Goal: Task Accomplishment & Management: Manage account settings

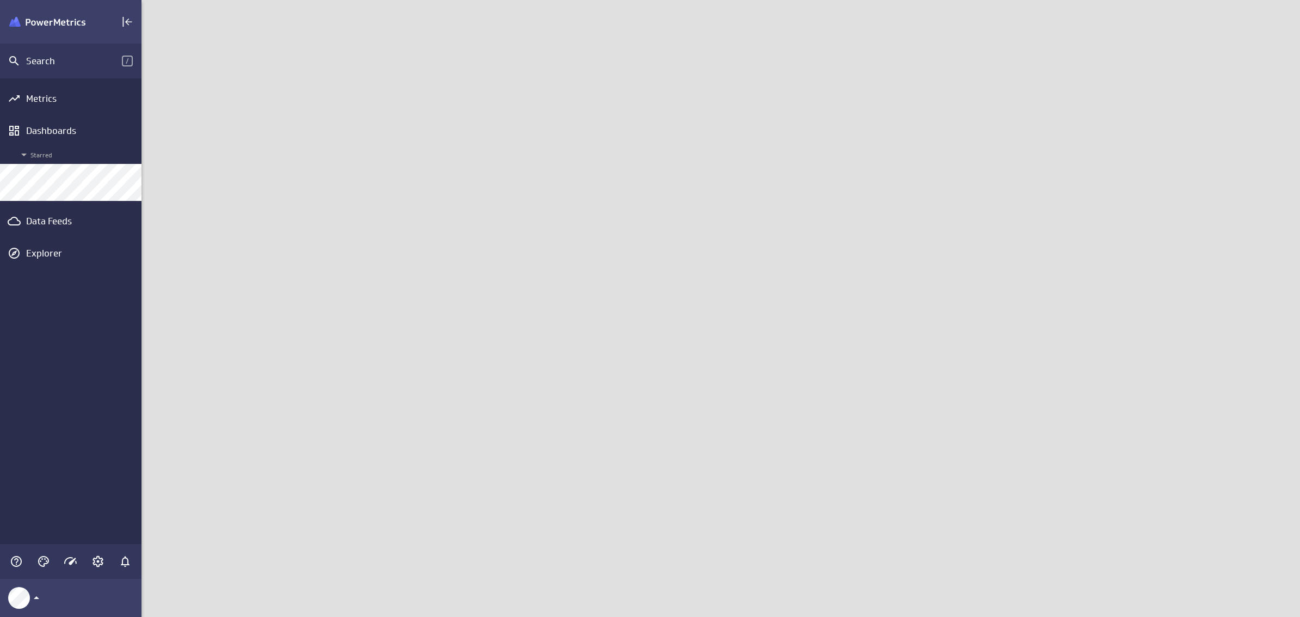
scroll to position [634, 1176]
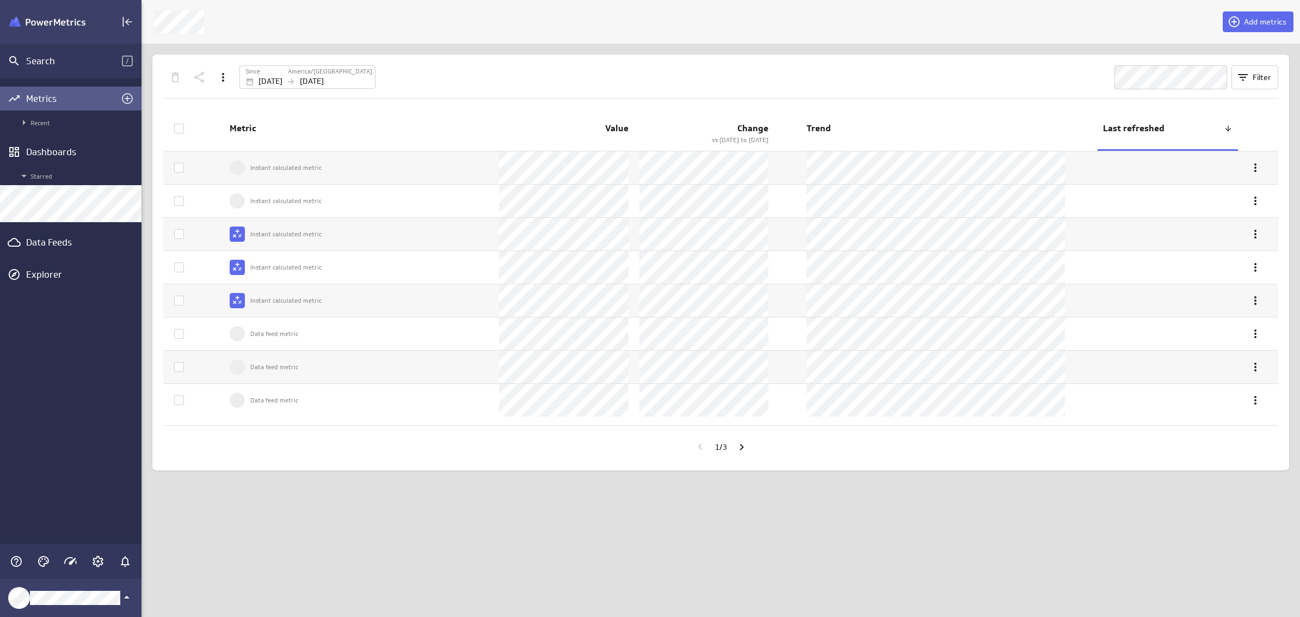
scroll to position [634, 1176]
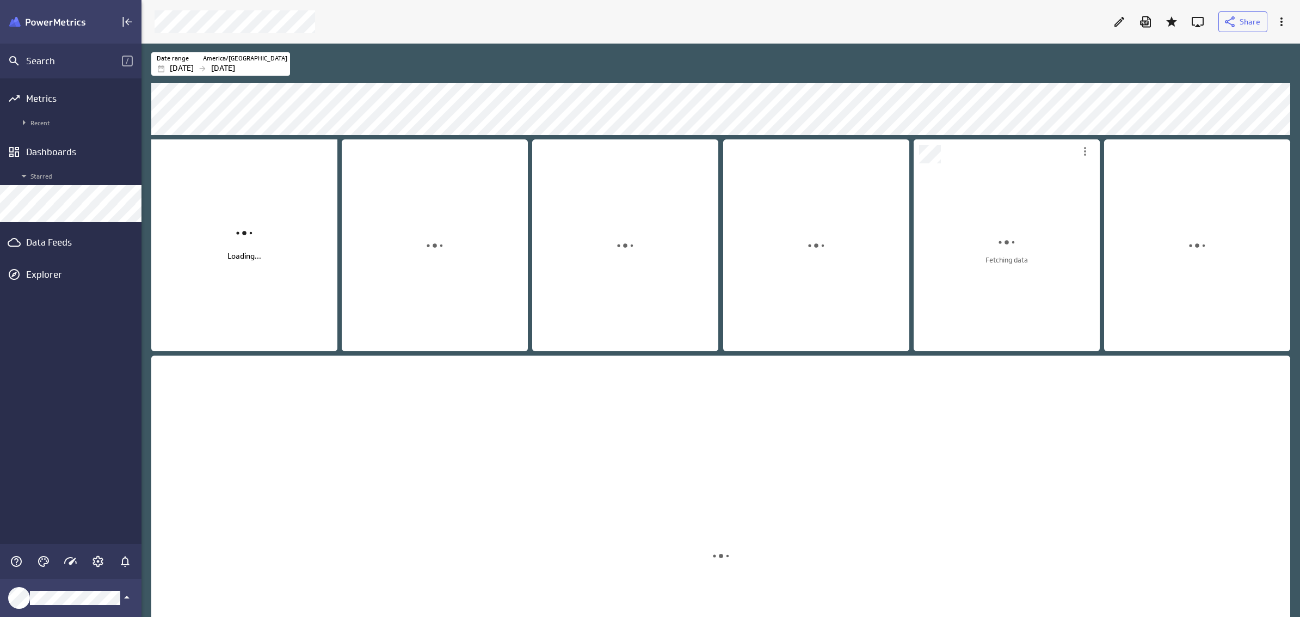
scroll to position [590, 1176]
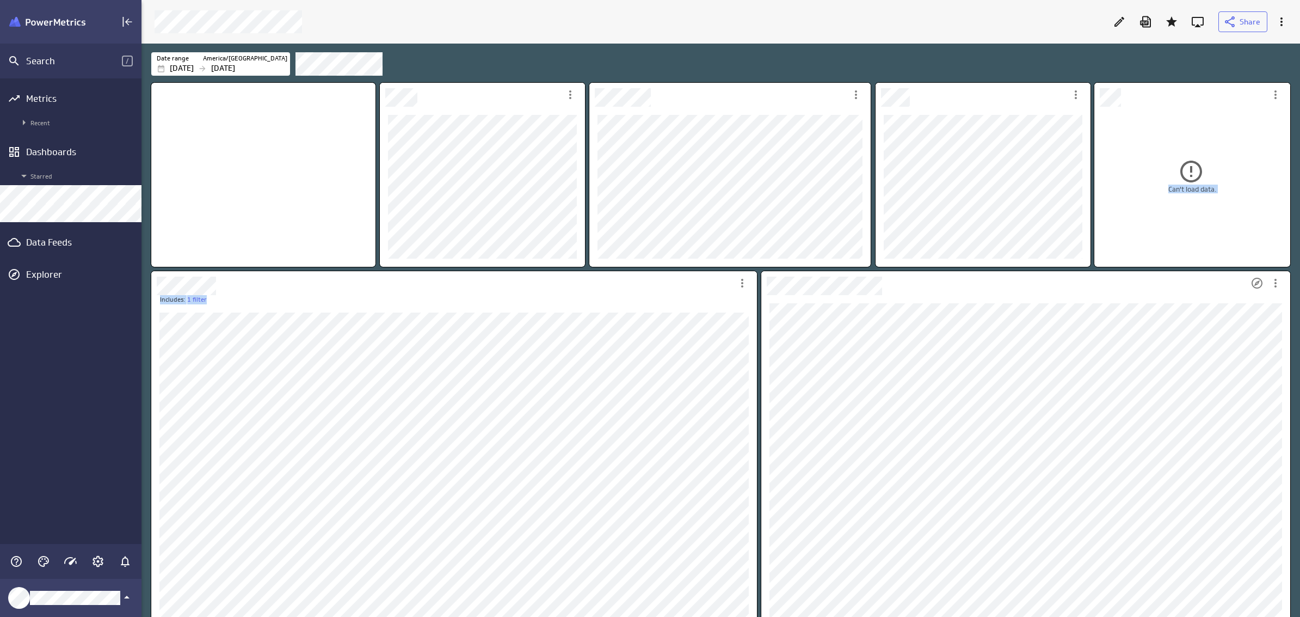
click at [1295, 285] on div "Can't load data. Includes: 1 filter" at bounding box center [721, 349] width 1159 height 536
click at [1278, 291] on div "More actions" at bounding box center [1275, 283] width 19 height 19
click at [1237, 333] on div "Open" at bounding box center [1259, 338] width 46 height 11
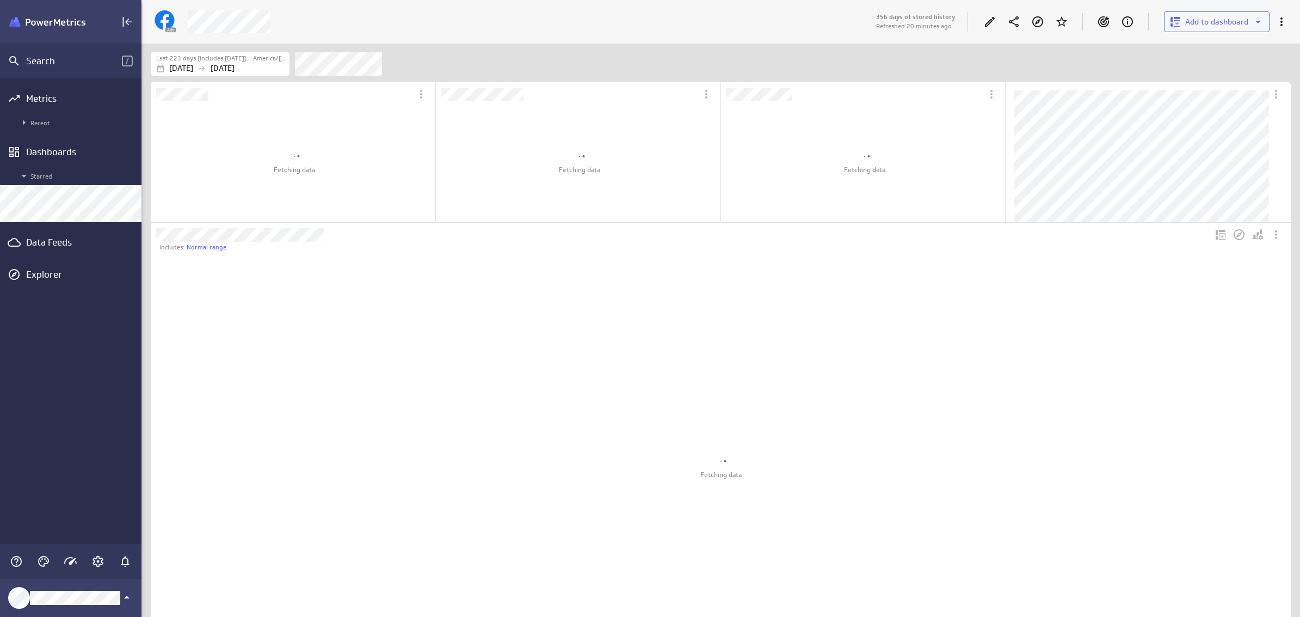
scroll to position [5, 5]
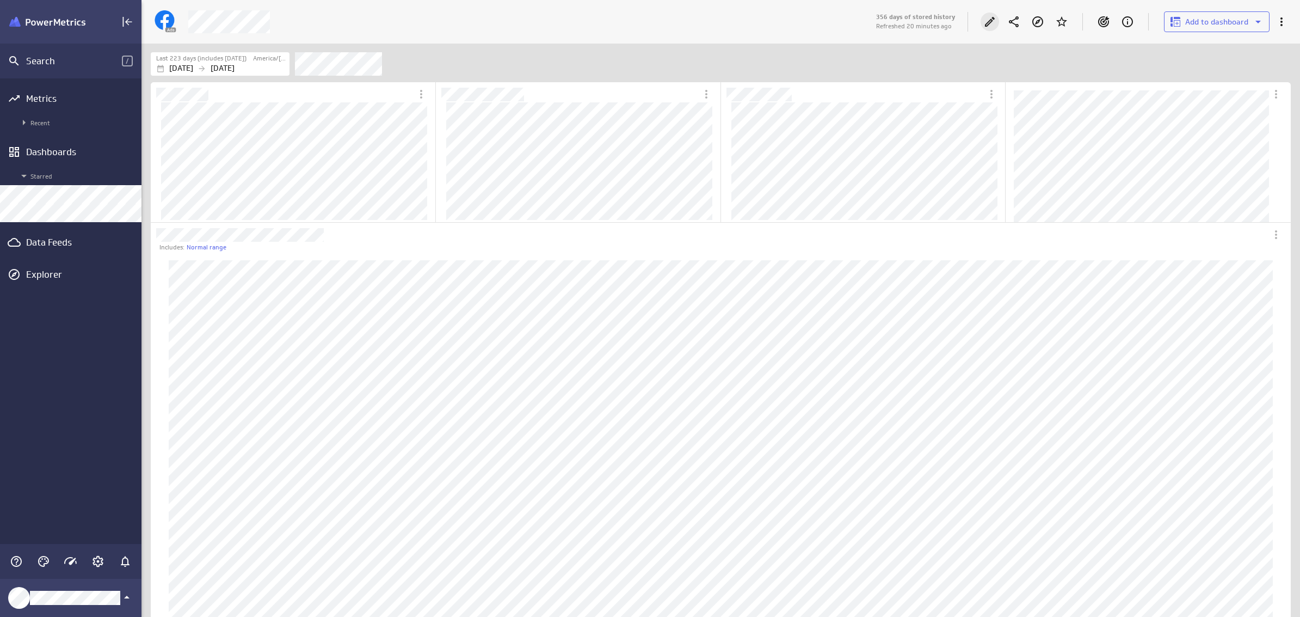
click at [989, 25] on icon "Edit" at bounding box center [990, 22] width 10 height 10
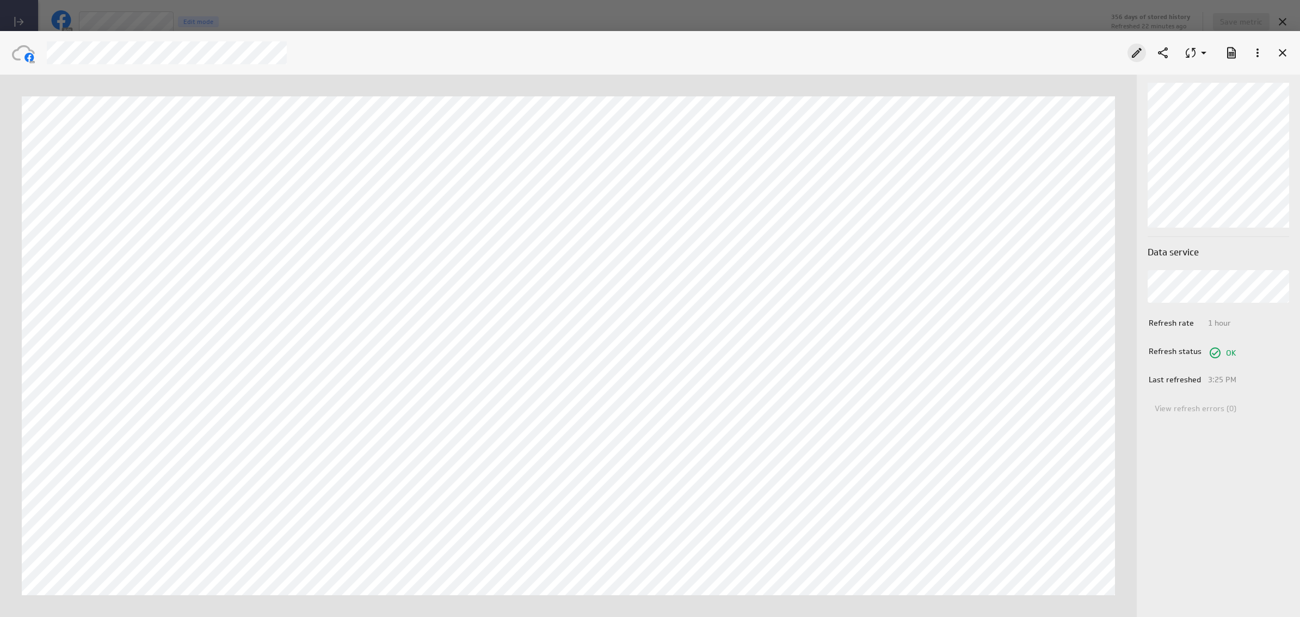
click at [1143, 59] on icon "Edit" at bounding box center [1136, 52] width 13 height 13
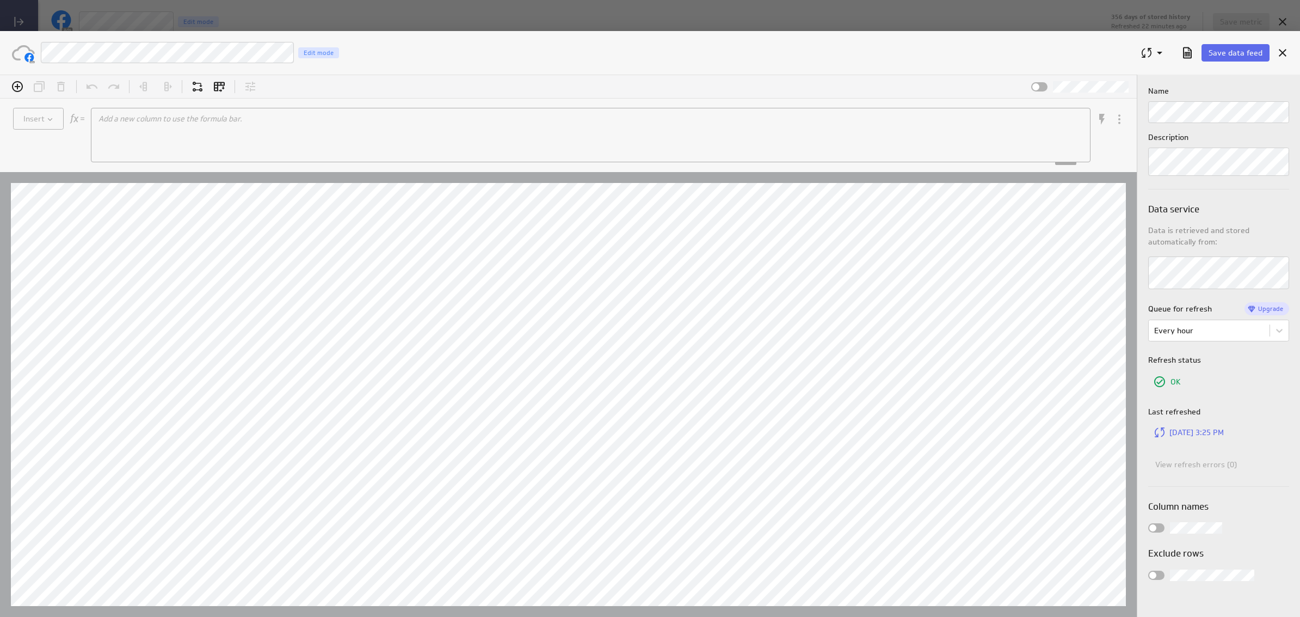
click at [1228, 252] on div at bounding box center [1218, 251] width 141 height 9
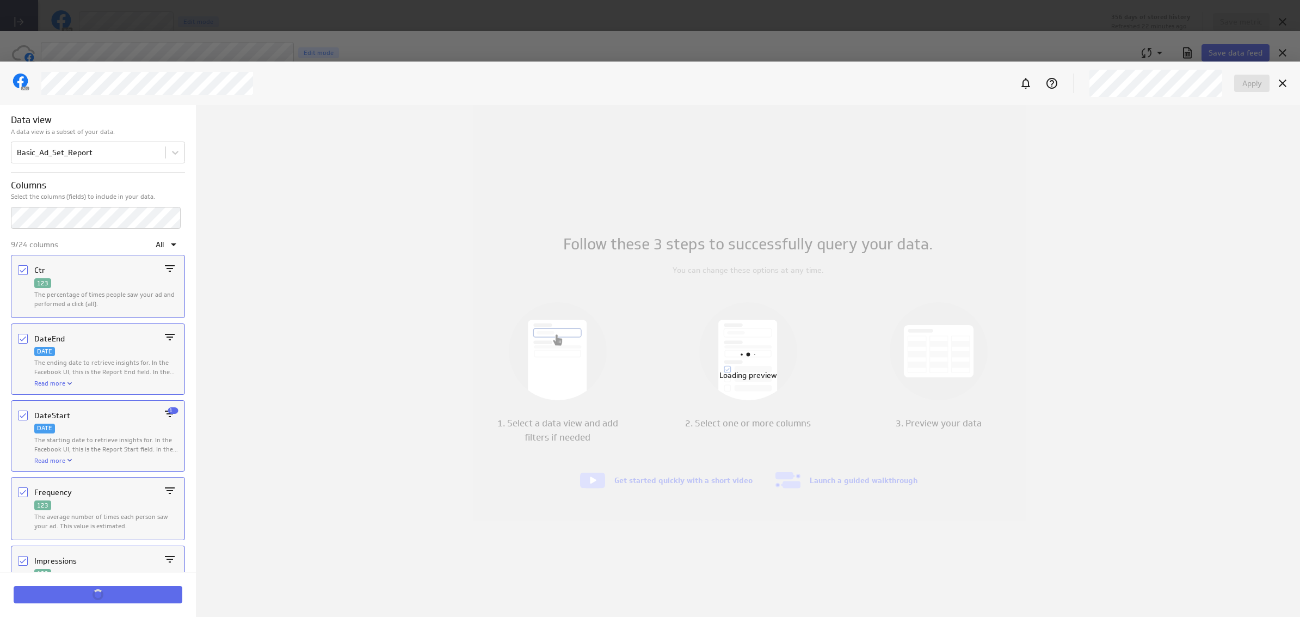
scroll to position [816, 0]
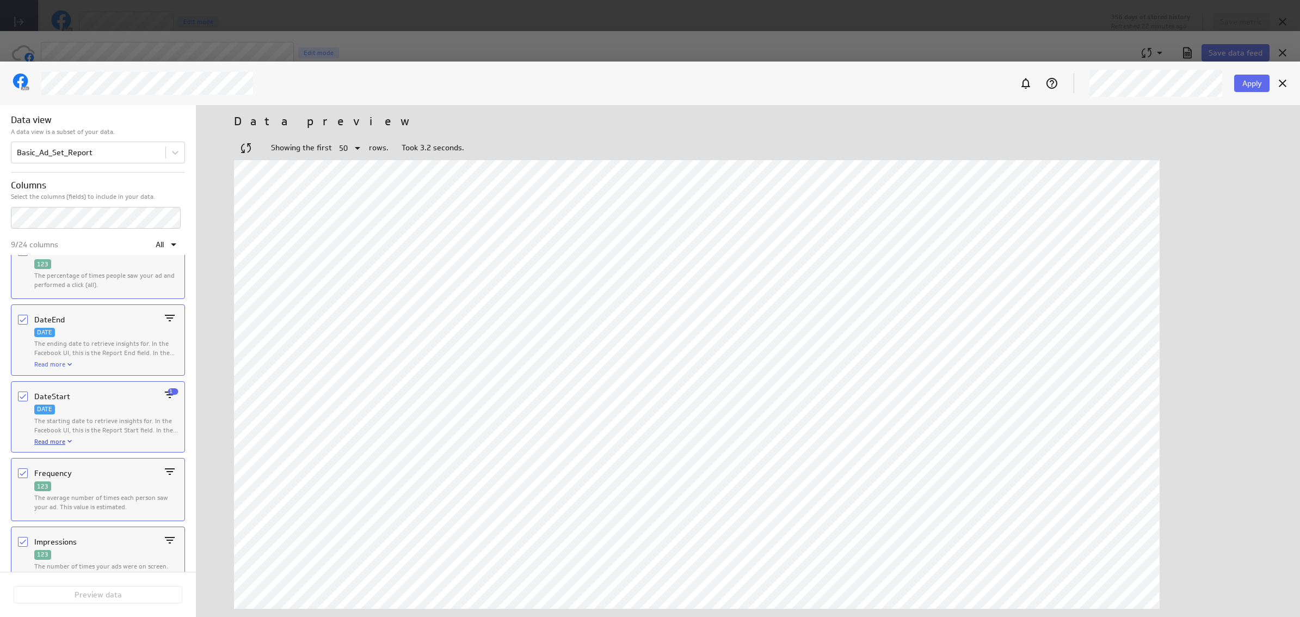
click at [51, 437] on link "Read more" at bounding box center [49, 441] width 31 height 8
click at [568, 418] on div at bounding box center [650, 308] width 1300 height 617
click at [1057, 38] on div at bounding box center [650, 308] width 1300 height 617
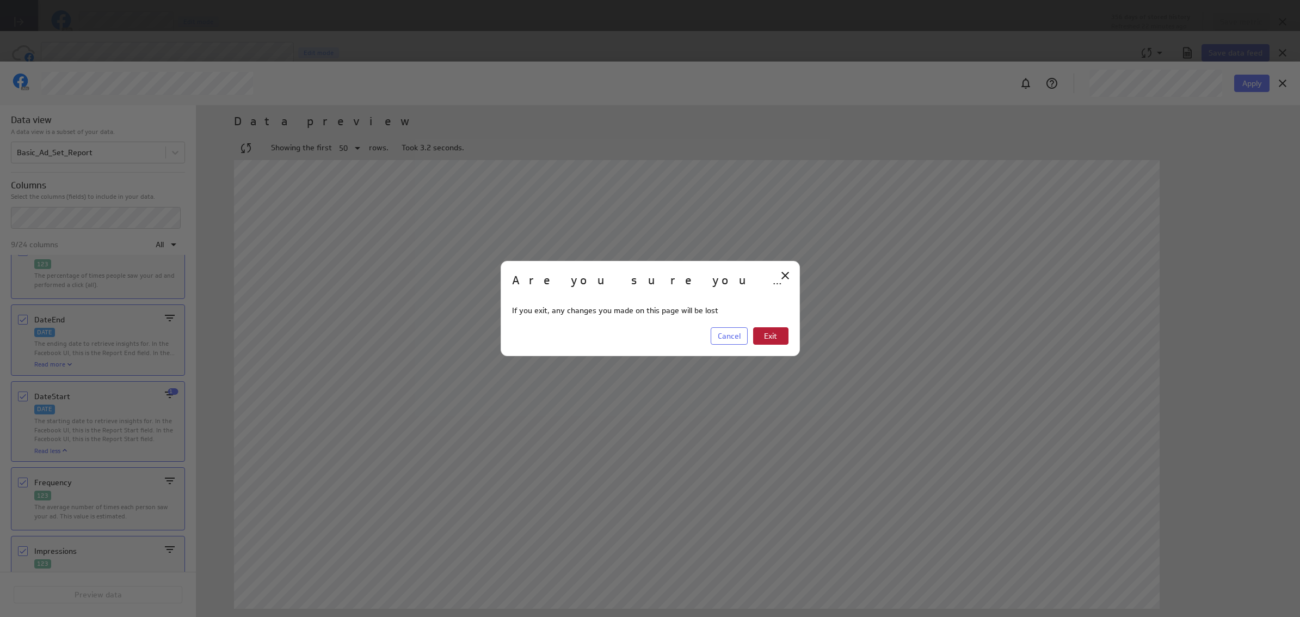
click at [759, 339] on button "Exit" at bounding box center [770, 335] width 35 height 17
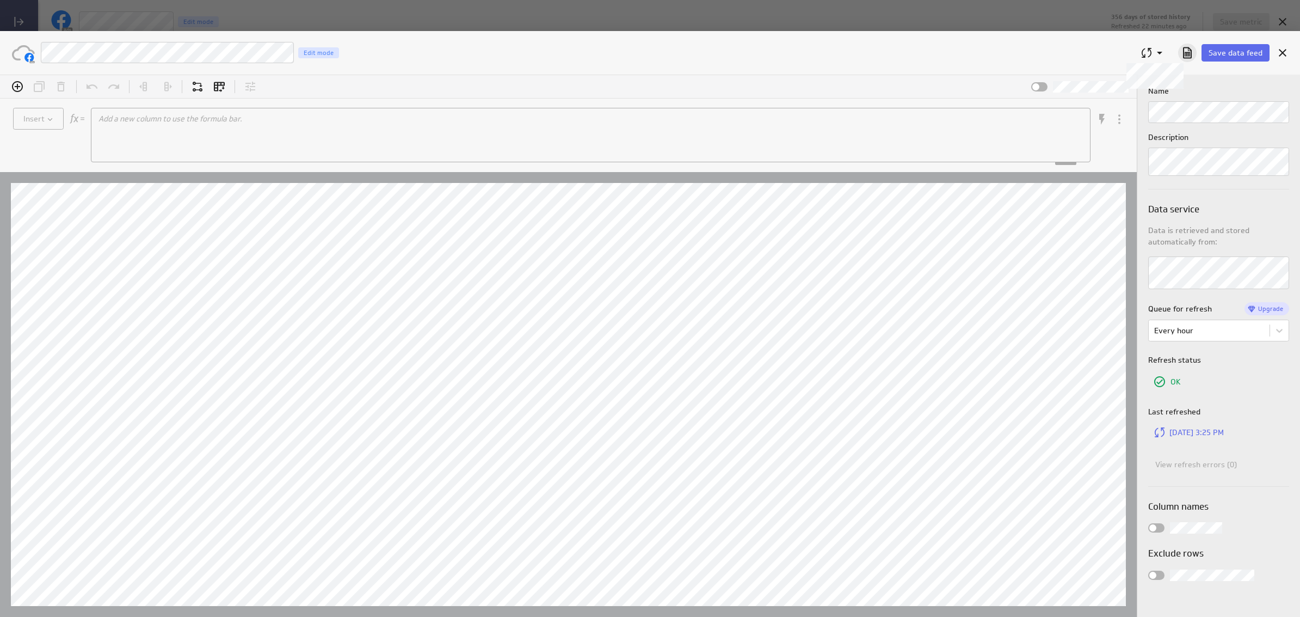
click at [1194, 51] on icon "Download as CSV" at bounding box center [1187, 52] width 13 height 13
click at [1288, 50] on icon "Cancel" at bounding box center [1282, 52] width 13 height 13
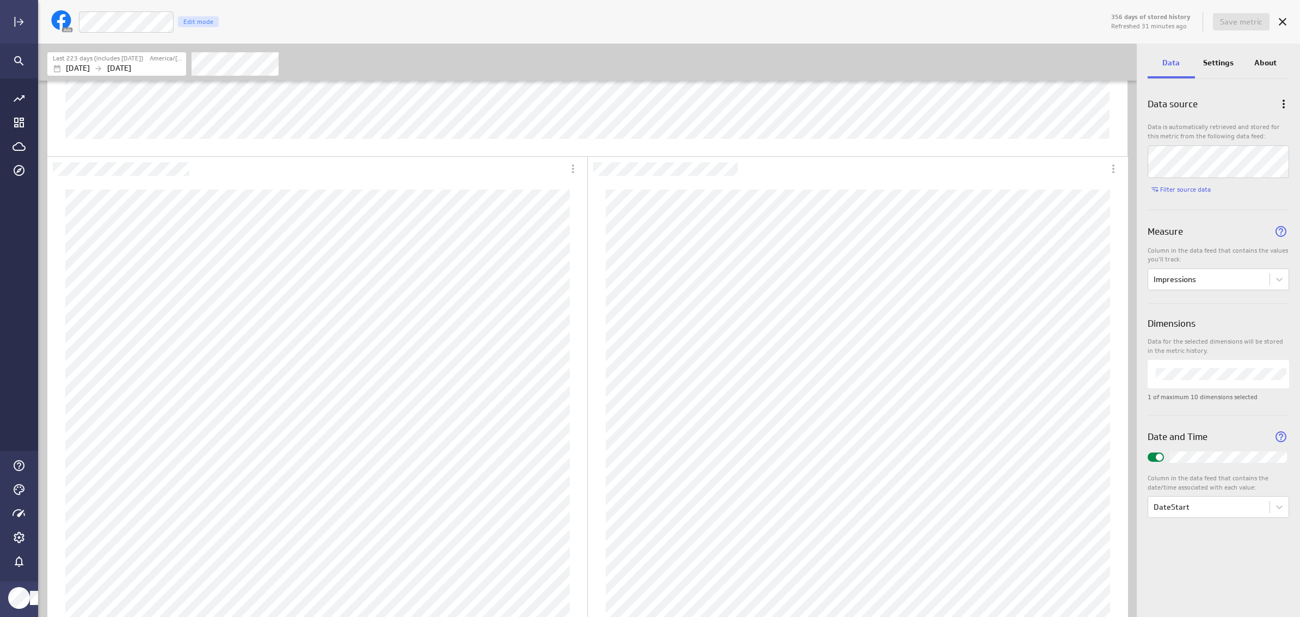
scroll to position [526, 0]
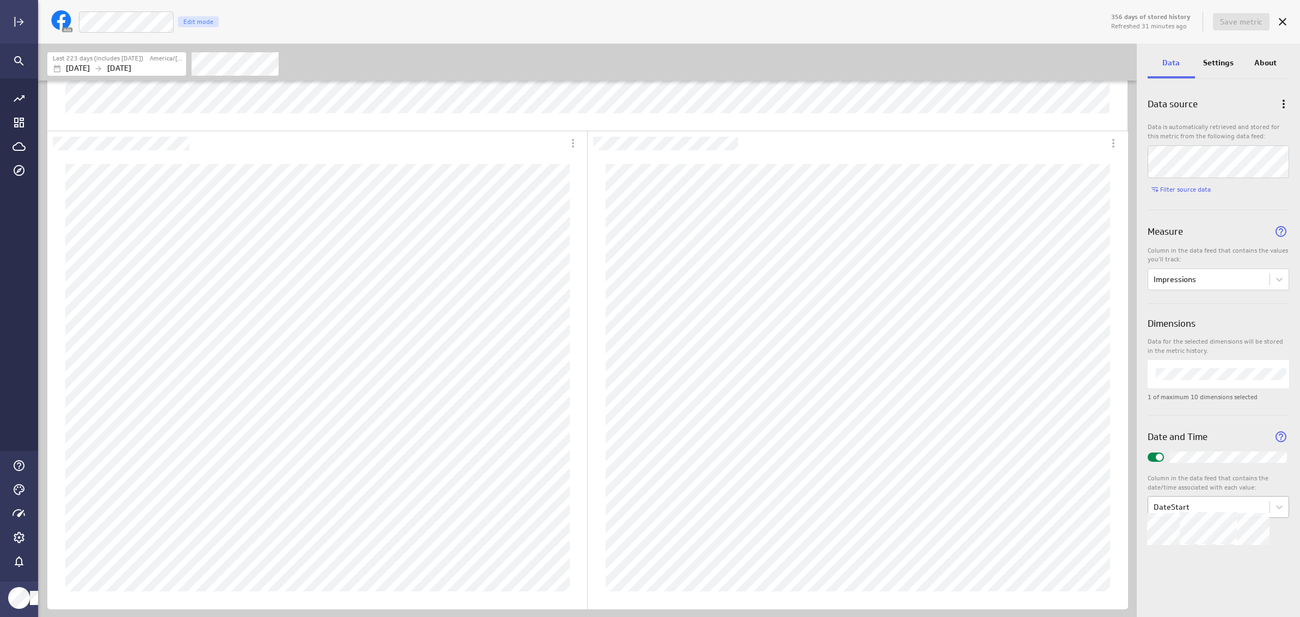
click at [1192, 503] on body "356 days of stored history Refreshed 31 minutes ago Save metric Impressions Edi…" at bounding box center [650, 308] width 1300 height 617
drag, startPoint x: 1243, startPoint y: 509, endPoint x: 1289, endPoint y: 518, distance: 47.0
click at [1259, 512] on body "356 days of stored history Refreshed 31 minutes ago Save metric Impressions Edi…" at bounding box center [650, 308] width 1300 height 617
click at [1269, 532] on div "DateEnd" at bounding box center [1219, 531] width 124 height 10
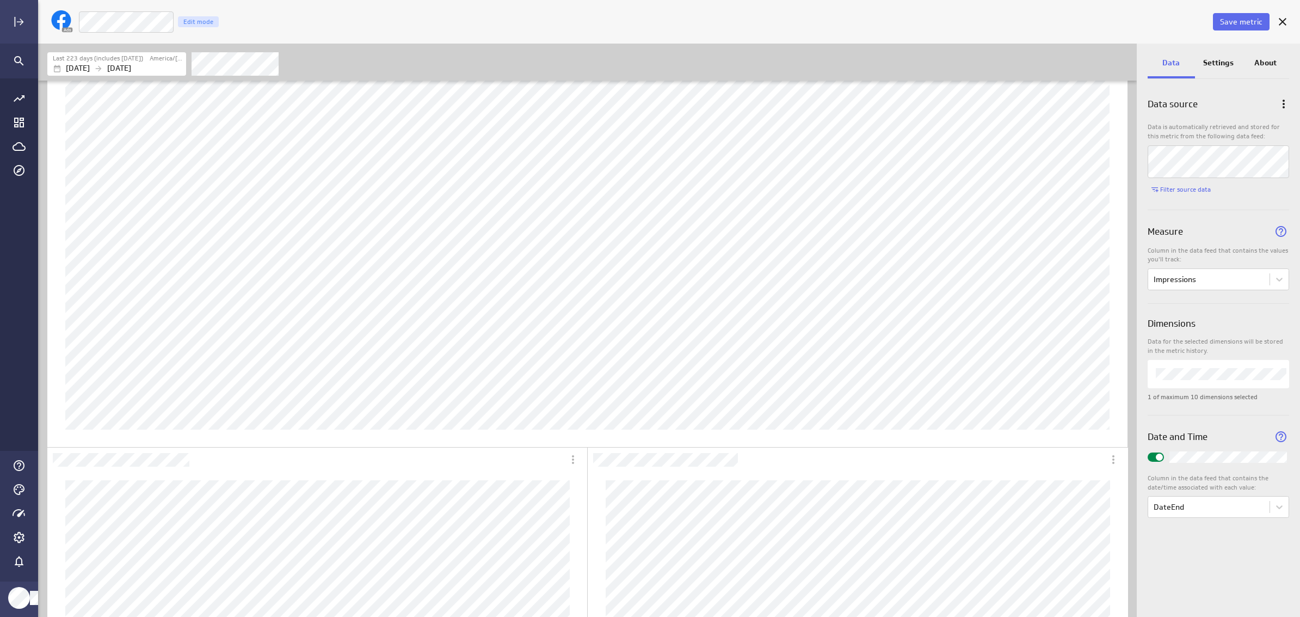
scroll to position [190, 0]
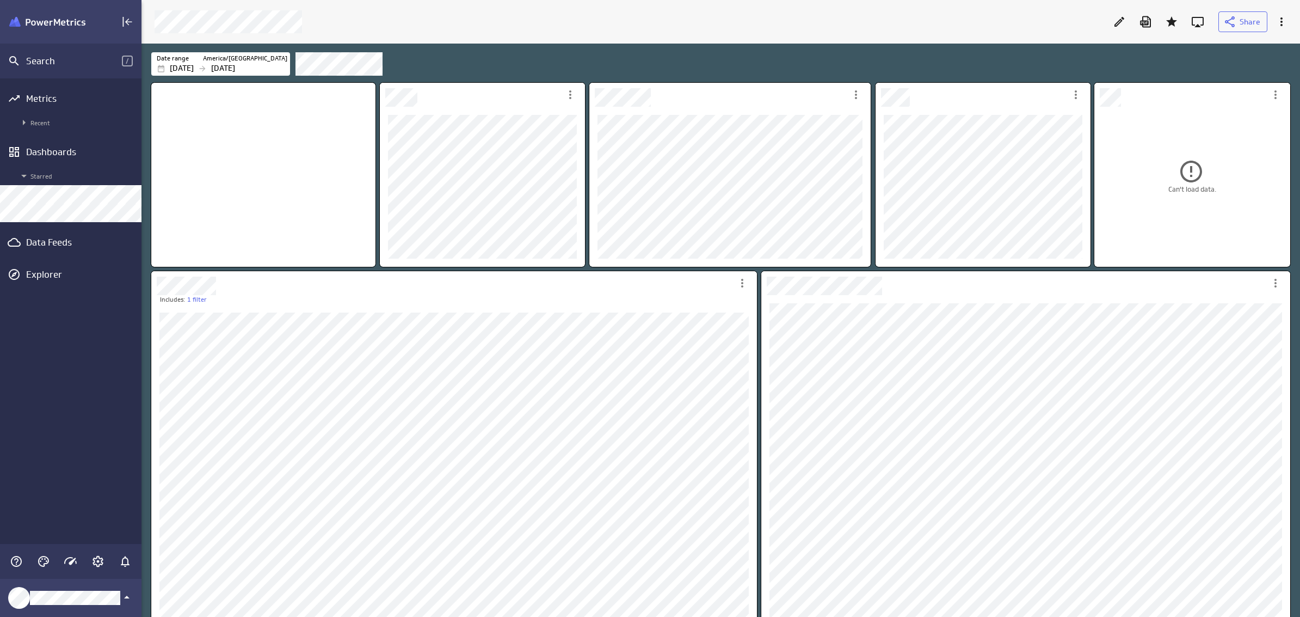
scroll to position [590, 1176]
click at [1278, 290] on div "More actions" at bounding box center [1275, 283] width 19 height 19
click at [1246, 342] on p "Open" at bounding box center [1249, 338] width 19 height 11
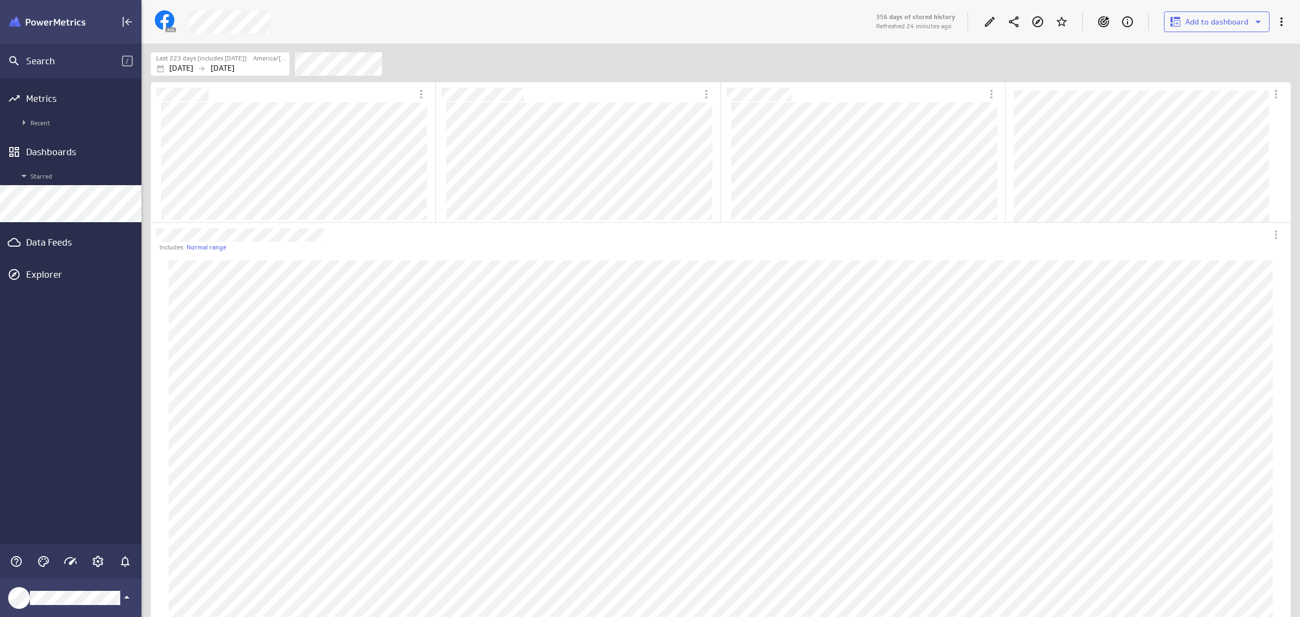
click at [976, 19] on div "356 days of stored history Refreshed 24 minutes ago Add to dashboard" at bounding box center [1085, 22] width 420 height 28
click at [993, 36] on div "356 days of stored history Refreshed 24 minutes ago Add to dashboard" at bounding box center [721, 22] width 1159 height 44
click at [988, 26] on div "Edit" at bounding box center [990, 22] width 19 height 19
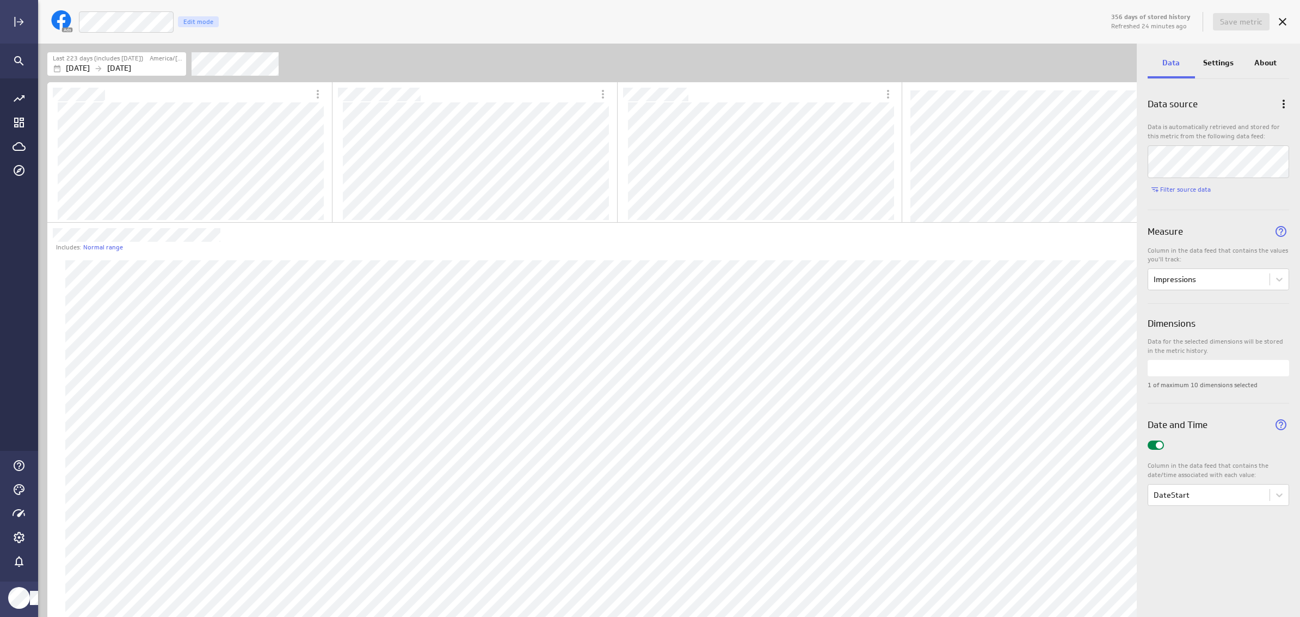
scroll to position [1082, 1097]
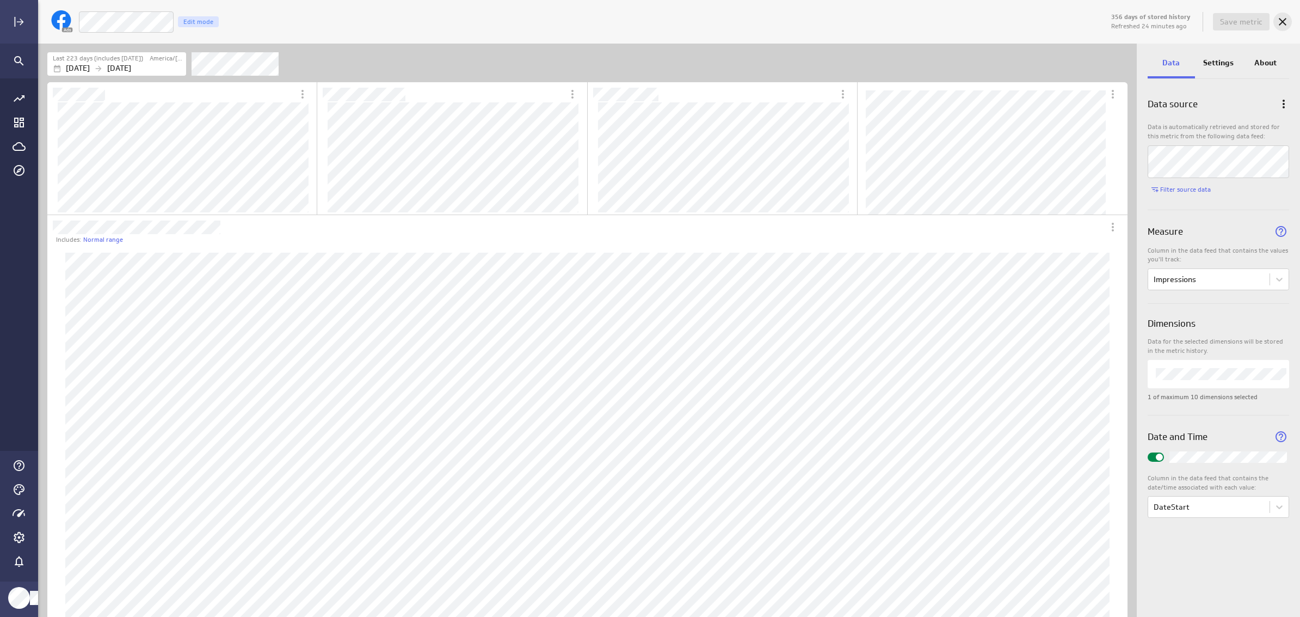
click at [1285, 23] on icon "Cancel" at bounding box center [1282, 21] width 13 height 13
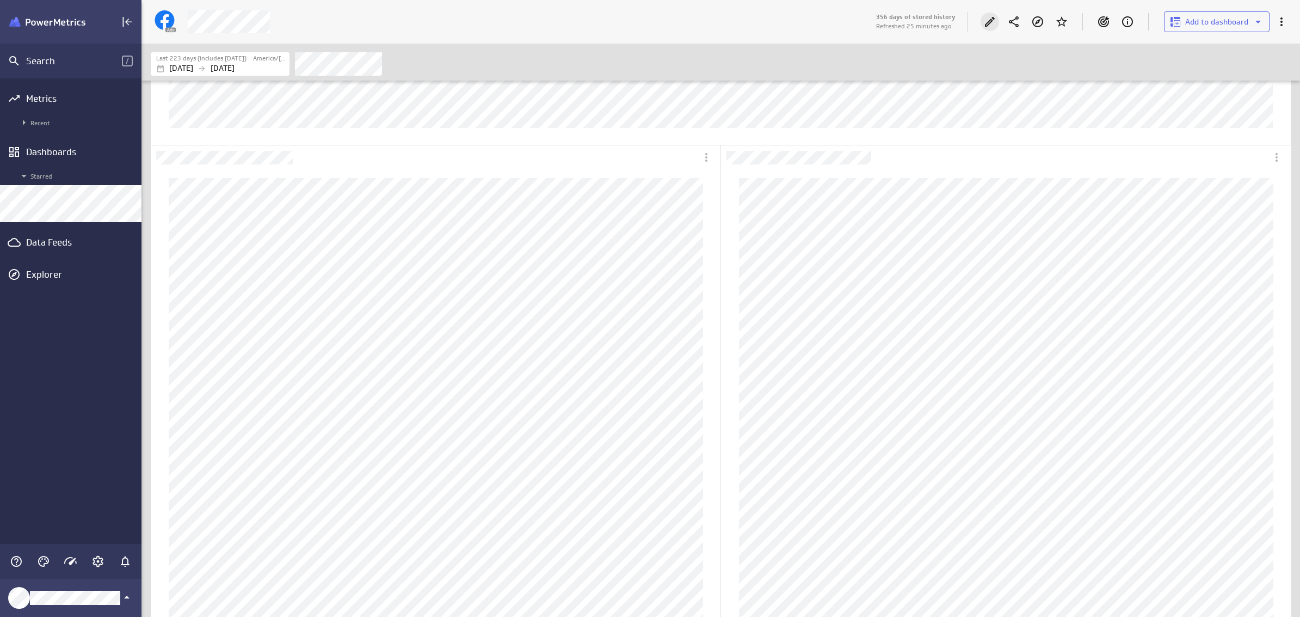
click at [988, 33] on div at bounding box center [990, 22] width 24 height 24
click at [989, 22] on icon "Edit" at bounding box center [990, 22] width 10 height 10
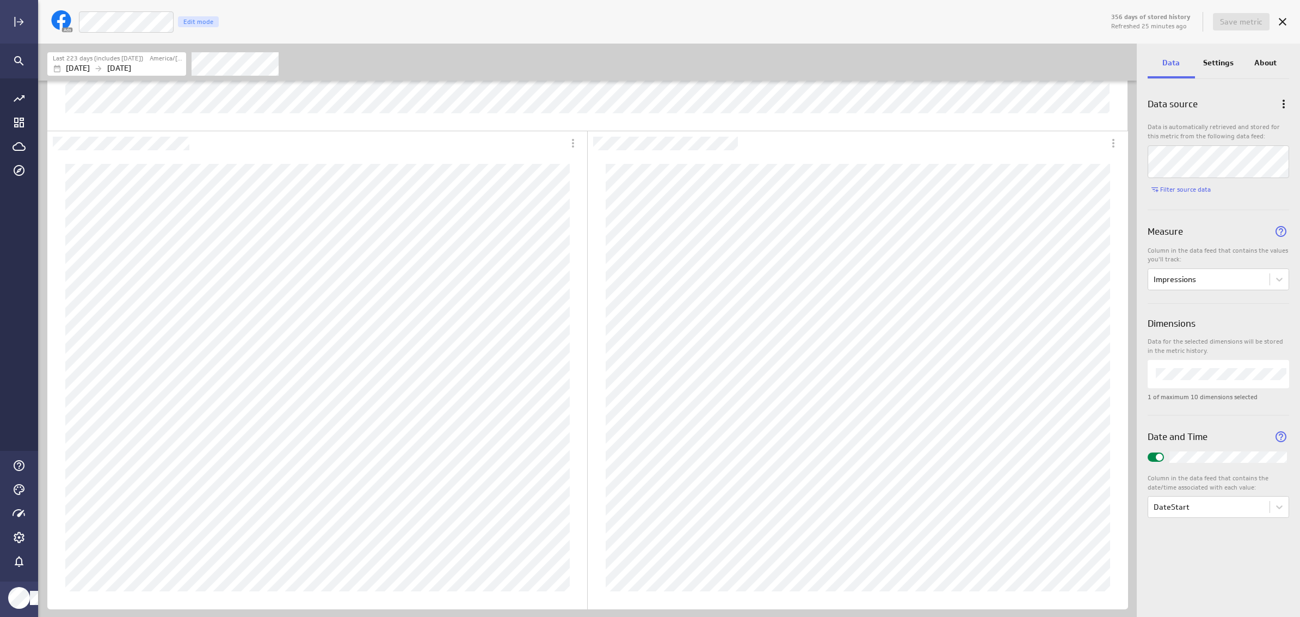
click at [1292, 16] on div at bounding box center [1283, 22] width 24 height 24
click at [1281, 19] on icon "Cancel" at bounding box center [1283, 22] width 8 height 8
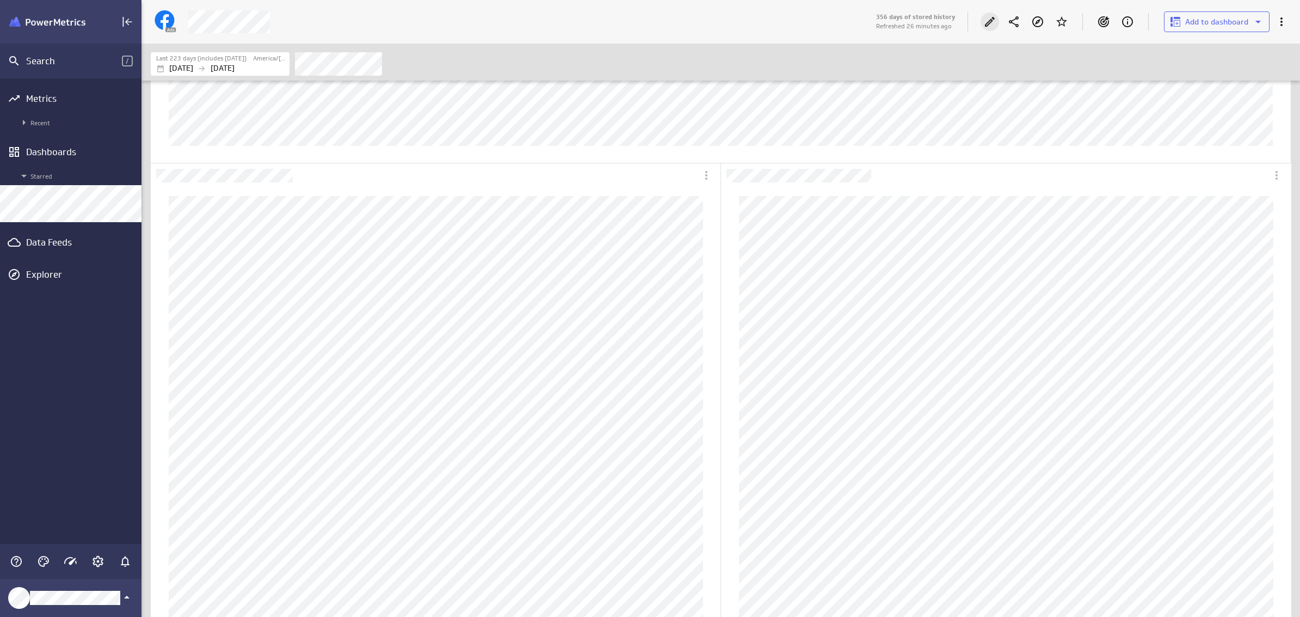
click at [998, 21] on div "Edit" at bounding box center [990, 22] width 19 height 19
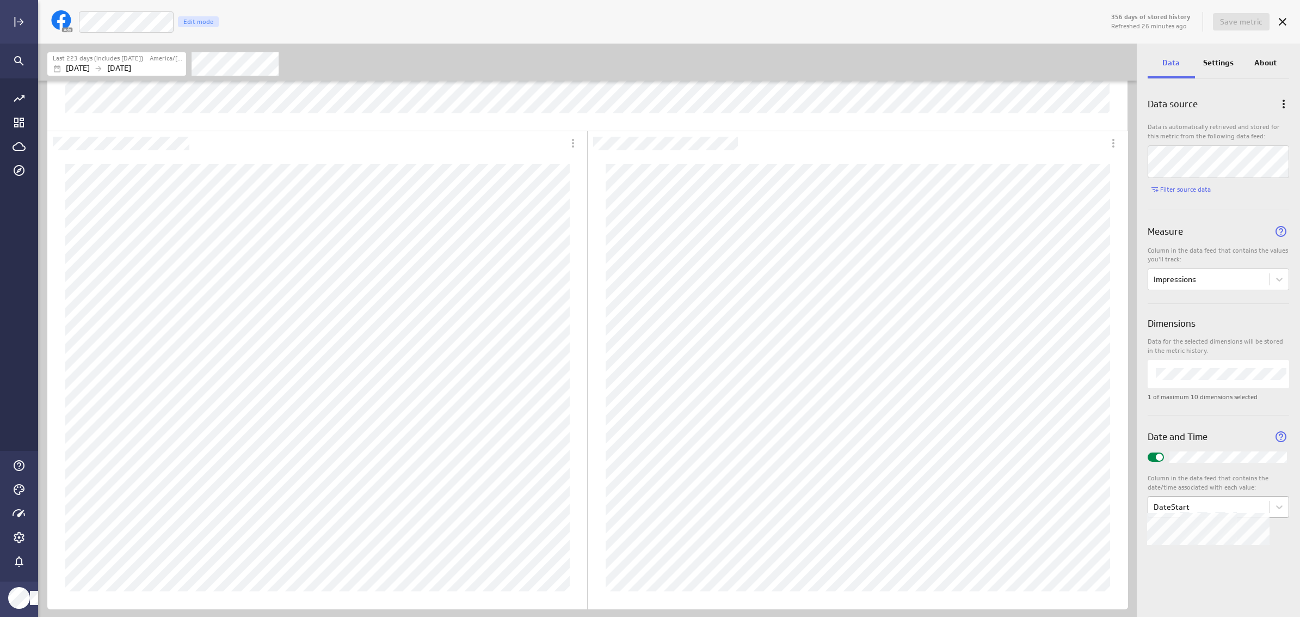
click at [1208, 514] on body "356 days of stored history Refreshed 26 minutes ago Save metric Impressions Edi…" at bounding box center [650, 308] width 1300 height 617
click at [1209, 526] on div "DateEnd" at bounding box center [1219, 531] width 124 height 10
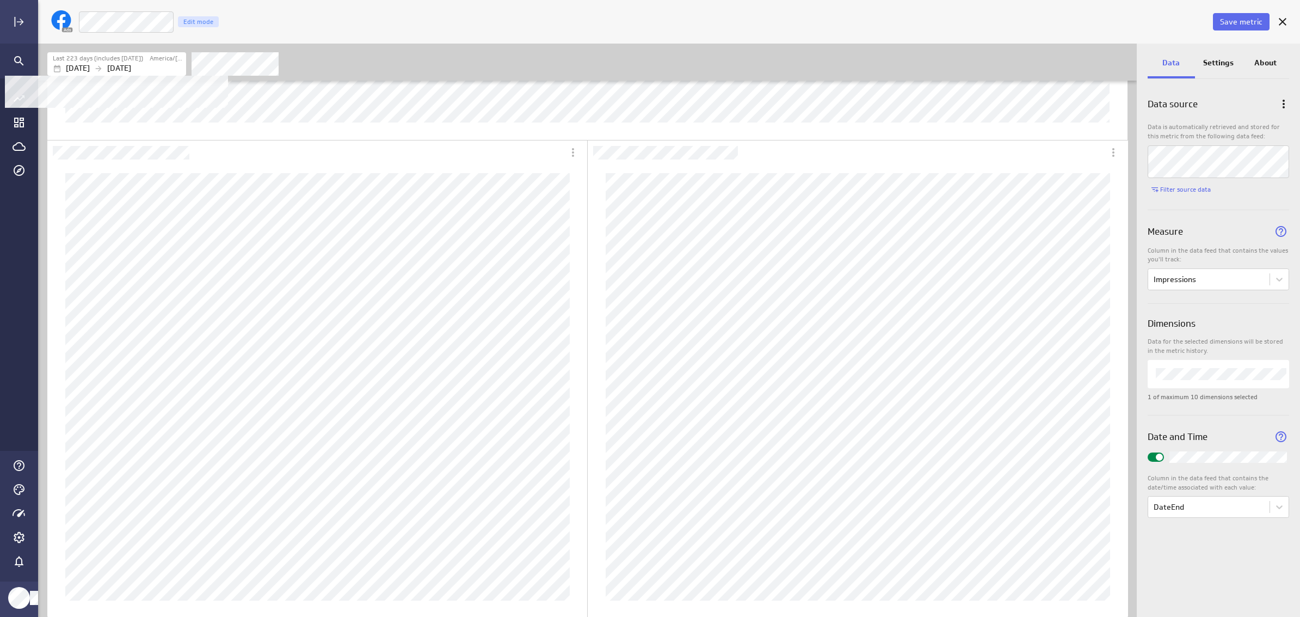
click at [131, 71] on p "[DATE]" at bounding box center [119, 68] width 24 height 11
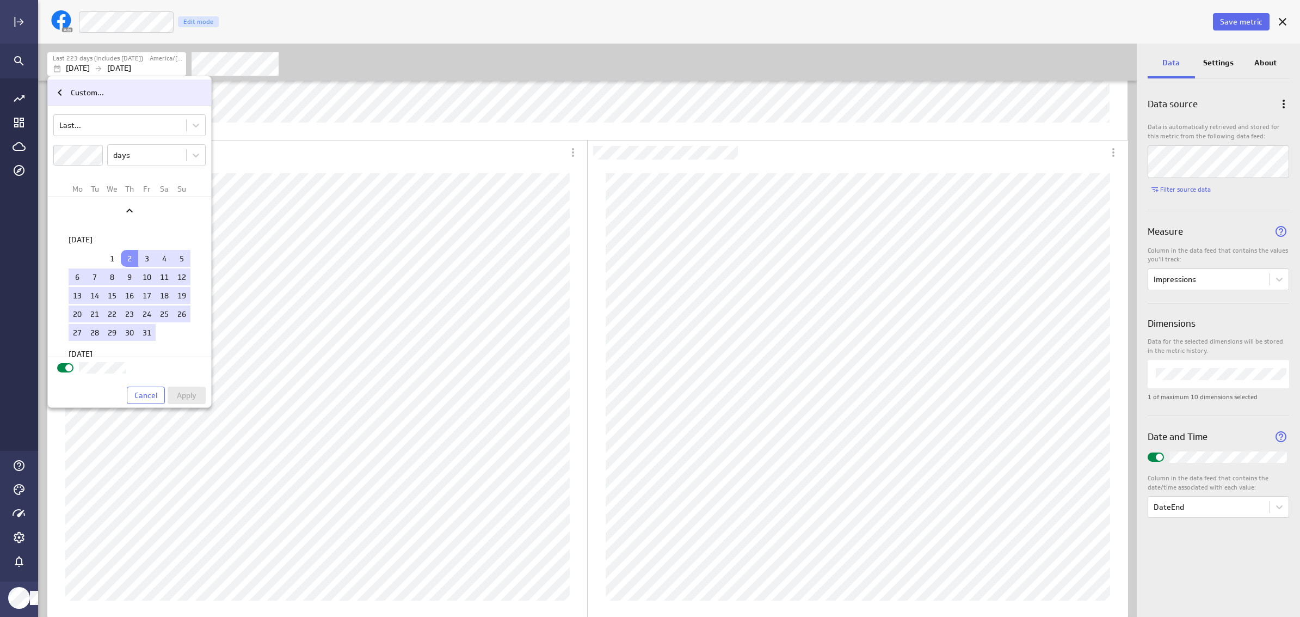
click at [139, 105] on div "Custom..." at bounding box center [129, 92] width 163 height 27
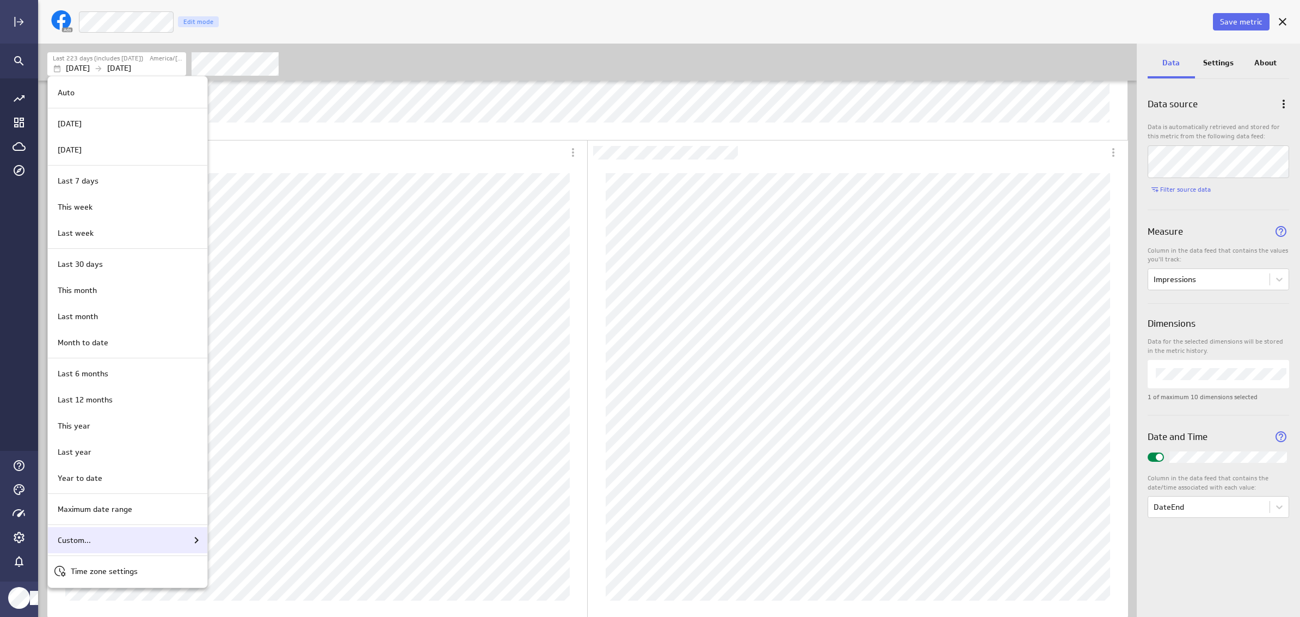
click at [122, 542] on div "Custom..." at bounding box center [128, 539] width 150 height 13
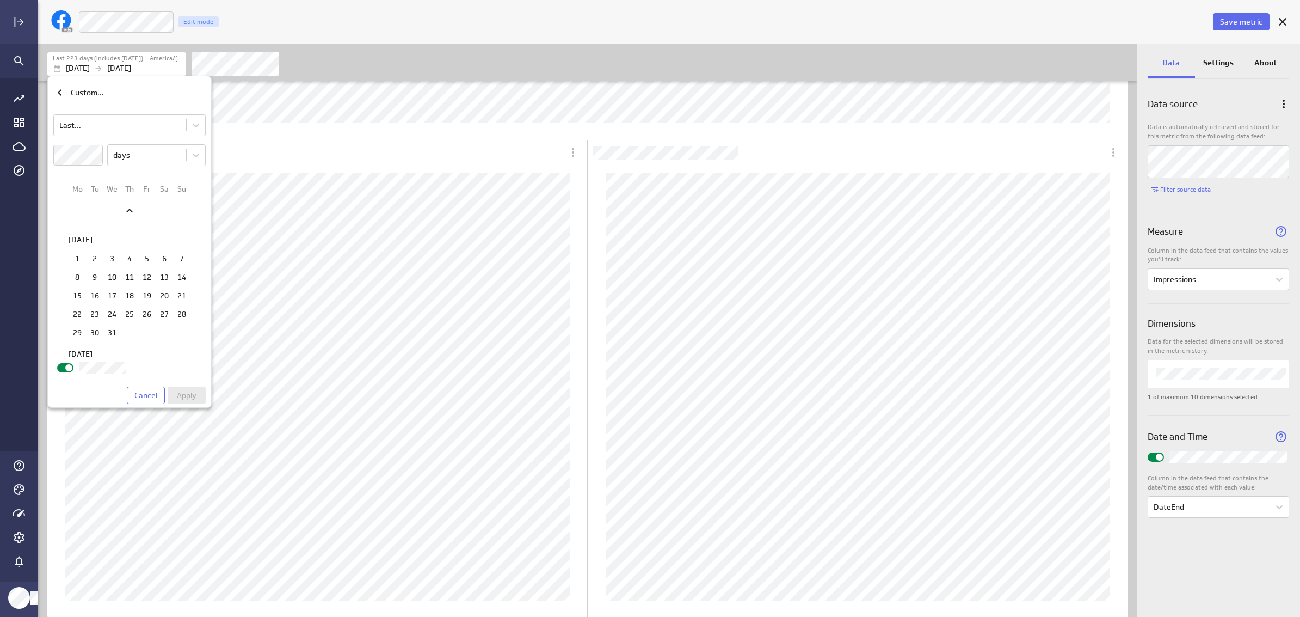
scroll to position [1409, 0]
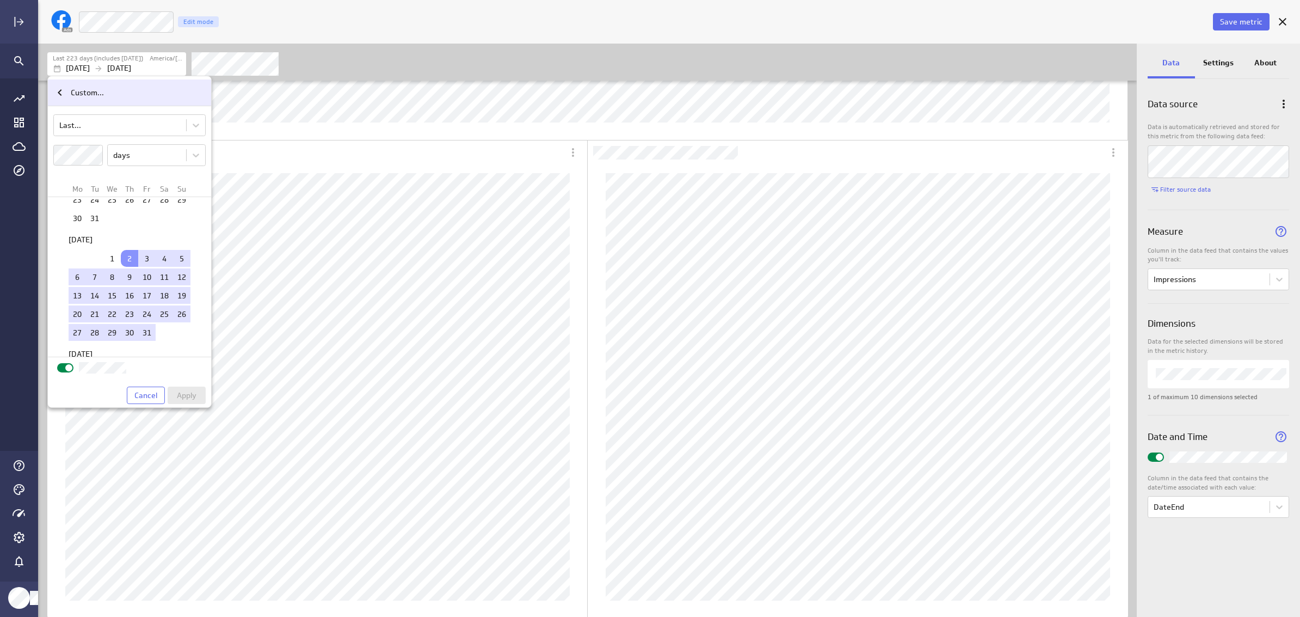
click at [97, 87] on p "Custom..." at bounding box center [87, 92] width 33 height 11
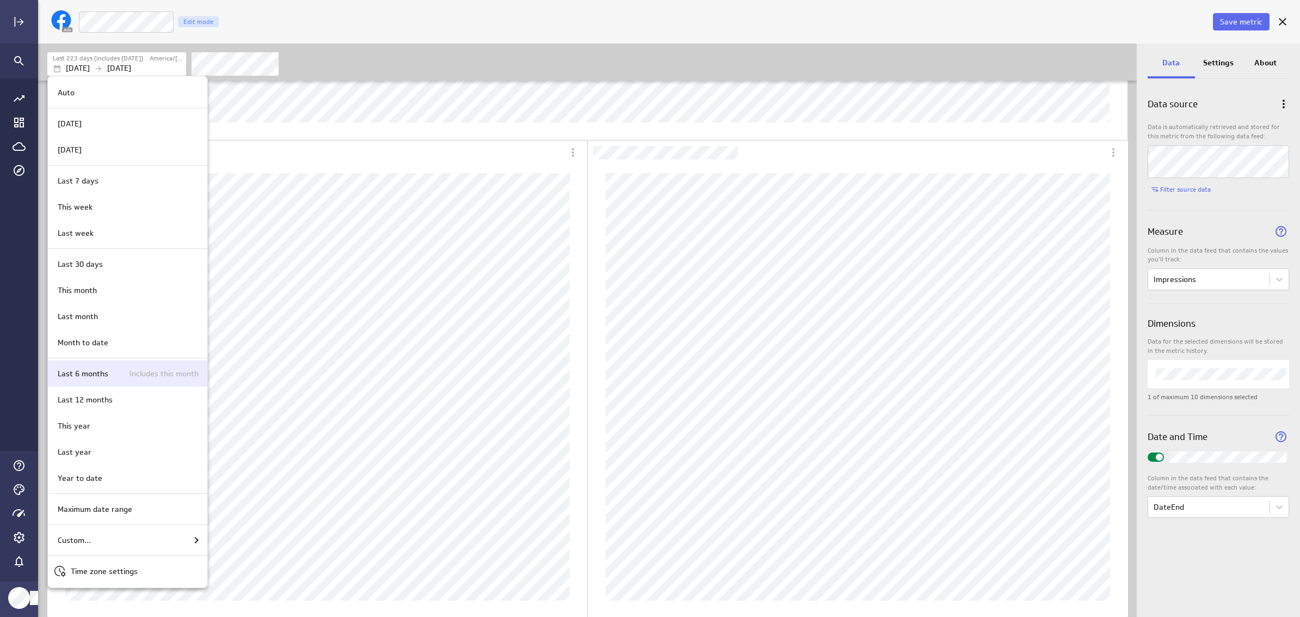
click at [132, 372] on p "Includes this month" at bounding box center [156, 373] width 83 height 11
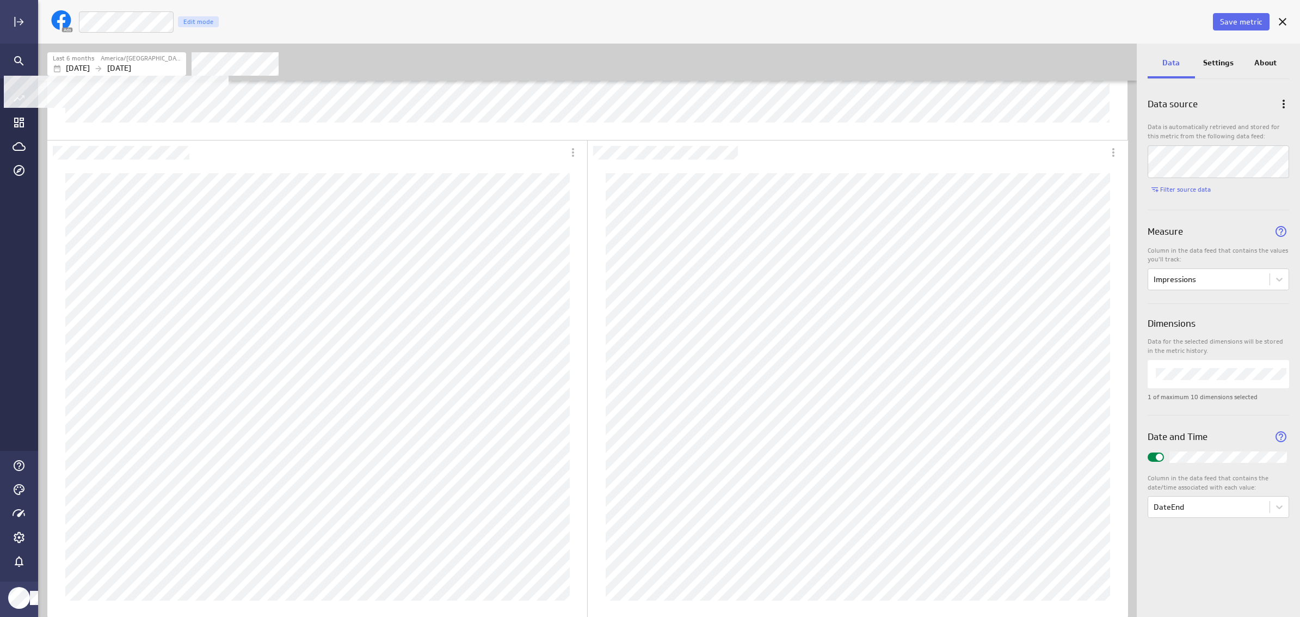
click at [169, 62] on label "America/[GEOGRAPHIC_DATA]" at bounding box center [142, 58] width 83 height 9
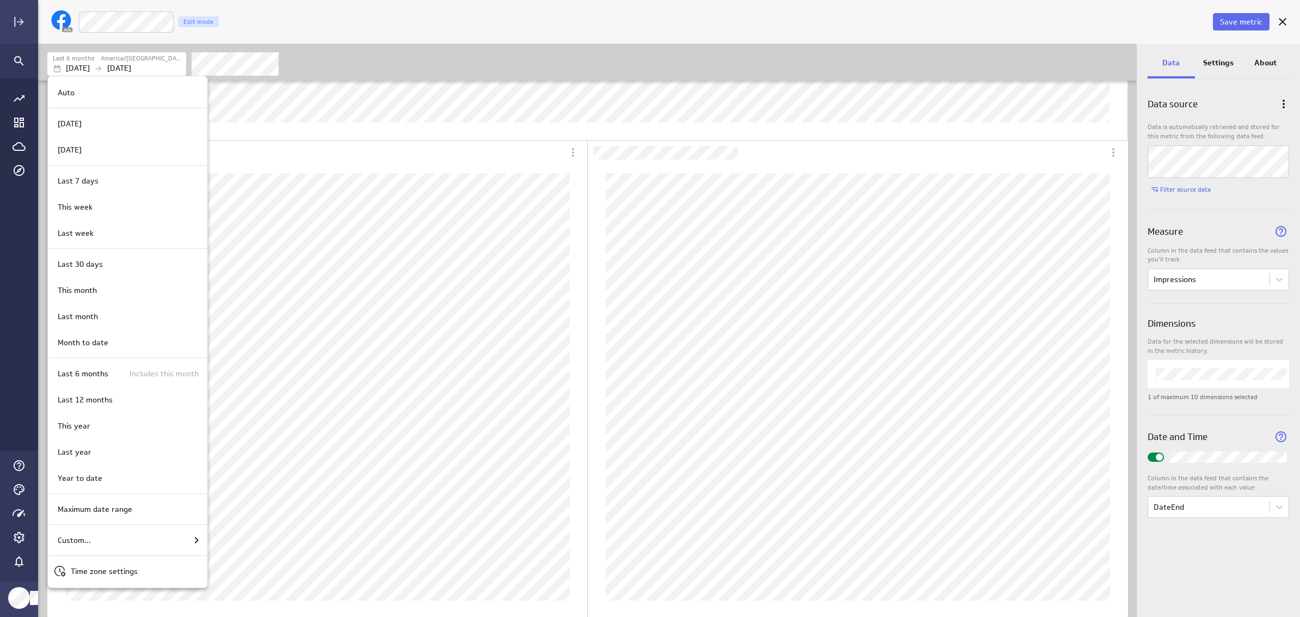
click at [174, 533] on div "Custom..." at bounding box center [127, 540] width 159 height 26
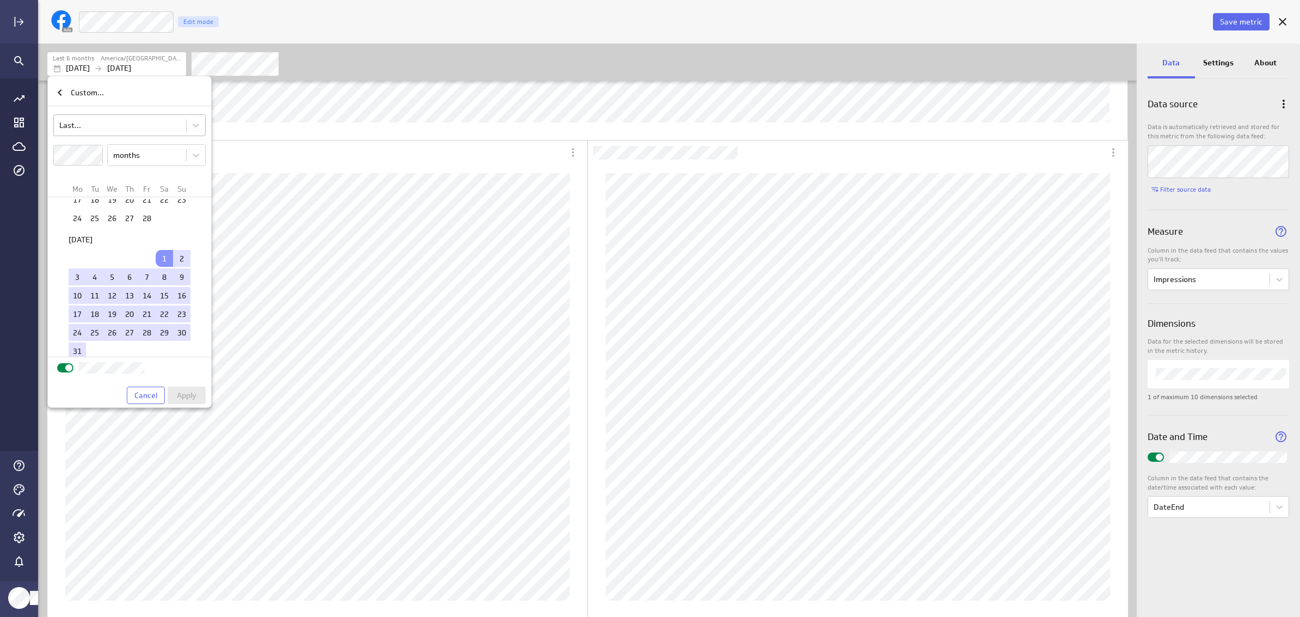
drag, startPoint x: 144, startPoint y: 141, endPoint x: 154, endPoint y: 121, distance: 21.9
click at [146, 135] on div "Last... months Mo Tu We Th Fr Sa Su March 2024 1 2 3 4 5 6 7 8 9 10 11 12 13 14…" at bounding box center [129, 255] width 152 height 298
click at [154, 115] on body "Save metric Impressions Edit mode Last 6 months America/Toronto Mar 01 2025 Aug…" at bounding box center [650, 308] width 1300 height 617
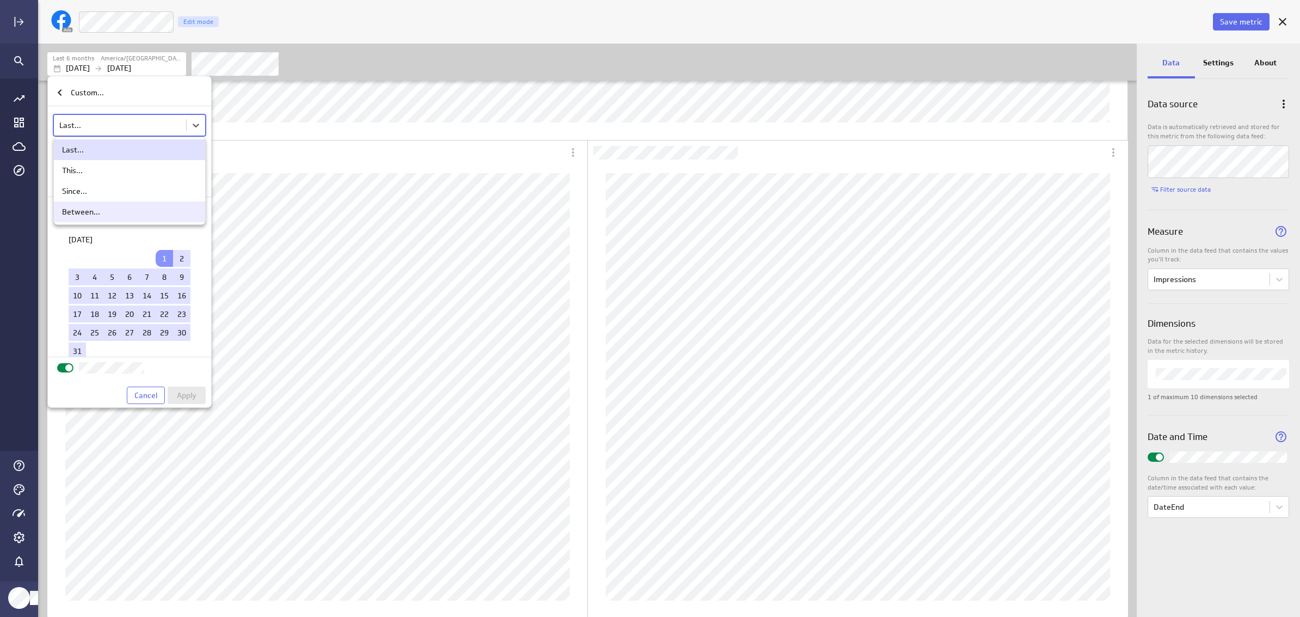
click at [109, 218] on div "Between..." at bounding box center [129, 211] width 151 height 21
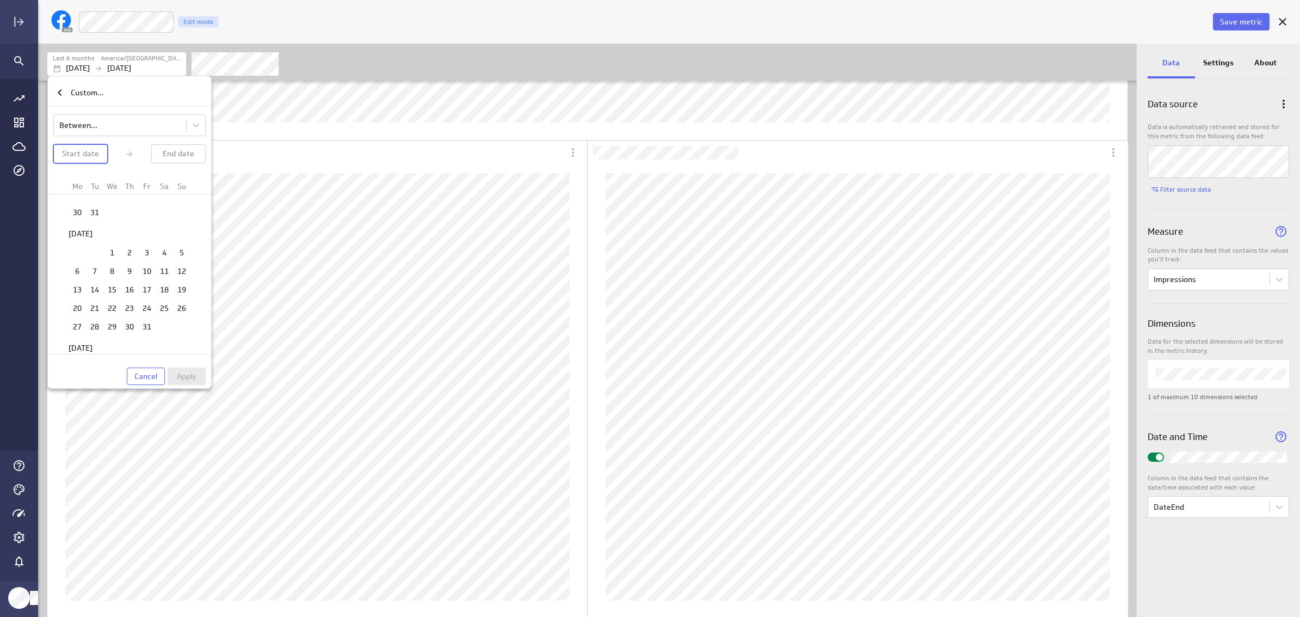
scroll to position [1136, 0]
drag, startPoint x: 111, startPoint y: 296, endPoint x: 111, endPoint y: 302, distance: 6.0
click at [111, 297] on td "1" at bounding box center [111, 299] width 17 height 17
click at [126, 282] on td "31" at bounding box center [129, 279] width 17 height 17
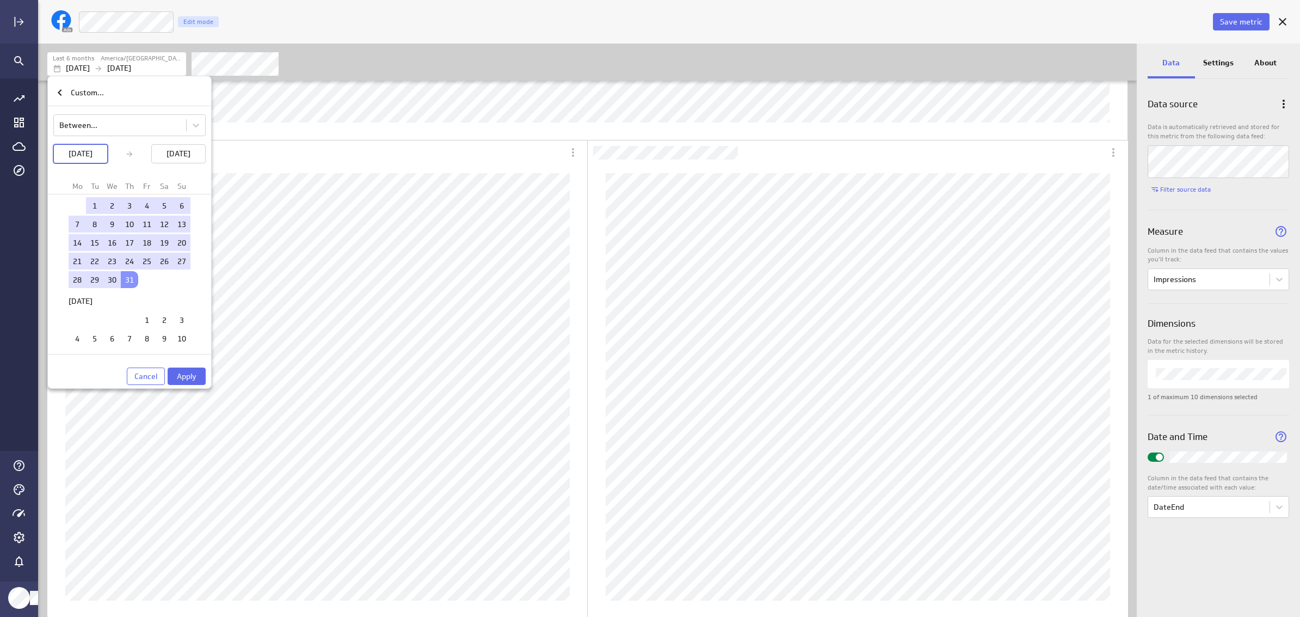
click at [202, 365] on div "Between... [DATE] [DATE] Mo Tu We Th Fr Sa Su [DATE] 1 2 3 4 5 6 7 8 9 10 11 12…" at bounding box center [129, 245] width 152 height 279
click at [196, 371] on button "Apply" at bounding box center [187, 375] width 38 height 17
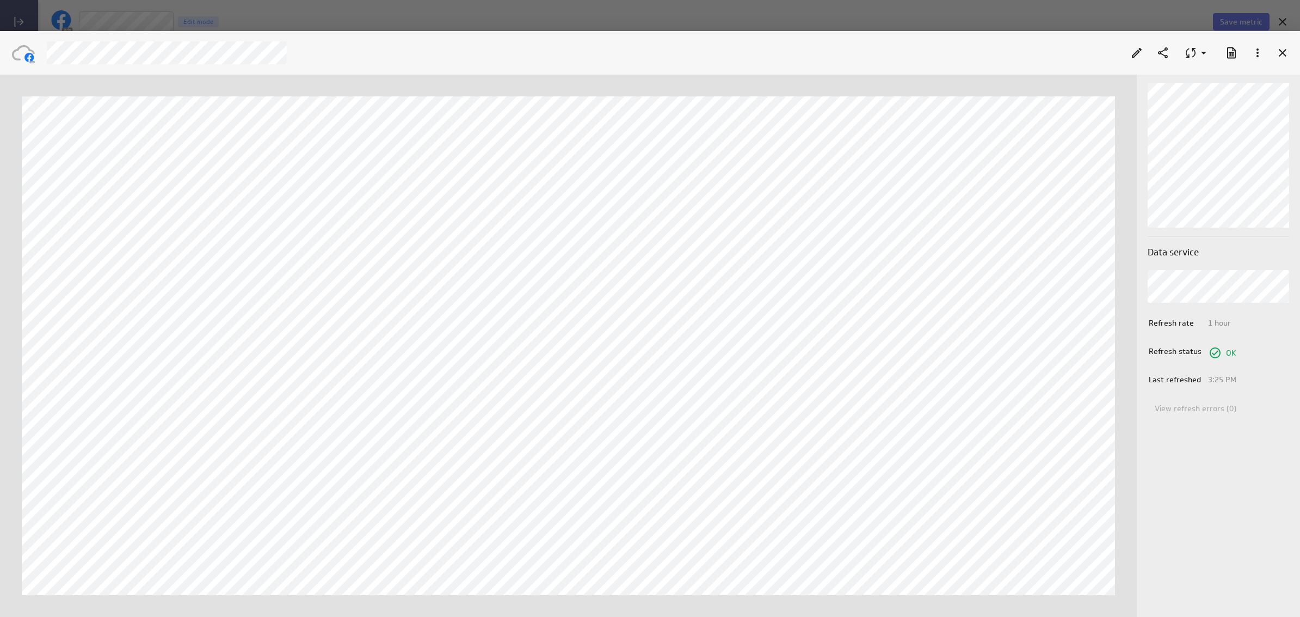
scroll to position [0, 0]
click at [1140, 56] on icon "Edit" at bounding box center [1136, 52] width 13 height 13
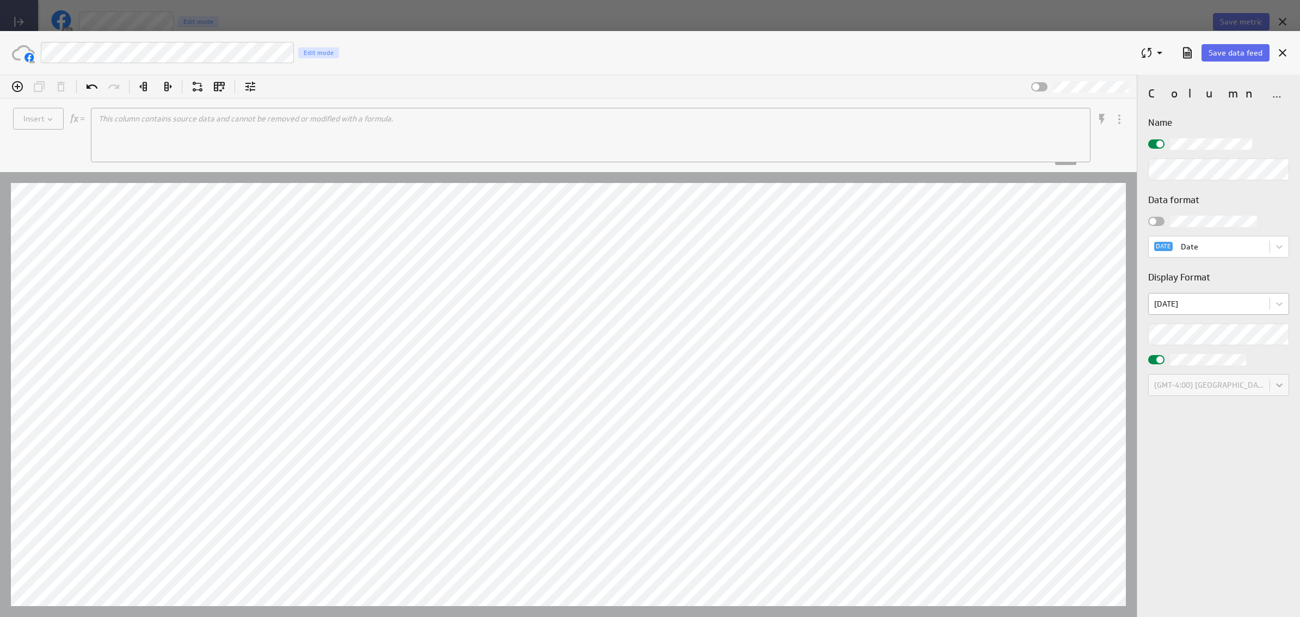
click at [1238, 310] on body "(no message) Insert This column contains source data and cannot be removed or m…" at bounding box center [650, 345] width 1300 height 542
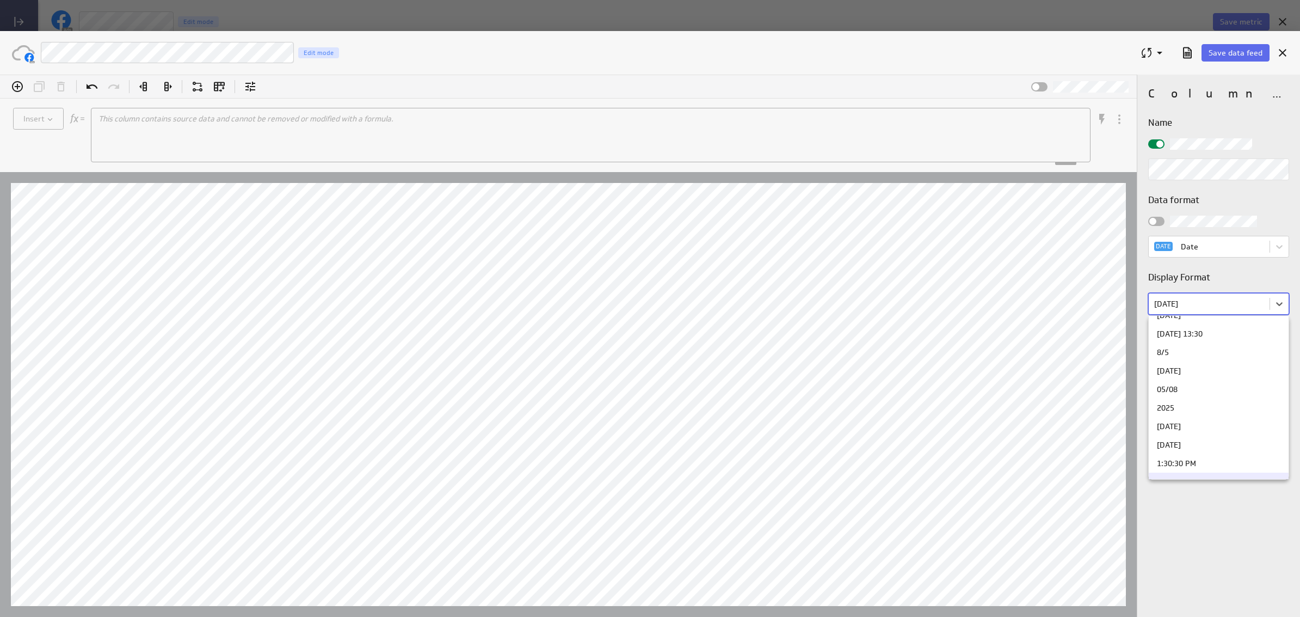
scroll to position [396, 0]
click at [1219, 555] on div at bounding box center [650, 345] width 1300 height 542
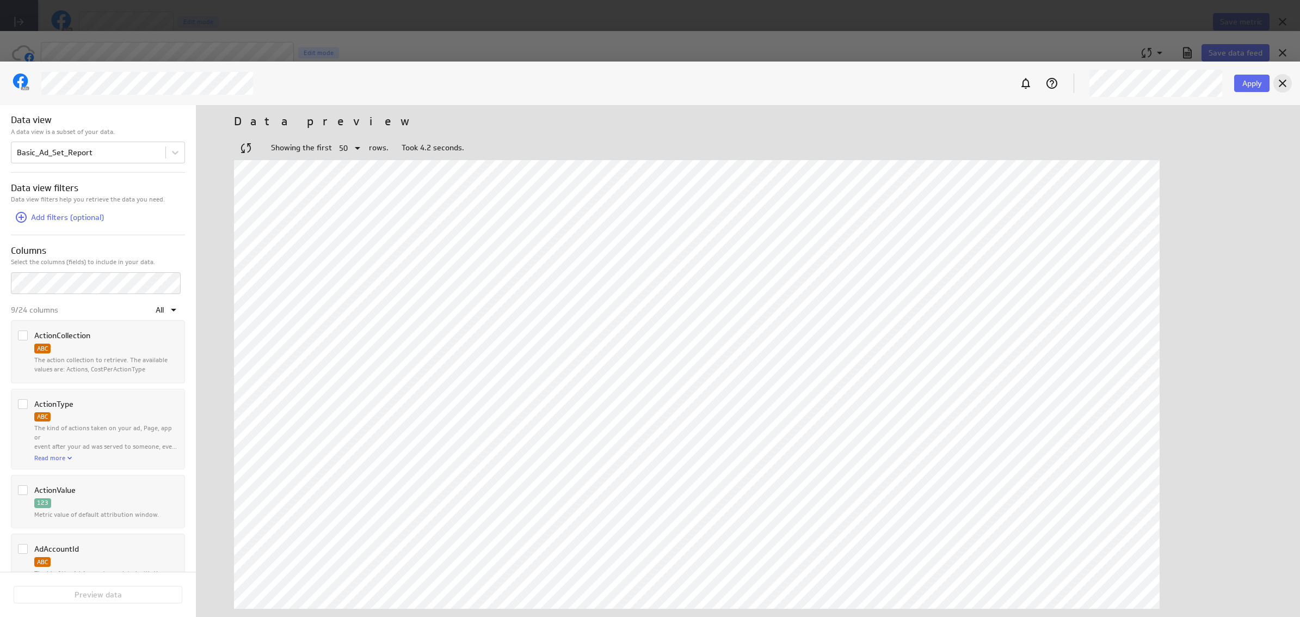
click at [1274, 83] on div "Cancel" at bounding box center [1283, 83] width 19 height 19
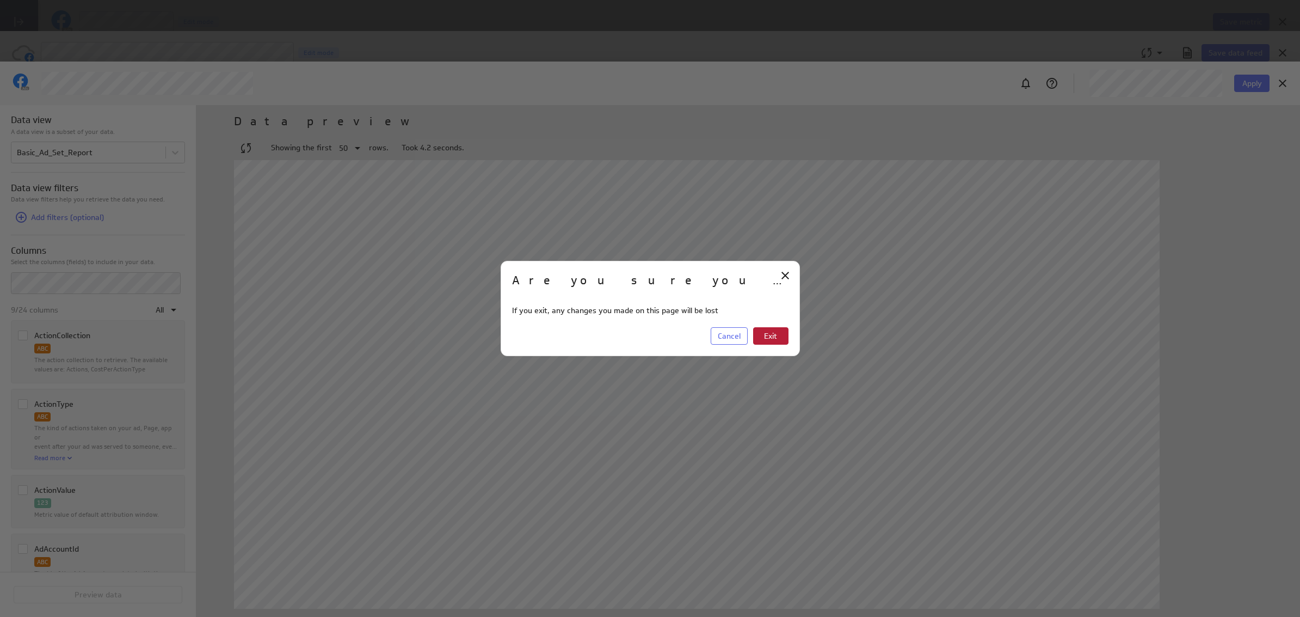
click at [768, 335] on span "Exit" at bounding box center [770, 336] width 13 height 10
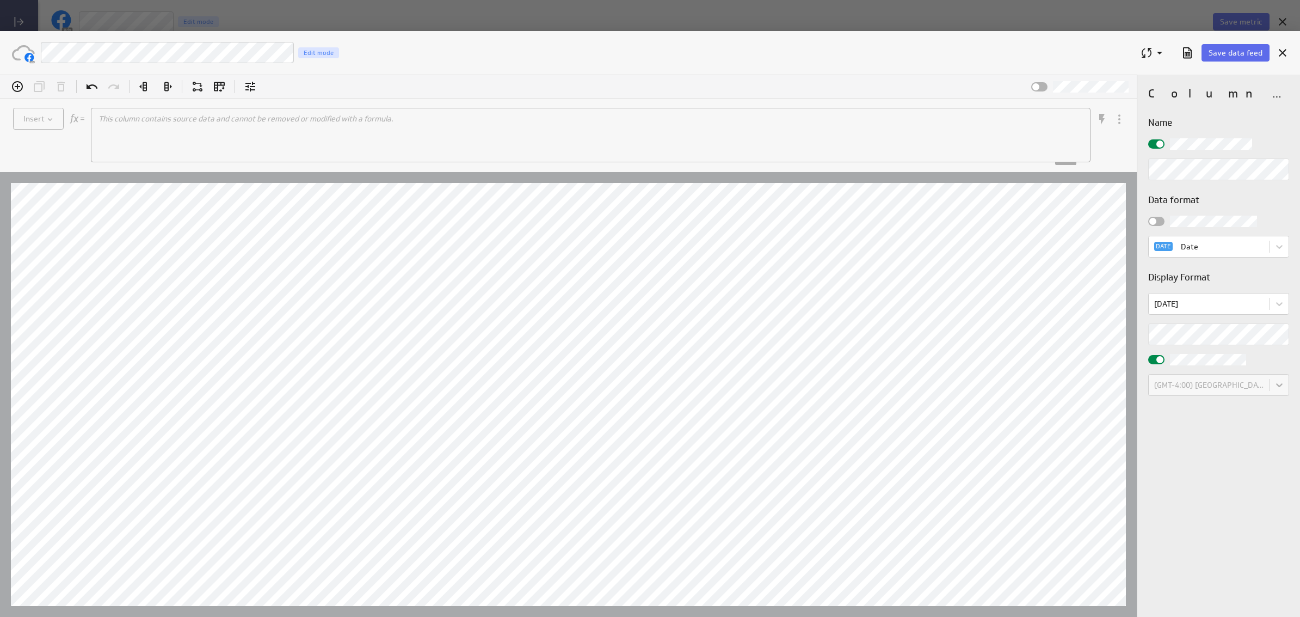
click at [0, 74] on input "checkbox" at bounding box center [0, 74] width 0 height 0
click at [1215, 378] on body "(no message) Insert This column contains source data and cannot be removed or m…" at bounding box center [650, 345] width 1300 height 542
click at [1224, 361] on div at bounding box center [650, 345] width 1300 height 542
click at [0, 74] on input "checkbox" at bounding box center [0, 74] width 0 height 0
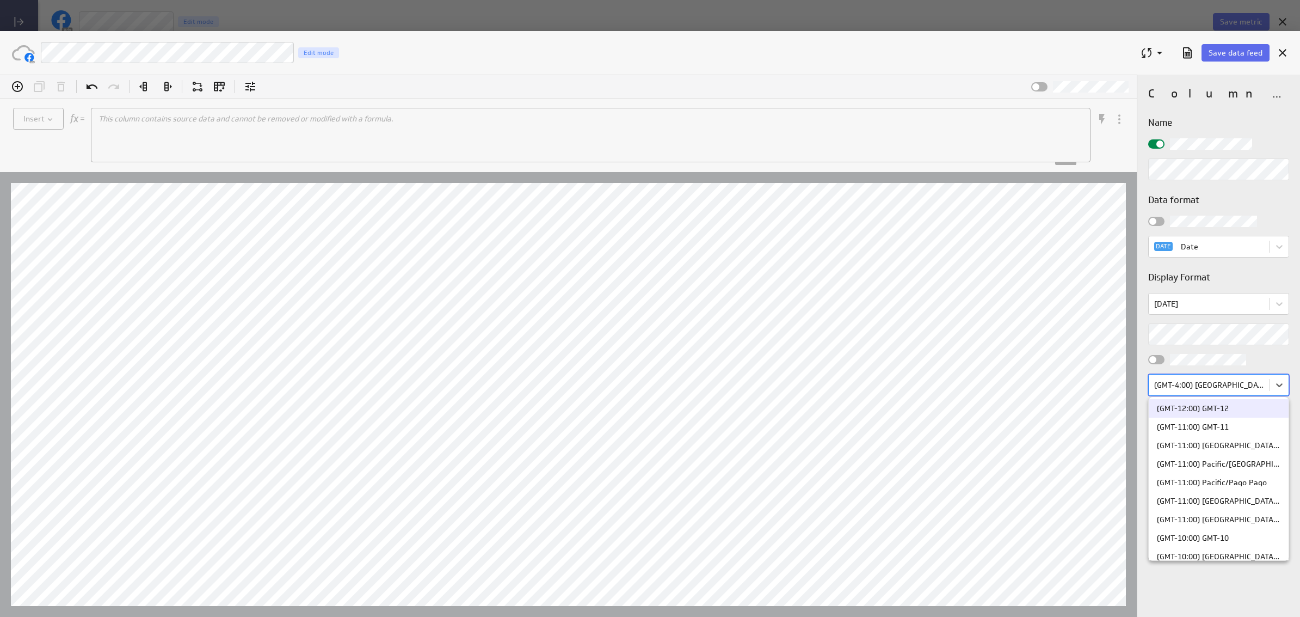
click at [1227, 388] on body "(no message) Insert This column contains source data and cannot be removed or m…" at bounding box center [650, 345] width 1300 height 542
click at [1197, 420] on div at bounding box center [650, 345] width 1300 height 542
type input "univ"
click at [1280, 393] on body "(no message) Insert This column contains source data and cannot be removed or m…" at bounding box center [650, 345] width 1300 height 542
type input "univ"
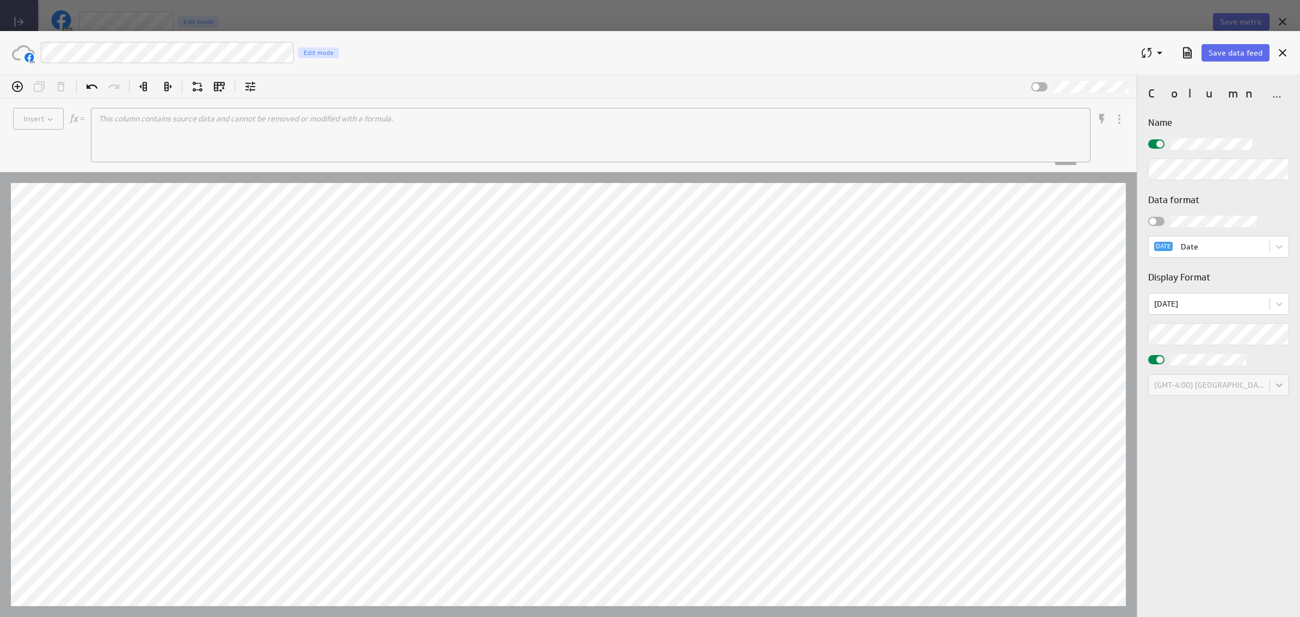
click at [0, 74] on input "checkbox" at bounding box center [0, 74] width 0 height 0
click at [1191, 379] on body "(no message) Insert This column contains source data and cannot be removed or m…" at bounding box center [650, 345] width 1300 height 542
type input "univ"
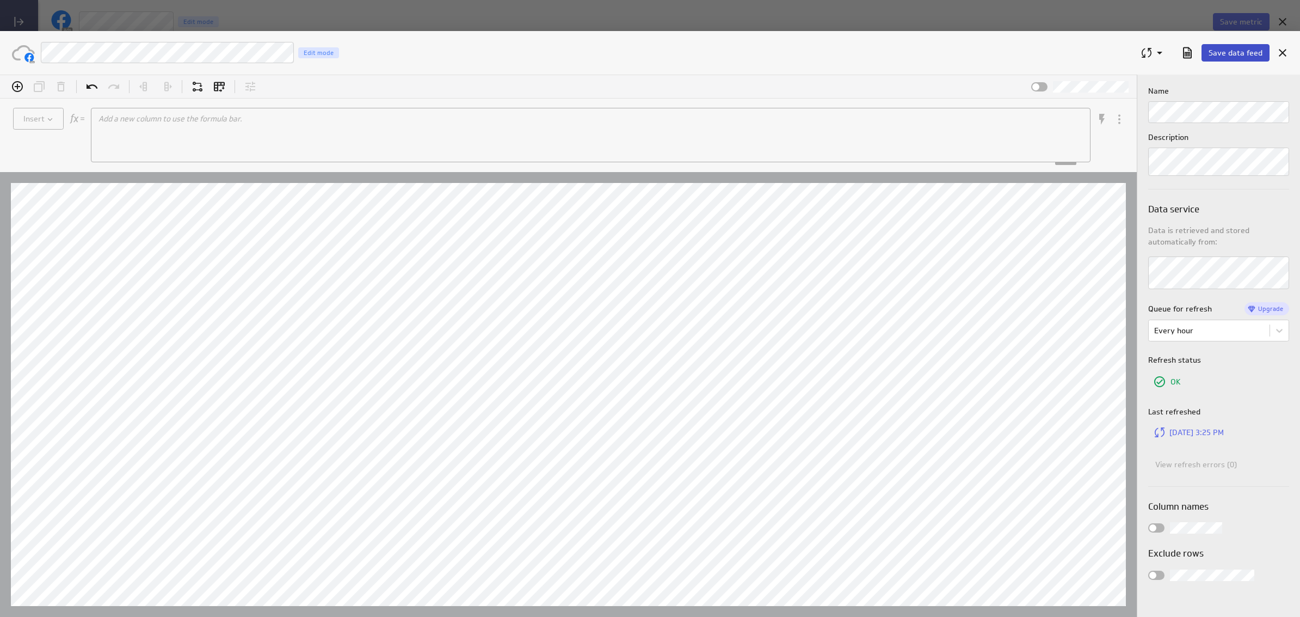
click at [1217, 44] on button "Save data feed" at bounding box center [1236, 52] width 68 height 17
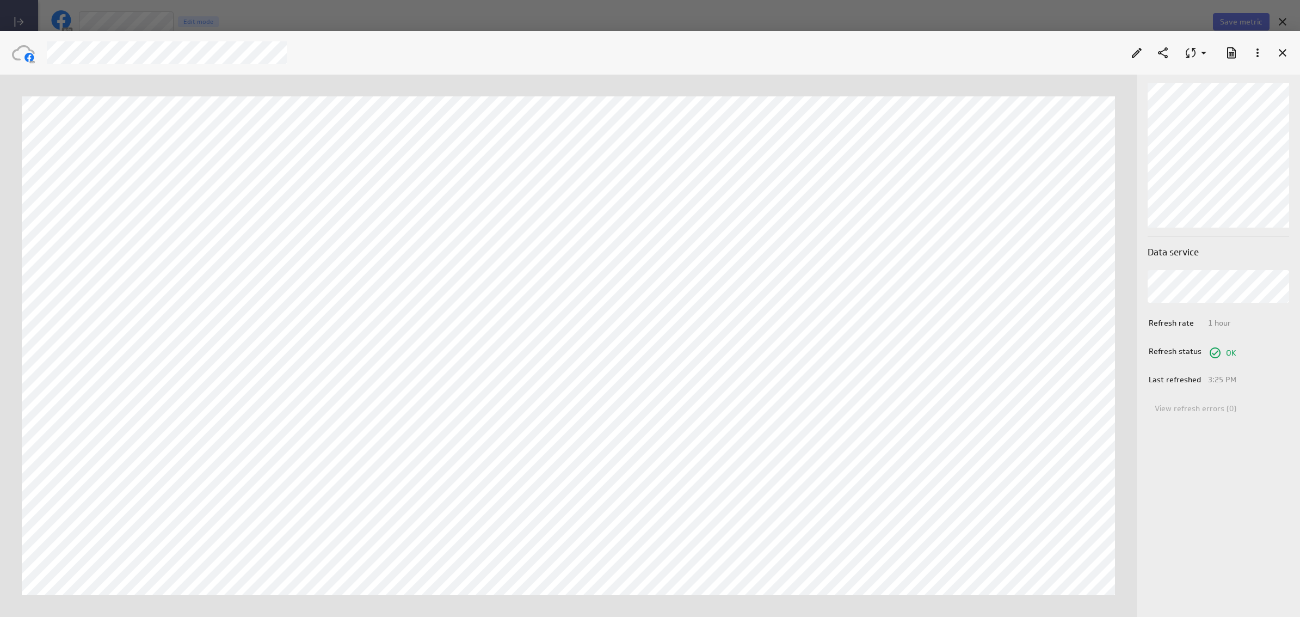
scroll to position [0, 0]
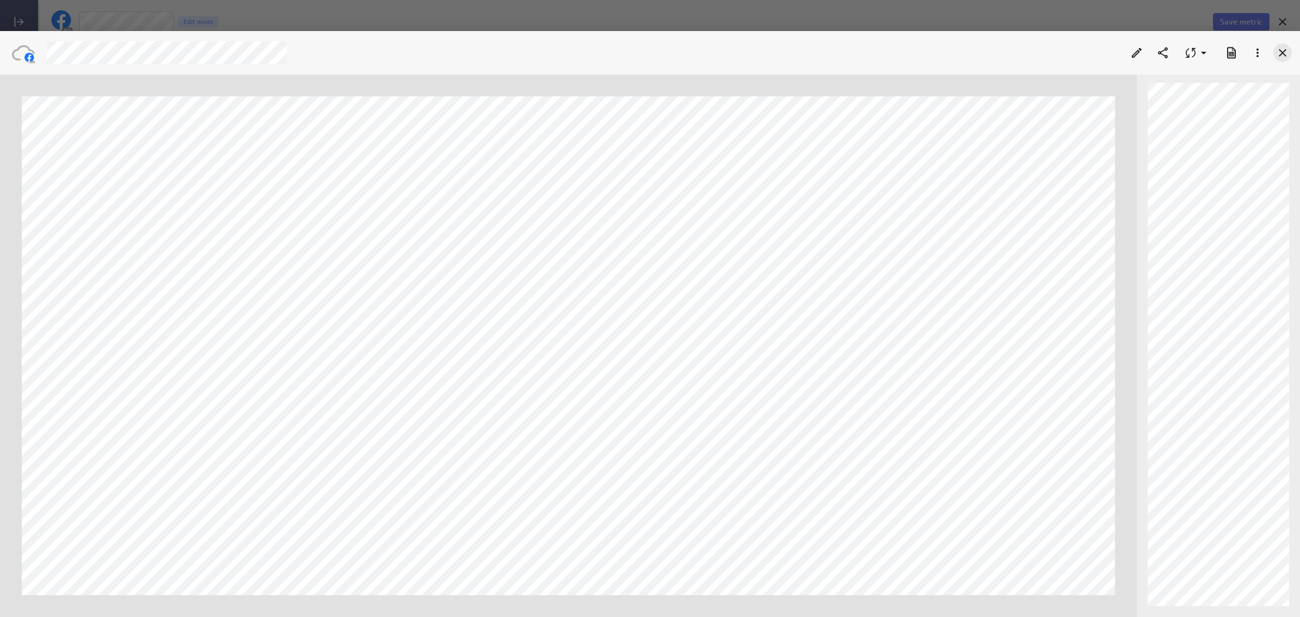
click at [1284, 54] on icon "Cancel" at bounding box center [1283, 53] width 8 height 8
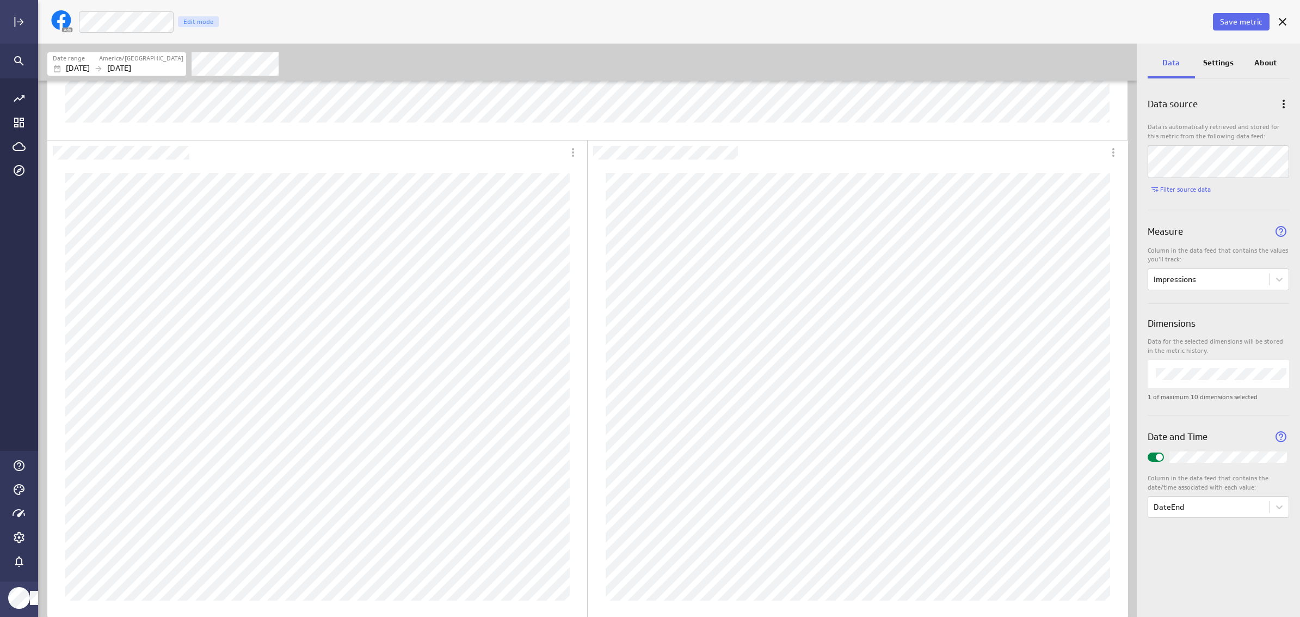
click at [1232, 72] on div "Settings" at bounding box center [1218, 63] width 47 height 29
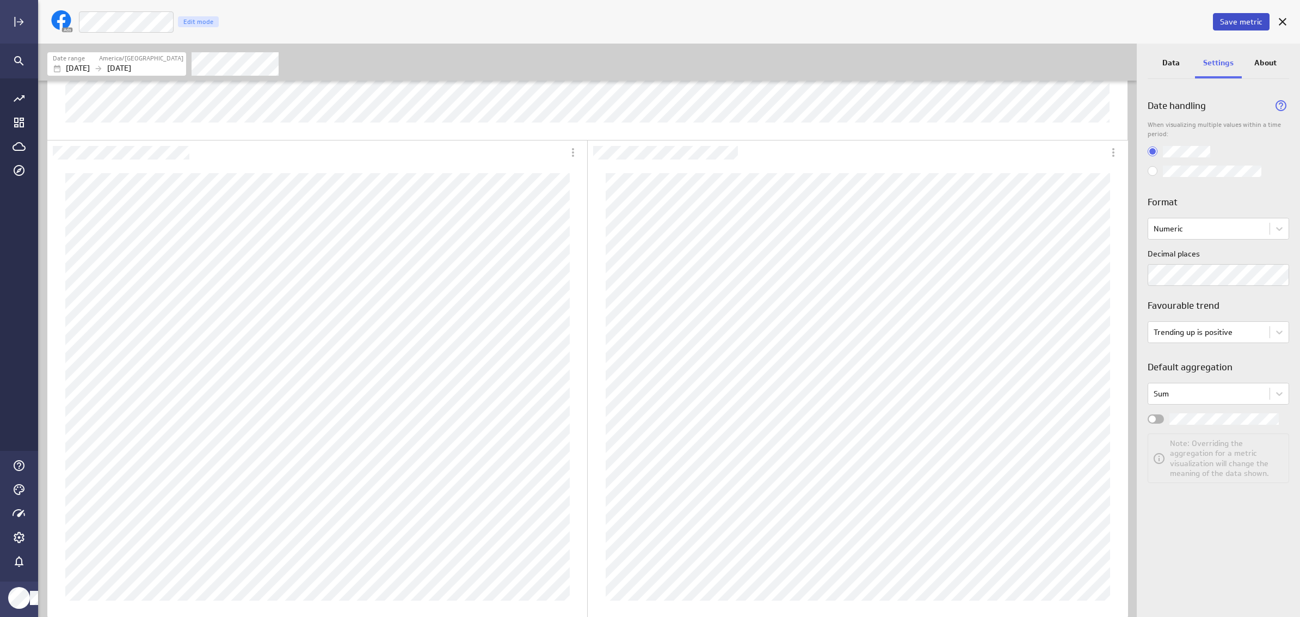
click at [1226, 23] on span "Save metric" at bounding box center [1241, 22] width 42 height 10
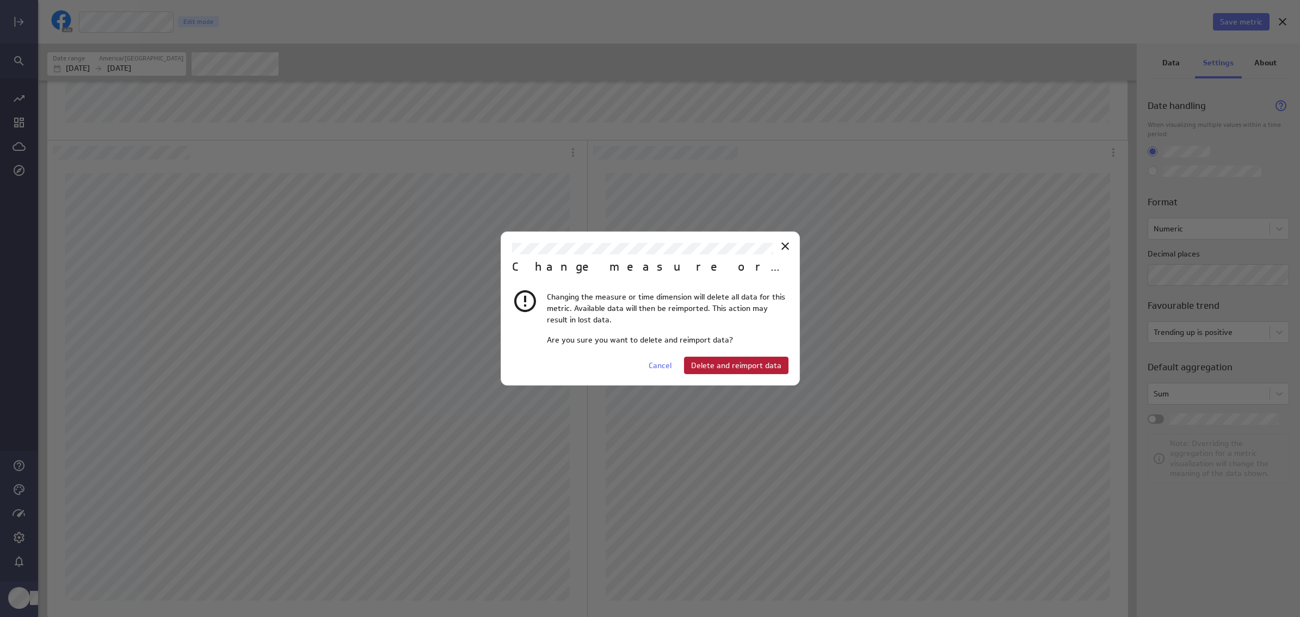
click at [753, 370] on span "Delete and reimport data" at bounding box center [736, 365] width 90 height 10
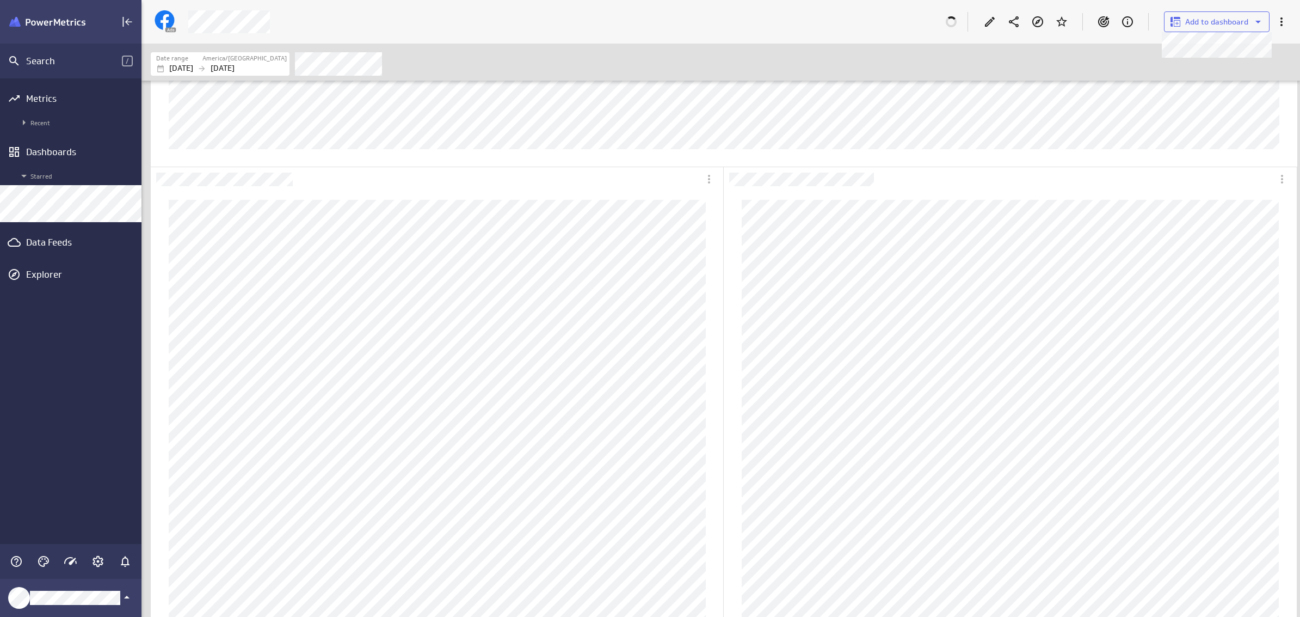
scroll to position [1129, 1157]
click at [989, 22] on icon "Edit" at bounding box center [990, 22] width 10 height 10
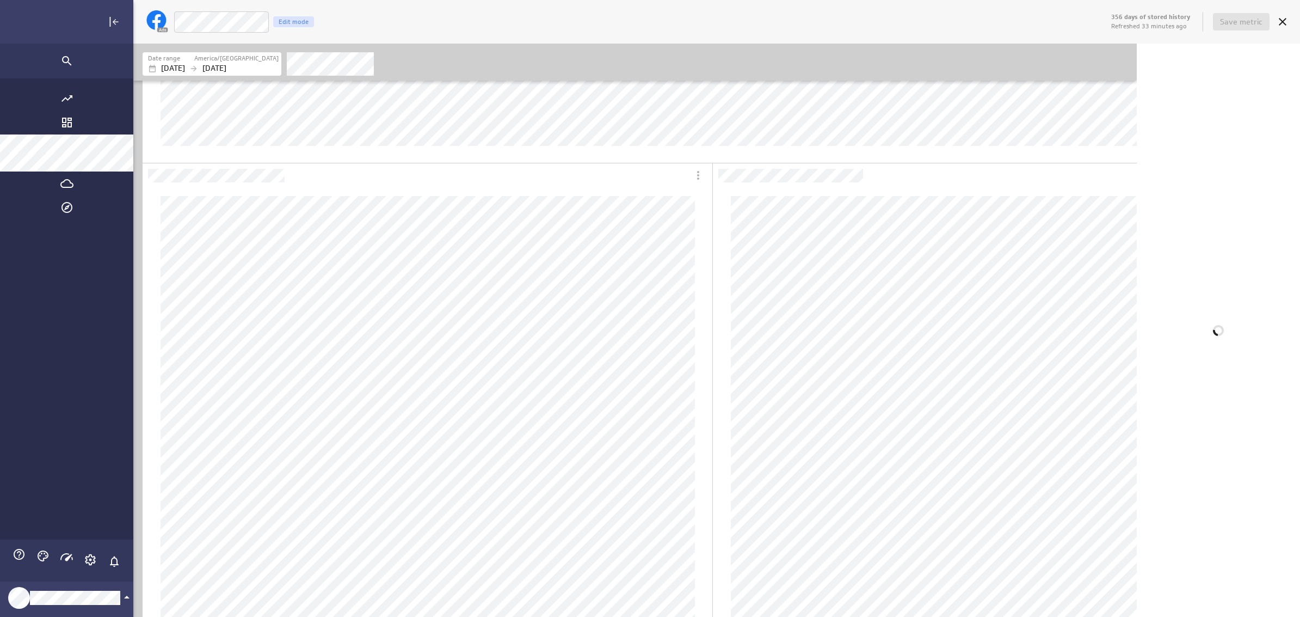
scroll to position [1107, 1100]
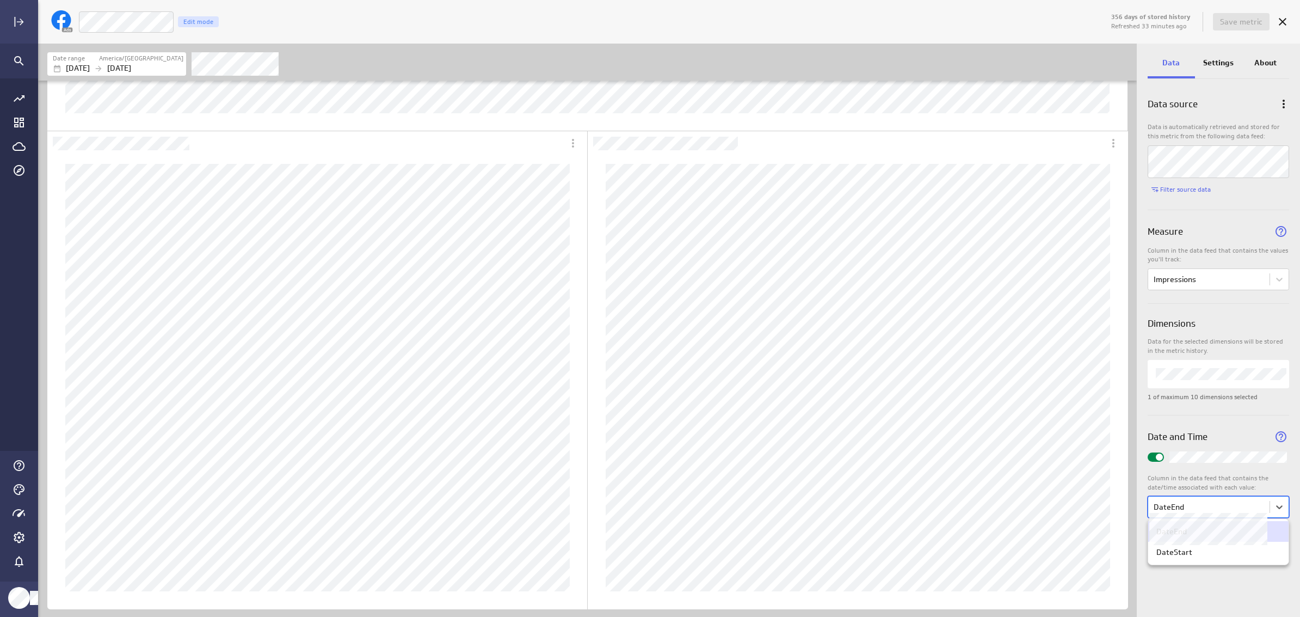
drag, startPoint x: 1194, startPoint y: 510, endPoint x: 1214, endPoint y: 511, distance: 20.7
click at [1216, 504] on div at bounding box center [650, 308] width 1300 height 617
click at [1239, 519] on div "Data source Data is automatically retrieved and stored for this metric from the…" at bounding box center [1218, 312] width 163 height 457
click at [1253, 506] on body "356 days of stored history Refreshed 33 minutes ago Save metric Impressions Edi…" at bounding box center [650, 308] width 1300 height 617
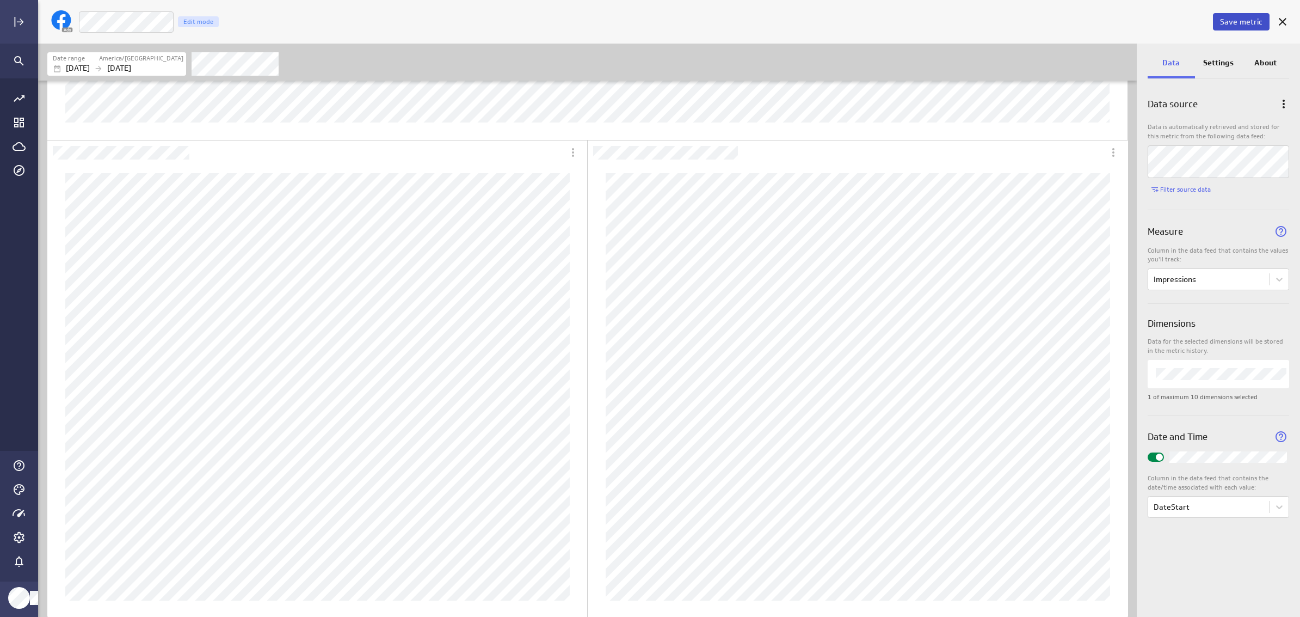
click at [1239, 21] on span "Save metric" at bounding box center [1241, 22] width 42 height 10
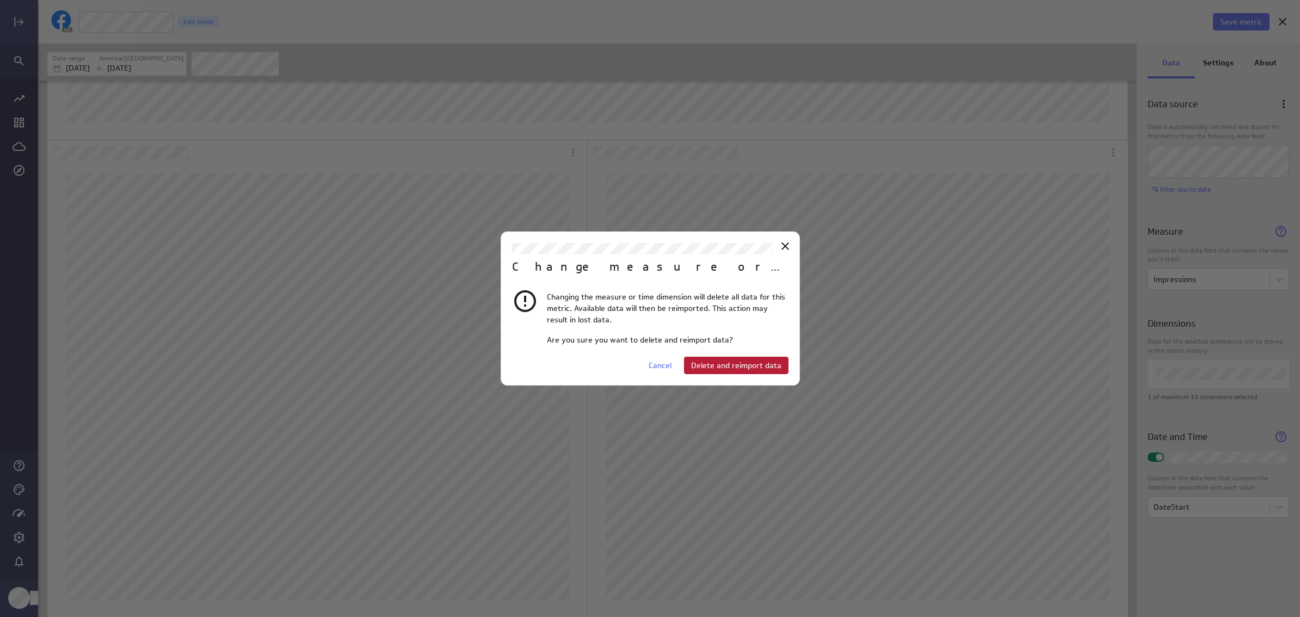
click at [761, 362] on span "Delete and reimport data" at bounding box center [736, 365] width 90 height 10
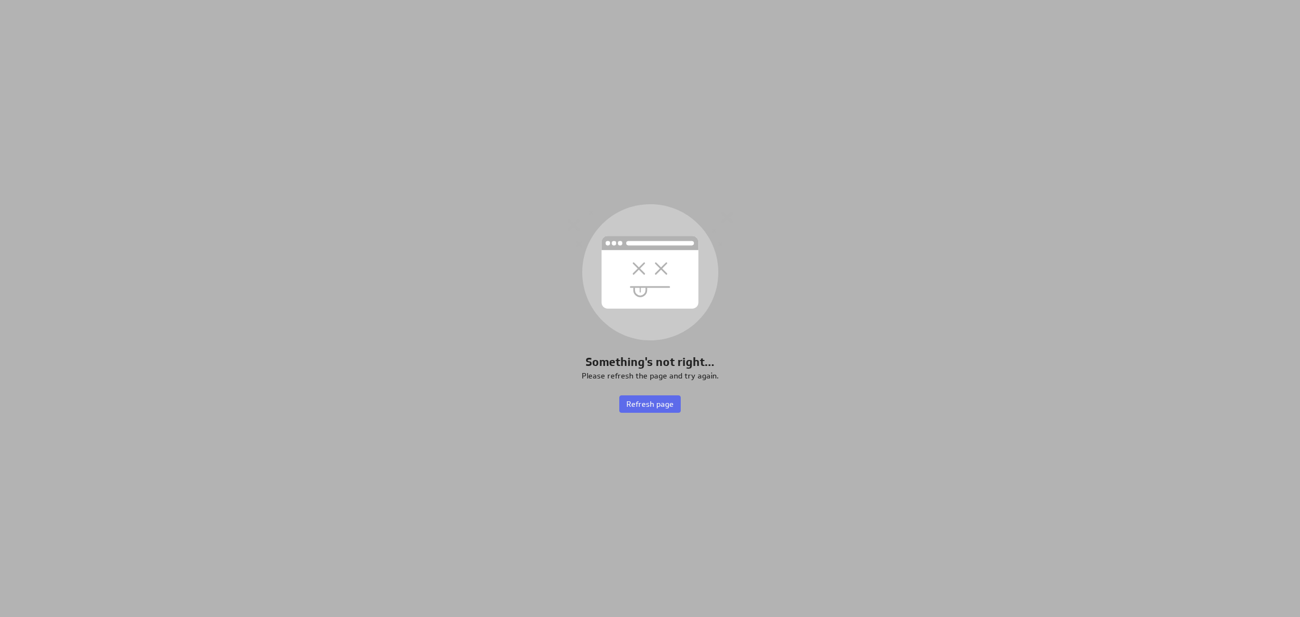
click at [666, 421] on div "Something's not right... Please refresh the page and try again. Refresh page" at bounding box center [650, 308] width 1300 height 617
drag, startPoint x: 665, startPoint y: 392, endPoint x: 663, endPoint y: 405, distance: 13.2
click at [665, 389] on div "Something's not right... Please refresh the page and try again. Refresh page" at bounding box center [650, 308] width 1300 height 617
click at [663, 405] on span "Refresh page" at bounding box center [649, 404] width 47 height 10
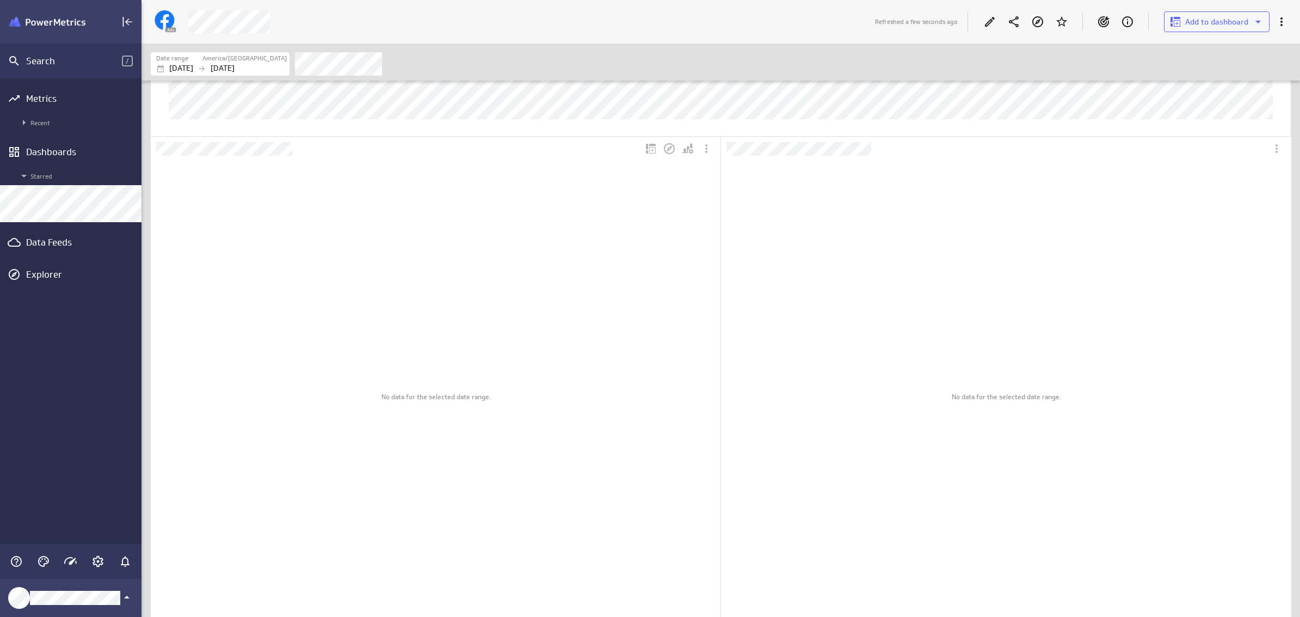
scroll to position [586, 0]
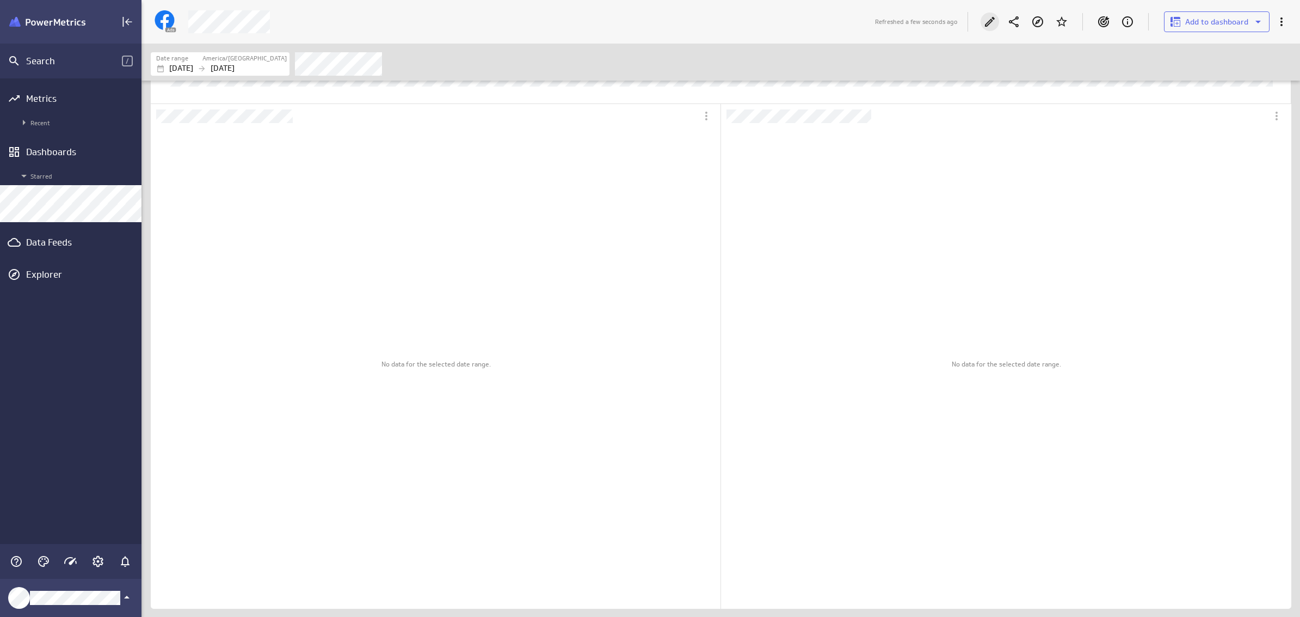
click at [996, 28] on div "Edit" at bounding box center [990, 22] width 19 height 19
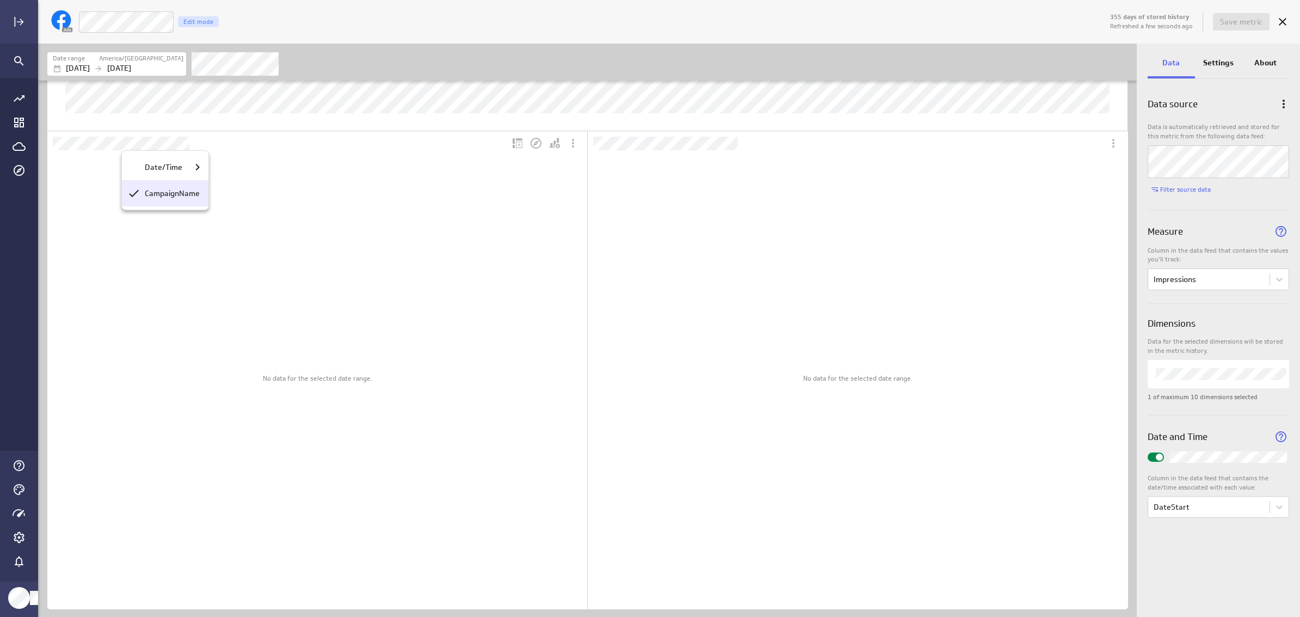
click at [167, 187] on div "CampaignName" at bounding box center [165, 193] width 87 height 26
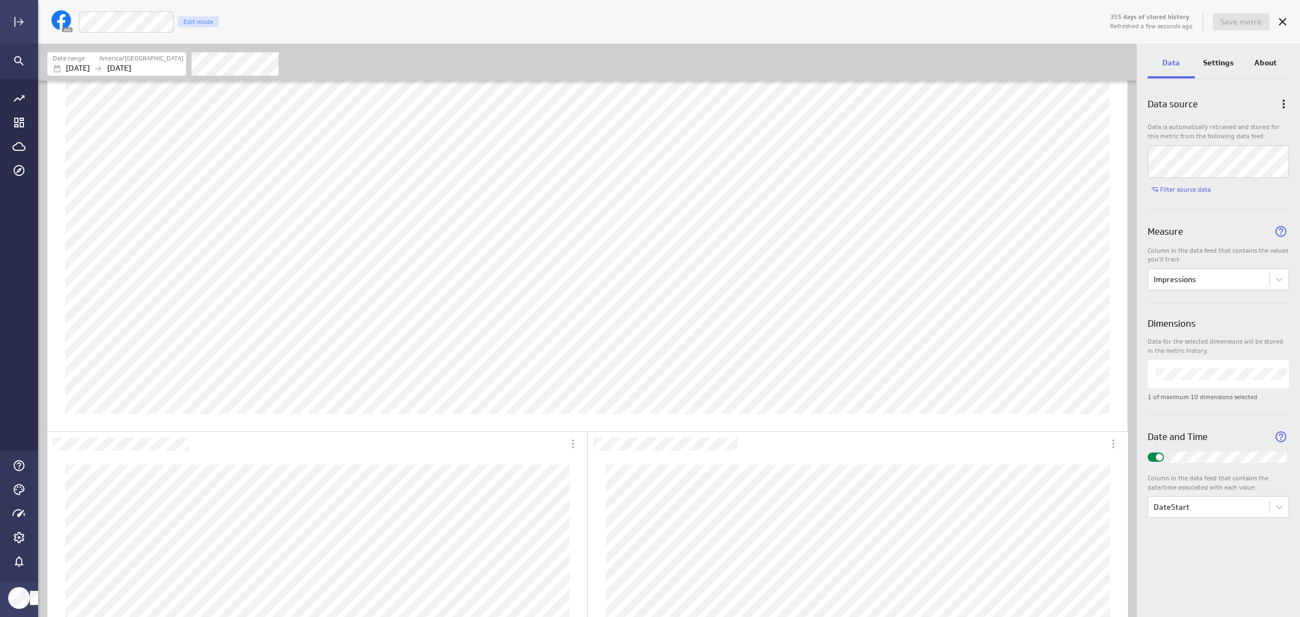
scroll to position [163, 0]
click at [1284, 32] on div at bounding box center [1283, 22] width 24 height 24
click at [1281, 28] on div "Cancel" at bounding box center [1283, 22] width 19 height 19
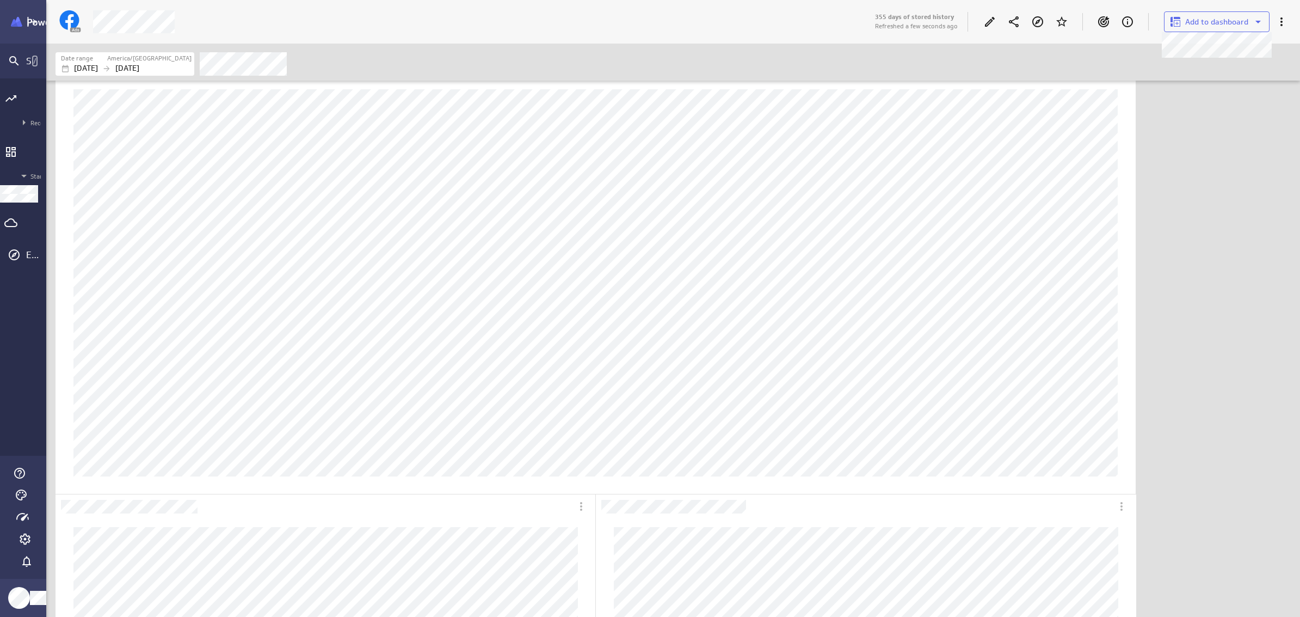
scroll to position [5, 5]
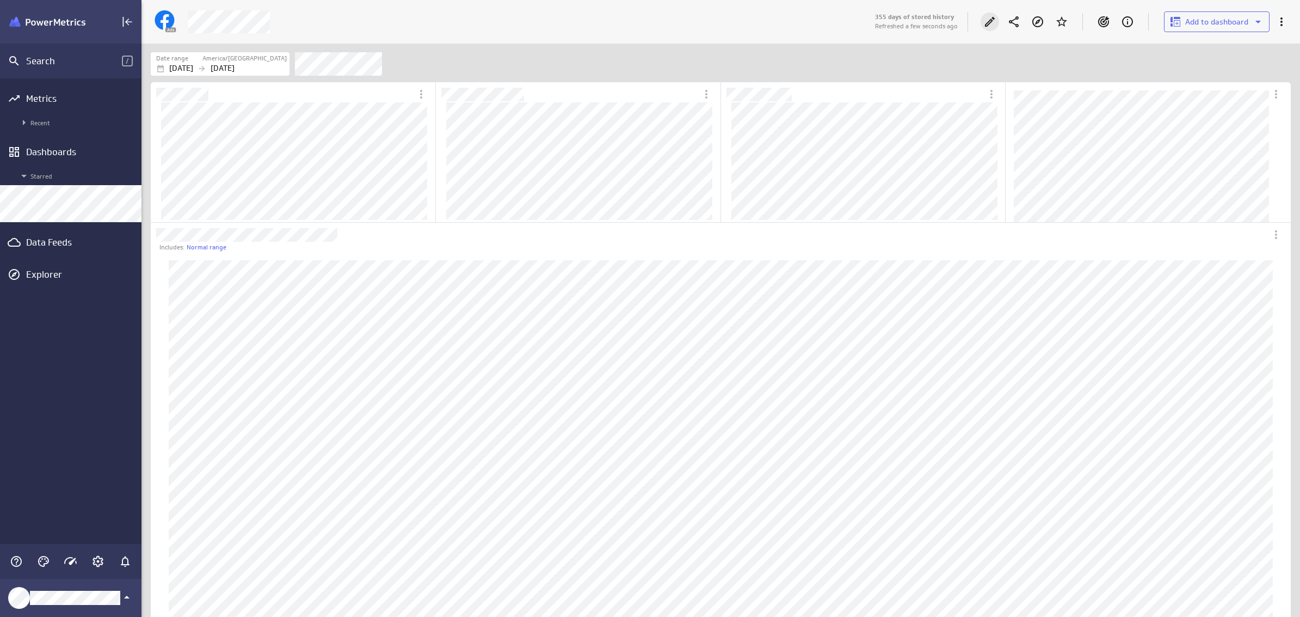
click at [992, 22] on icon "Edit" at bounding box center [990, 22] width 10 height 10
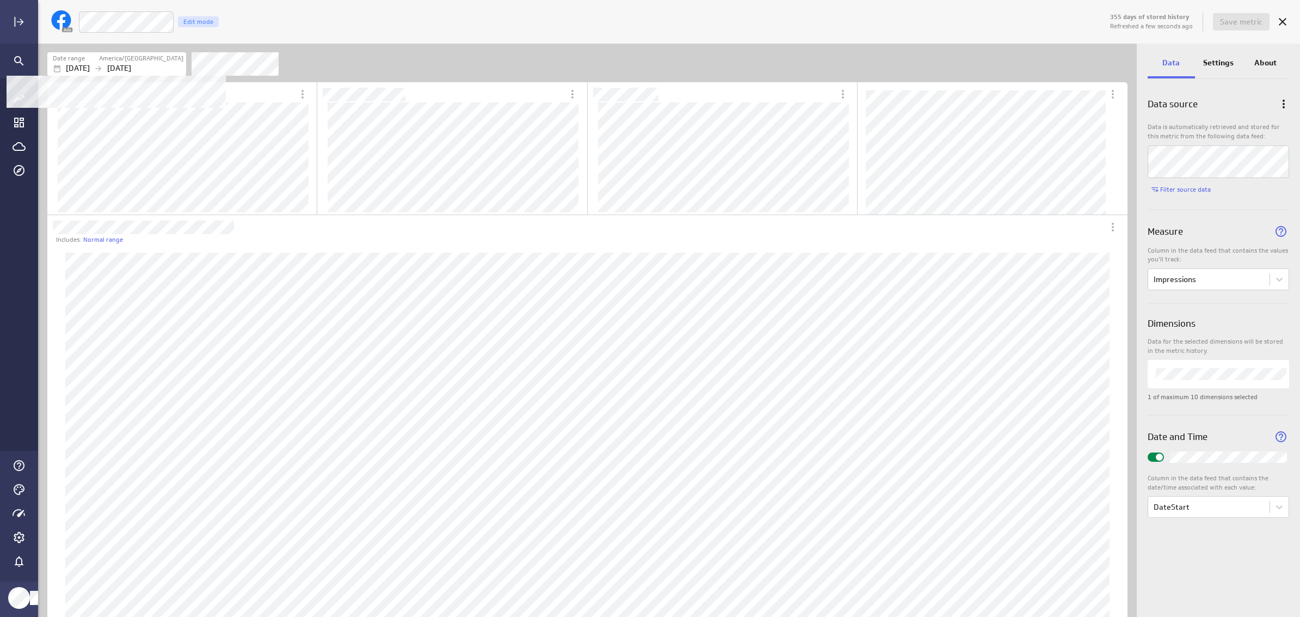
click at [170, 59] on label "America/[GEOGRAPHIC_DATA]" at bounding box center [141, 58] width 84 height 9
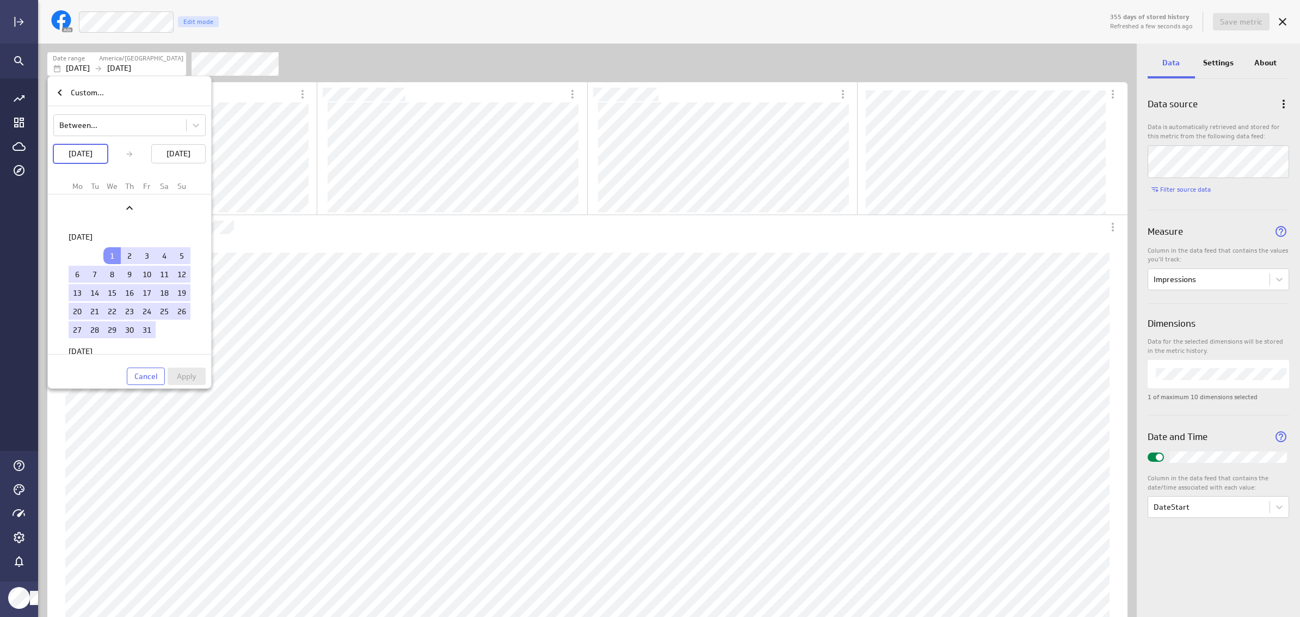
click at [1268, 163] on div at bounding box center [650, 308] width 1300 height 617
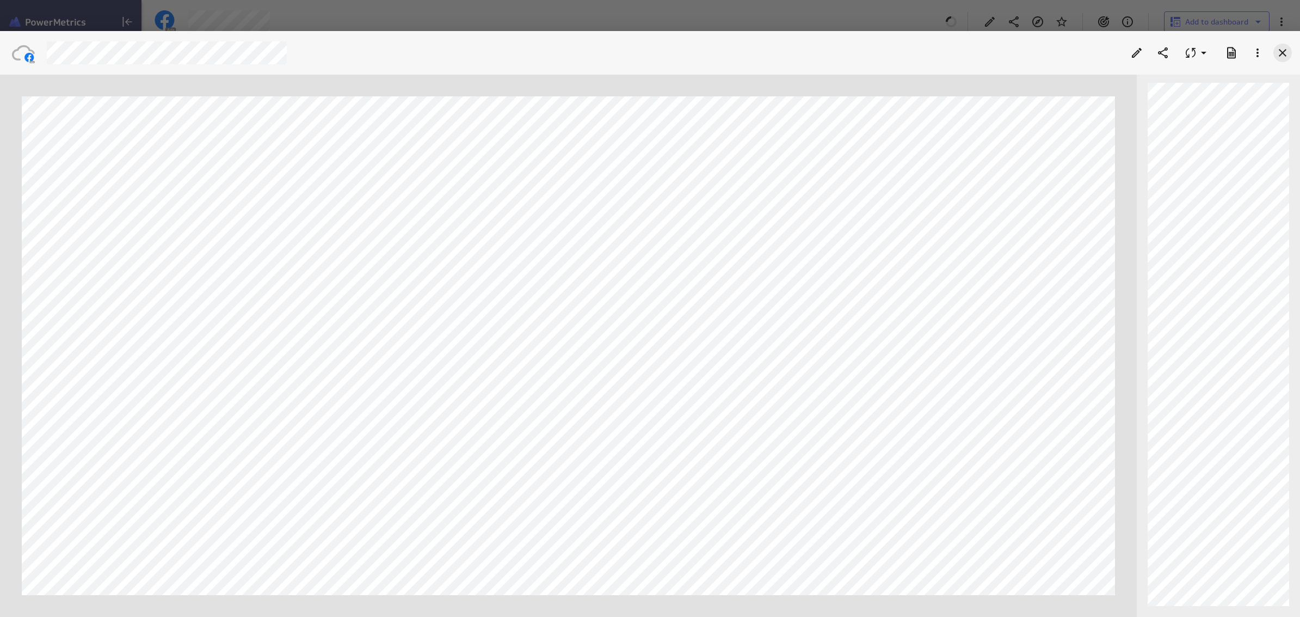
click at [1281, 51] on icon "Cancel" at bounding box center [1283, 53] width 8 height 8
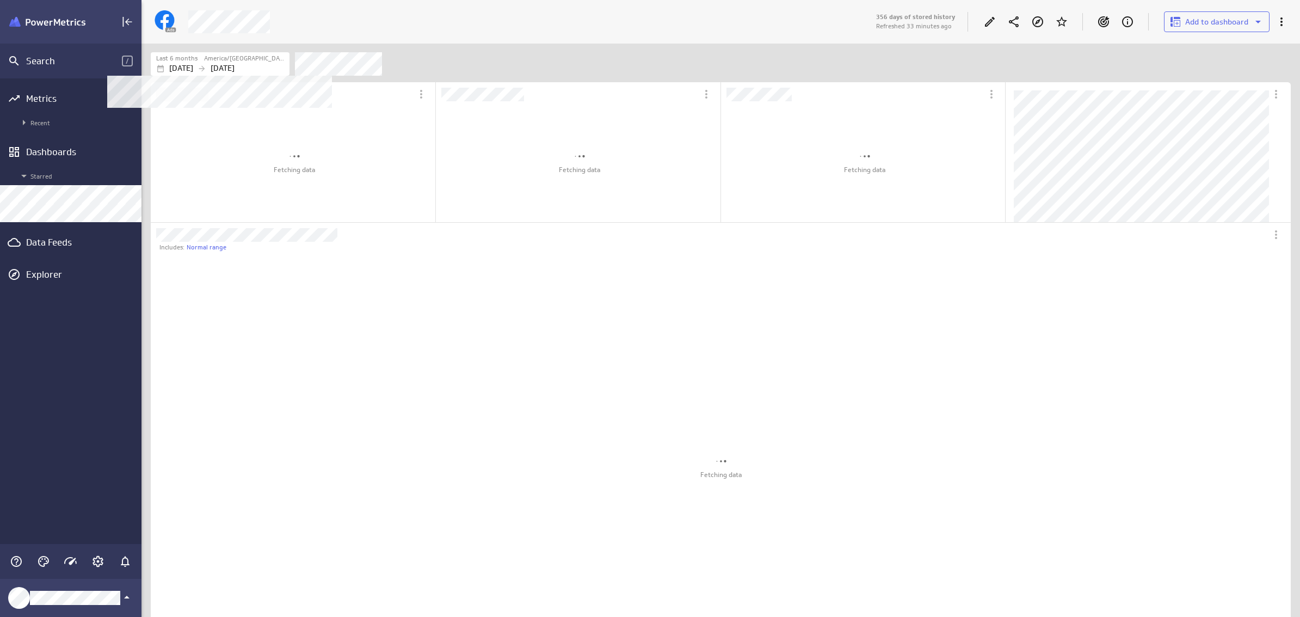
click at [275, 66] on div "[DATE] [DATE]" at bounding box center [221, 68] width 131 height 11
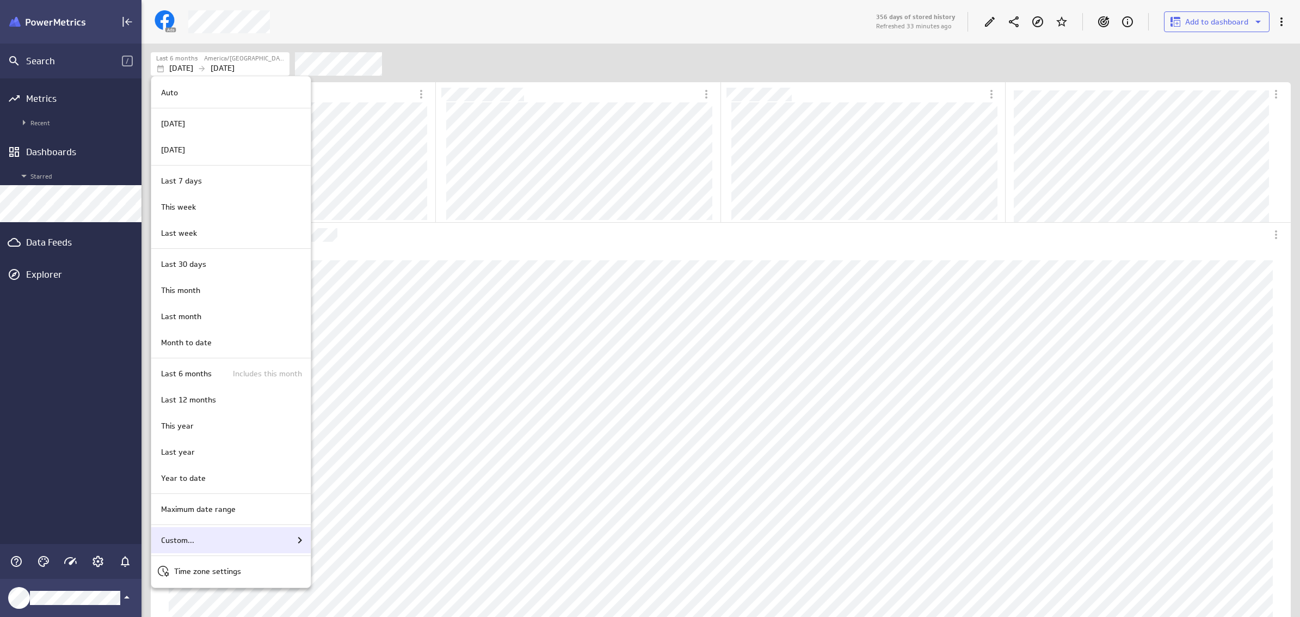
click at [238, 549] on div "Custom..." at bounding box center [230, 540] width 159 height 26
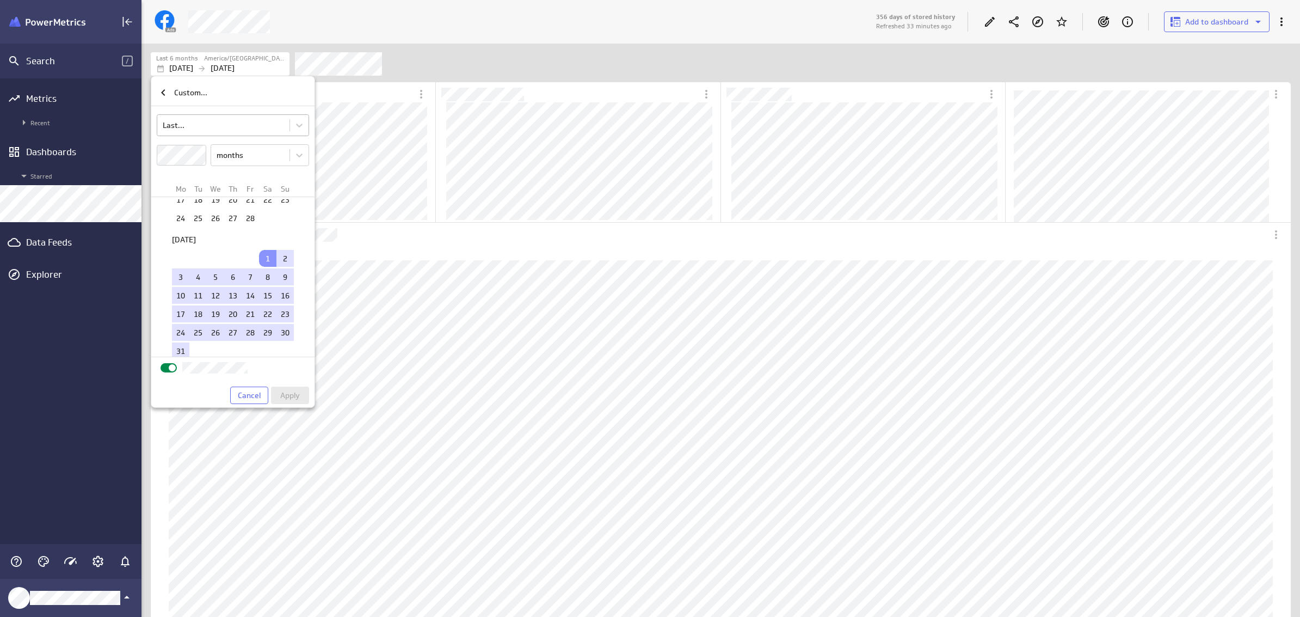
click at [217, 124] on body "Search / Metrics Recent Dashboards Starred Data Feeds Explorer 356 days of stor…" at bounding box center [650, 308] width 1300 height 617
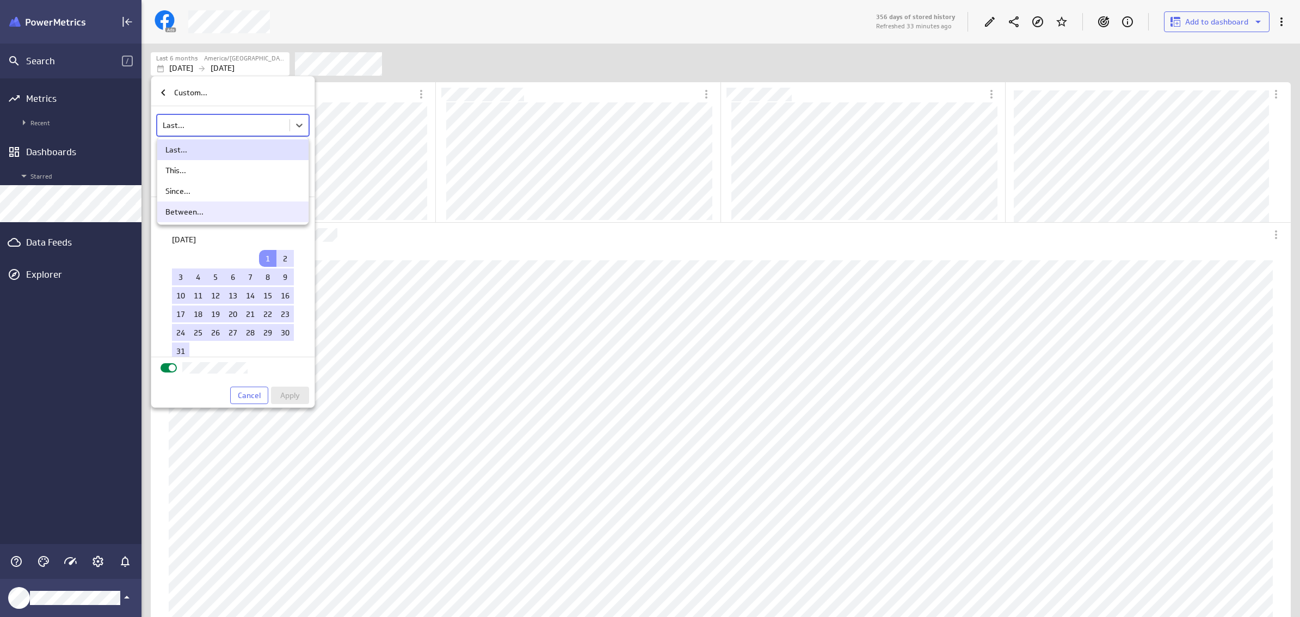
click at [204, 202] on div "Between..." at bounding box center [232, 211] width 151 height 21
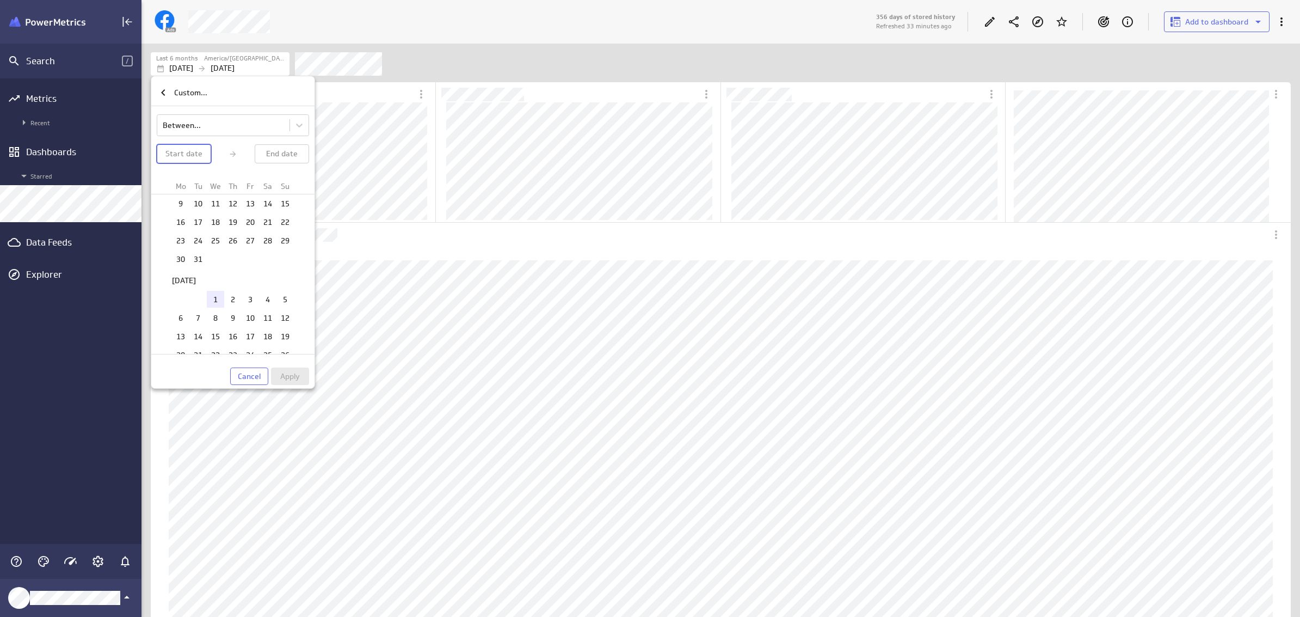
click at [210, 301] on td "1" at bounding box center [215, 299] width 17 height 17
click at [235, 223] on td "31" at bounding box center [232, 225] width 17 height 17
click at [280, 363] on div "Between... [DATE] [DATE] Mo Tu We Th Fr Sa Su [DATE] 1 2 3 4 5 6 7 8 9 10 11 12…" at bounding box center [233, 245] width 152 height 279
click at [285, 380] on span "Apply" at bounding box center [290, 376] width 20 height 10
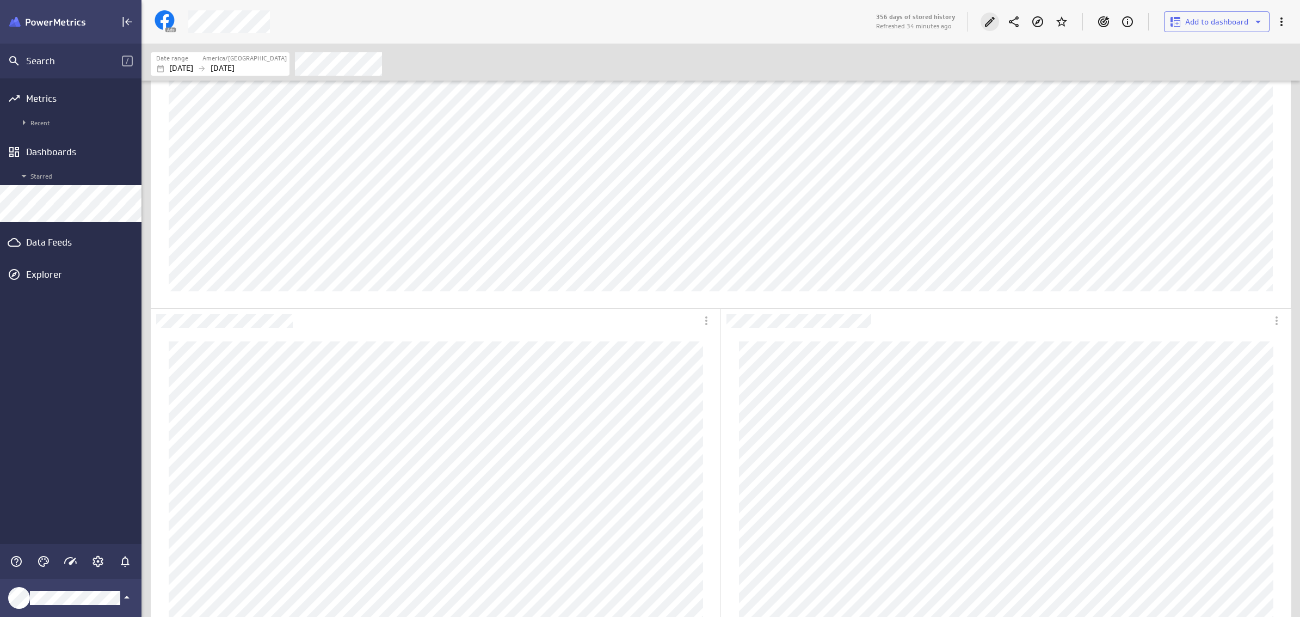
click at [995, 30] on div "Edit" at bounding box center [990, 22] width 19 height 19
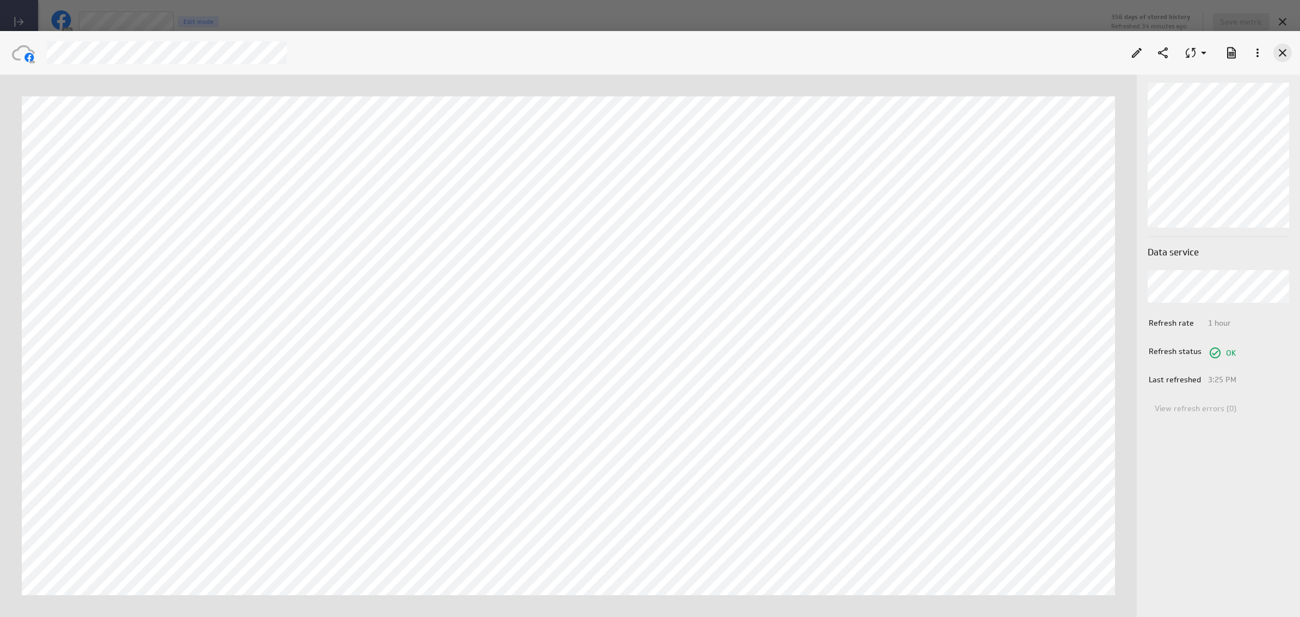
click at [1289, 54] on icon "Cancel" at bounding box center [1282, 52] width 13 height 13
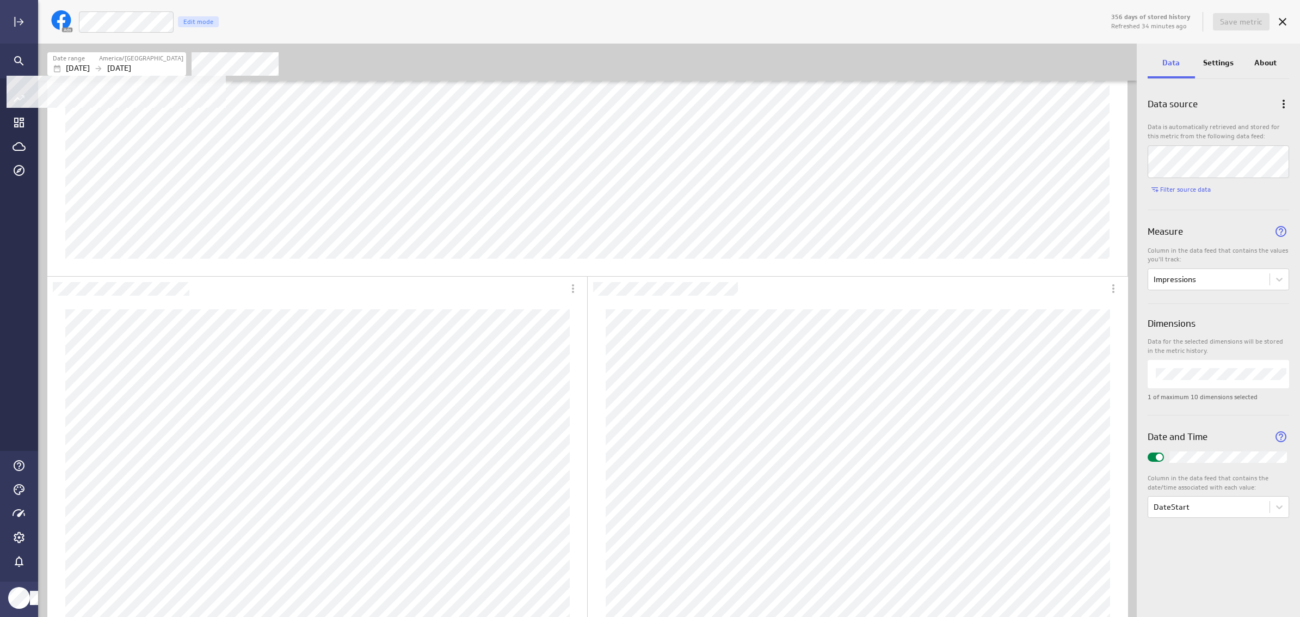
click at [181, 61] on label "America/[GEOGRAPHIC_DATA]" at bounding box center [141, 58] width 84 height 9
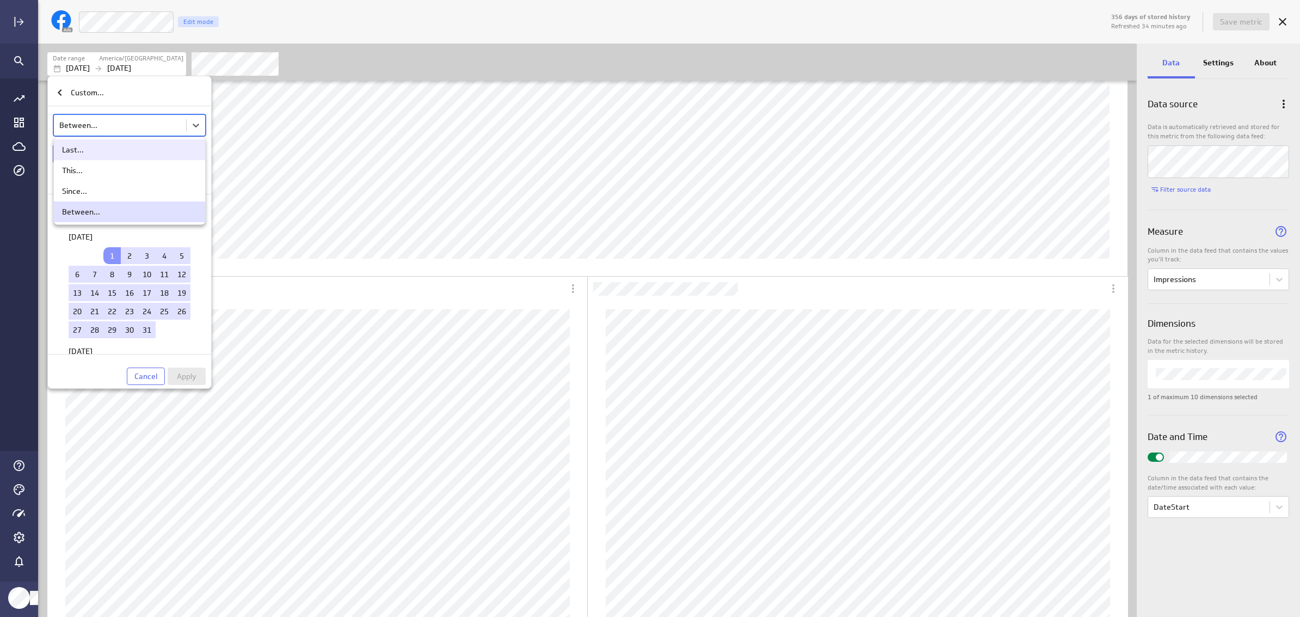
click at [148, 134] on body "356 days of stored history Refreshed 34 minutes ago Save metric Impressions Edi…" at bounding box center [650, 308] width 1300 height 617
drag, startPoint x: 115, startPoint y: 87, endPoint x: 100, endPoint y: 95, distance: 17.3
click at [115, 87] on div at bounding box center [650, 308] width 1300 height 617
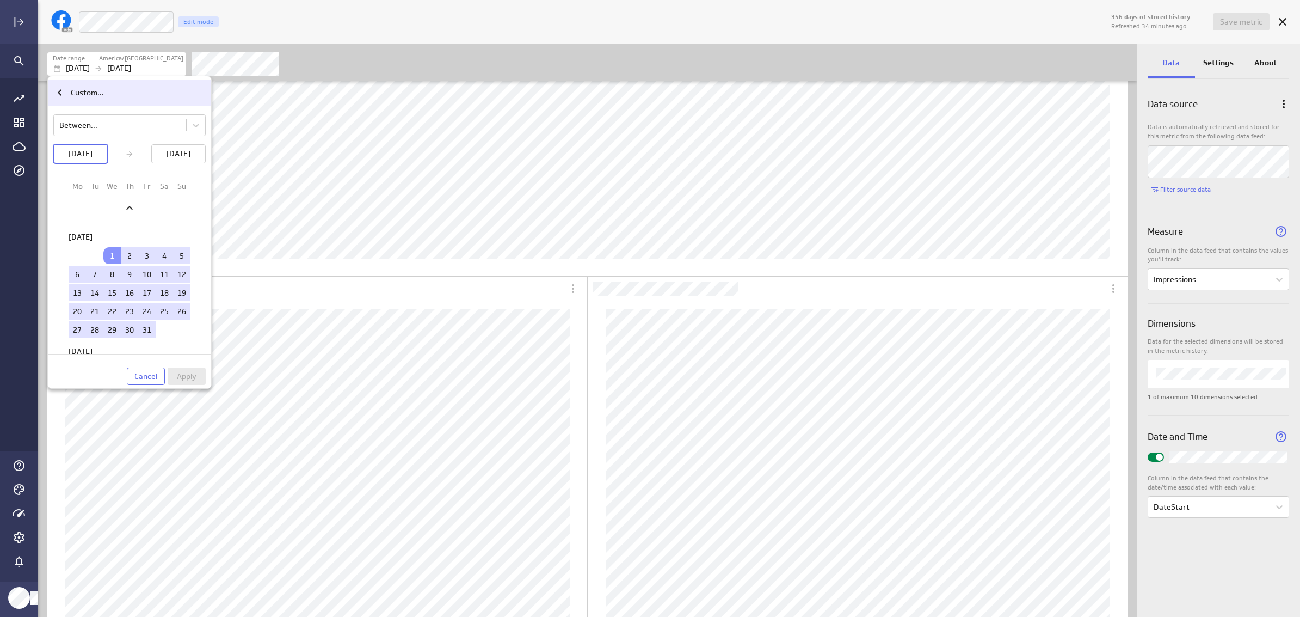
click at [99, 95] on p "Custom..." at bounding box center [87, 92] width 33 height 11
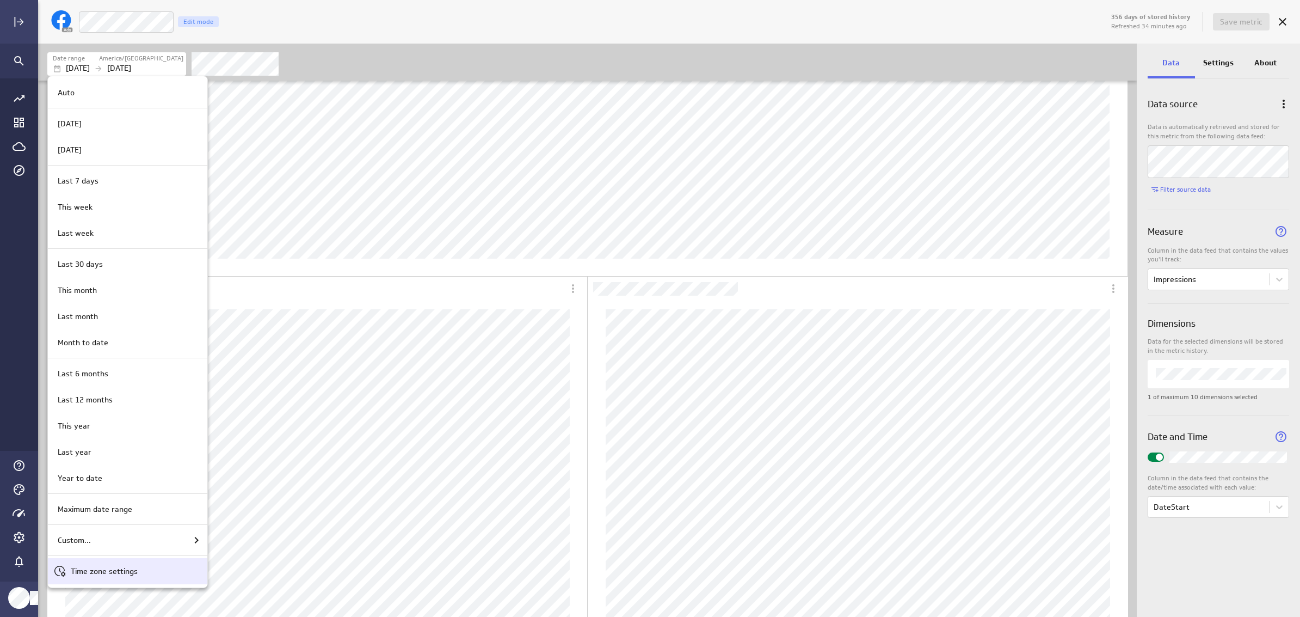
click at [126, 582] on div "Time zone settings" at bounding box center [127, 571] width 159 height 26
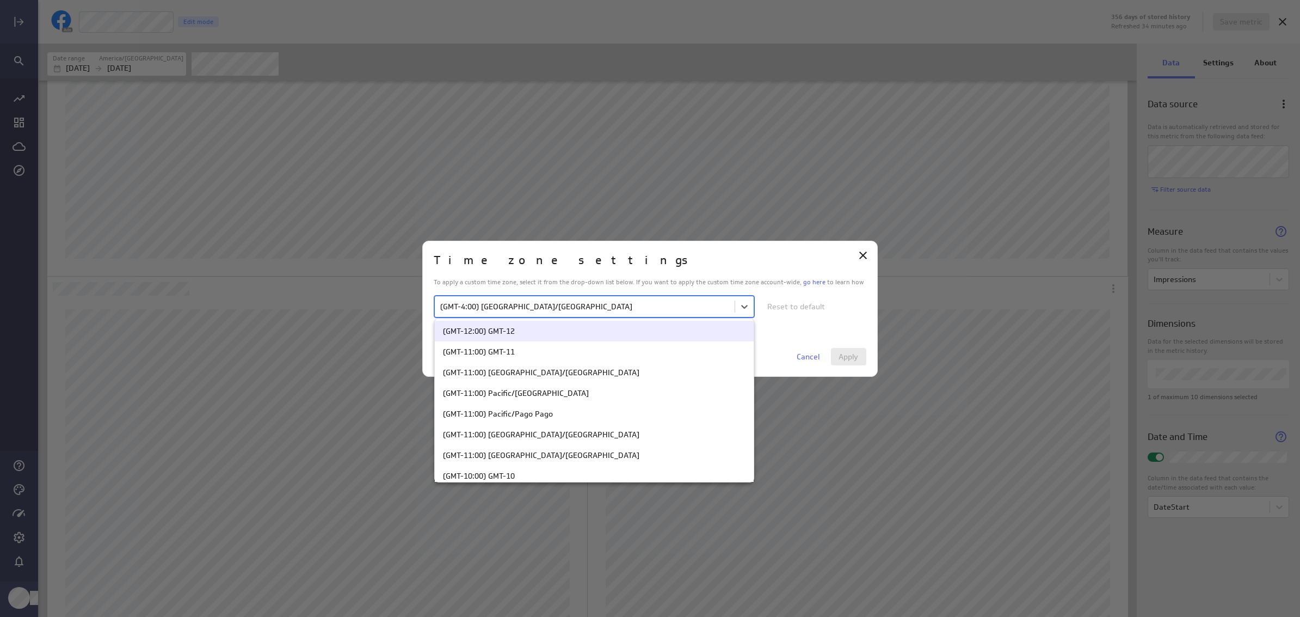
click at [583, 316] on body "356 days of stored history Refreshed 34 minutes ago Save metric Impressions Edi…" at bounding box center [650, 308] width 1300 height 617
type input "i"
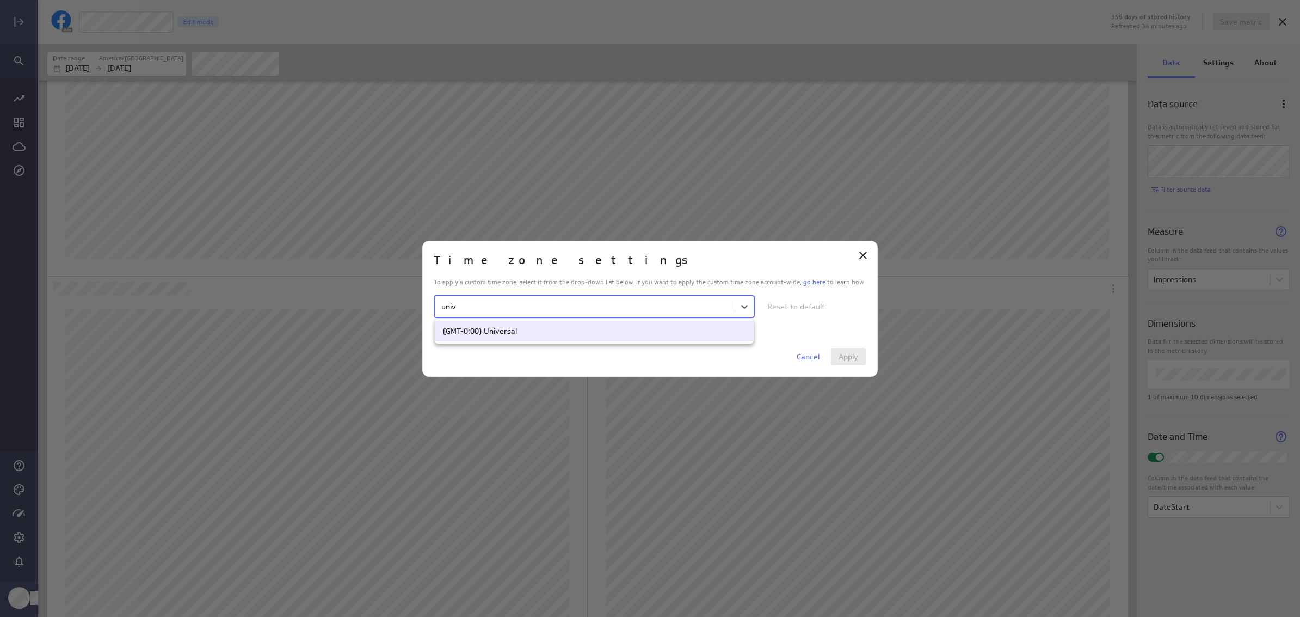
type input "univ"
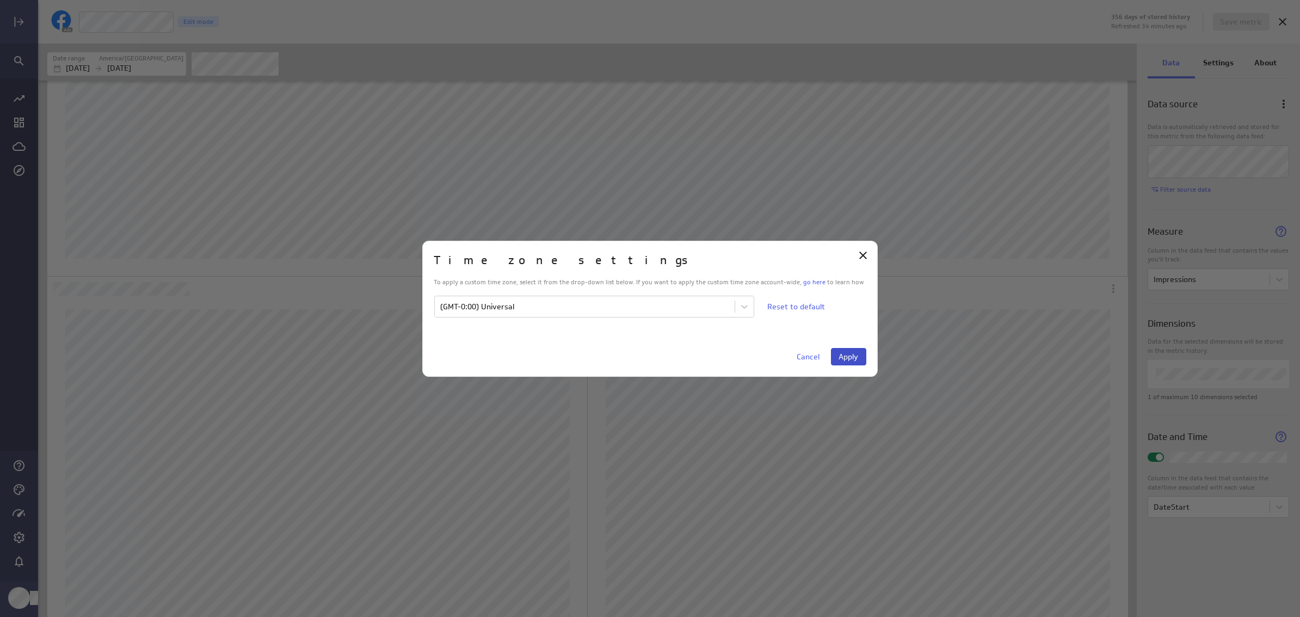
click at [847, 356] on span "Apply" at bounding box center [849, 357] width 20 height 10
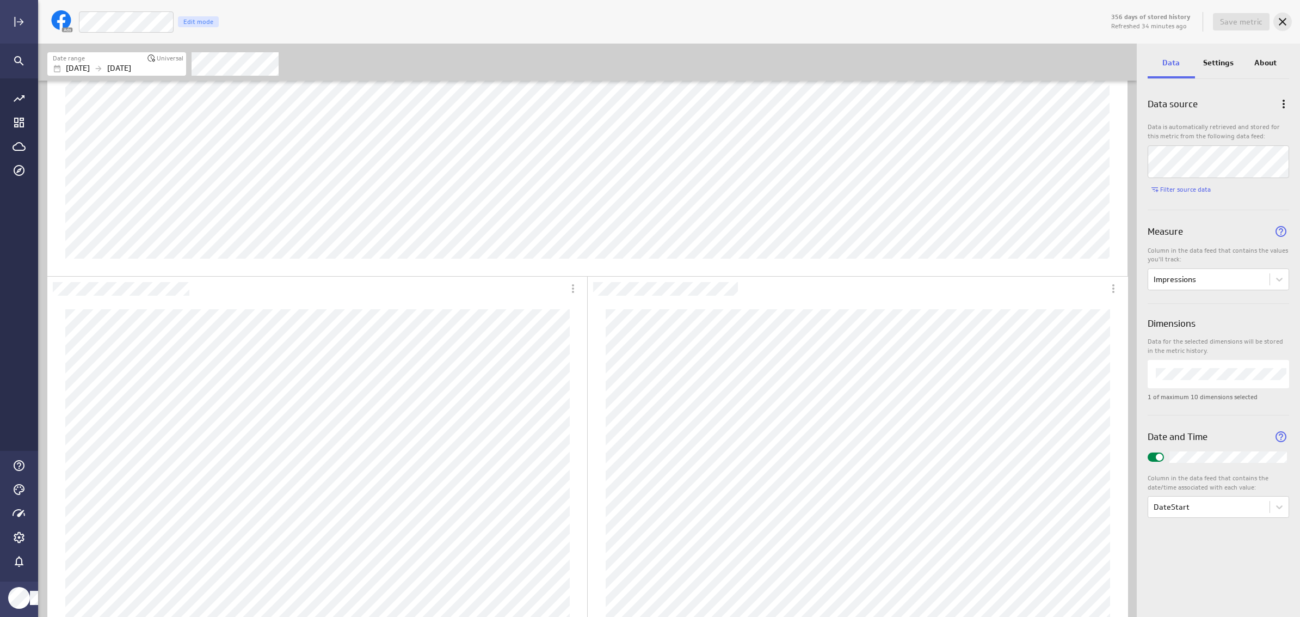
click at [1284, 18] on icon "Cancel" at bounding box center [1282, 21] width 13 height 13
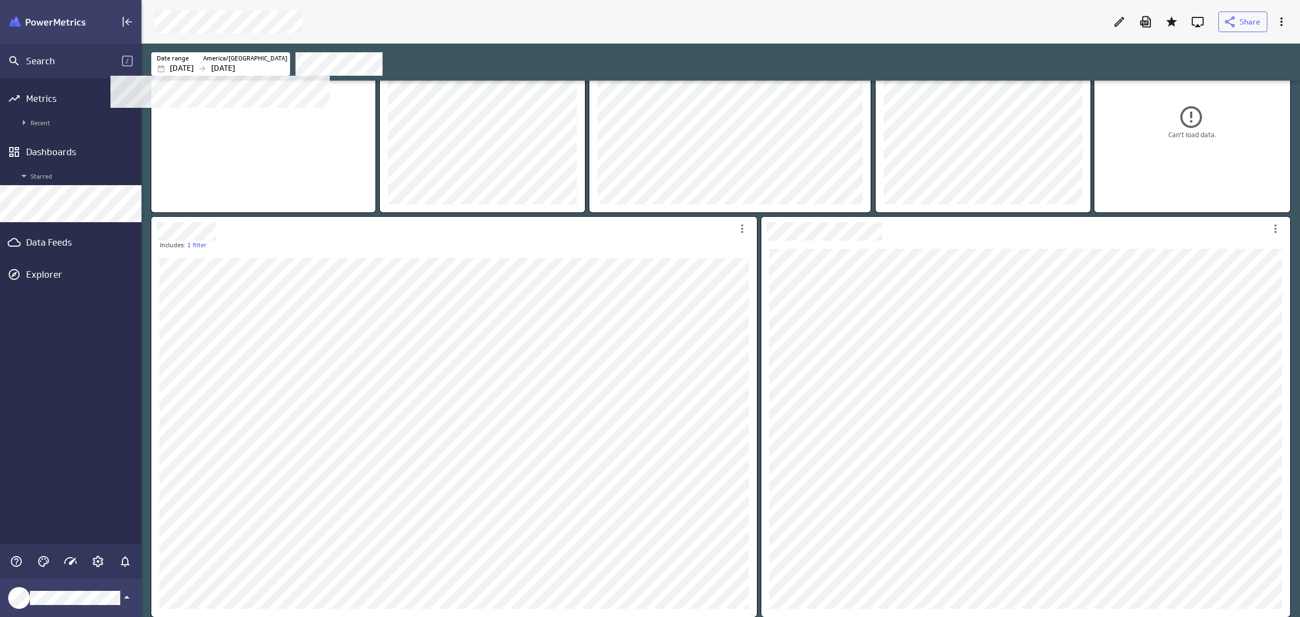
click at [235, 67] on p "[DATE]" at bounding box center [223, 68] width 24 height 11
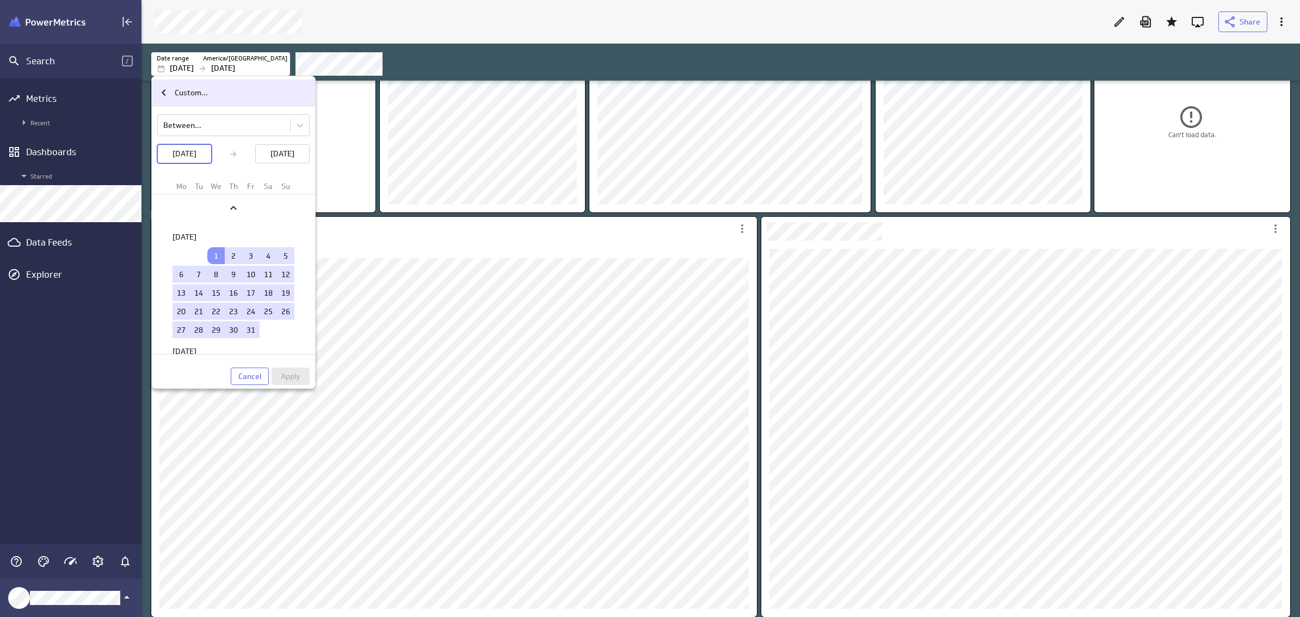
drag, startPoint x: 275, startPoint y: 81, endPoint x: 275, endPoint y: 89, distance: 8.2
click at [275, 89] on div "Custom..." at bounding box center [233, 92] width 163 height 27
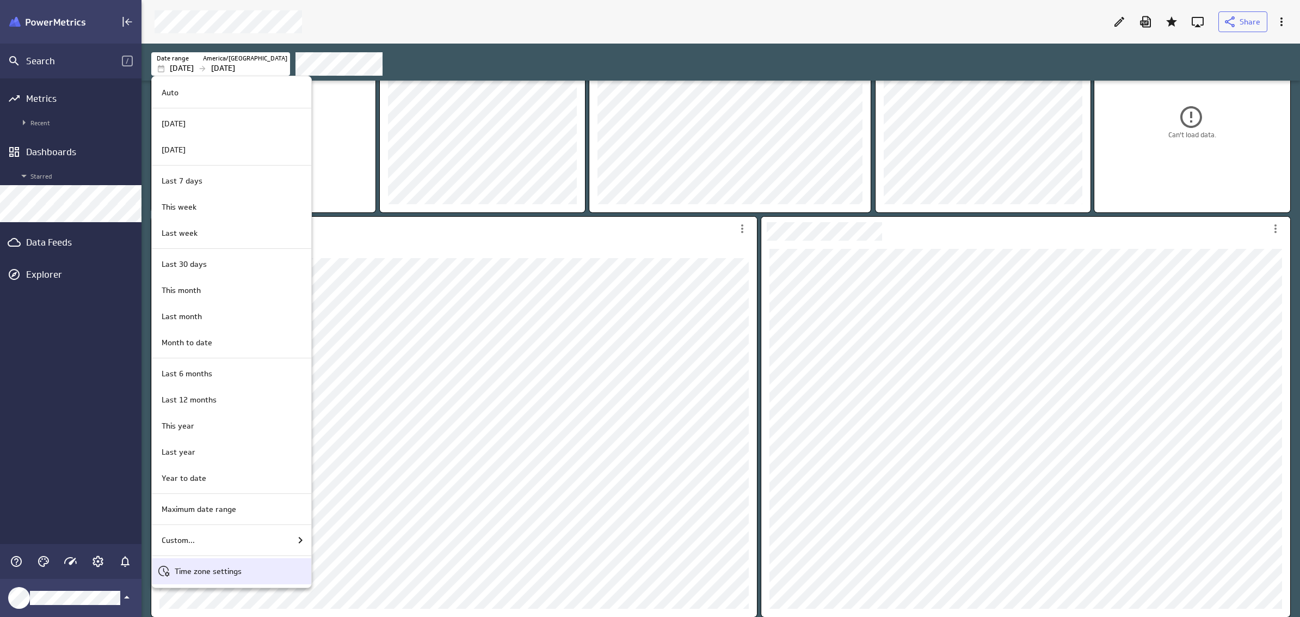
click at [239, 574] on p "Time zone settings" at bounding box center [208, 570] width 67 height 11
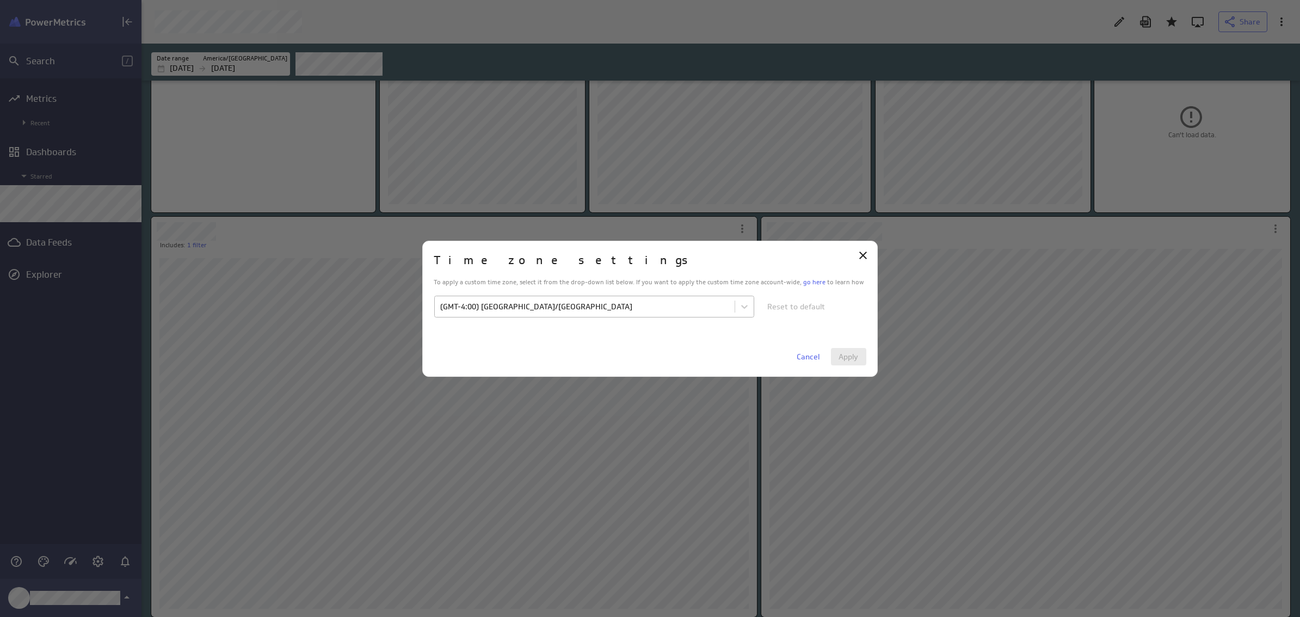
click at [591, 315] on body "Search / Metrics Recent Dashboards Starred Data Feeds Explorer Share Date range…" at bounding box center [650, 308] width 1300 height 617
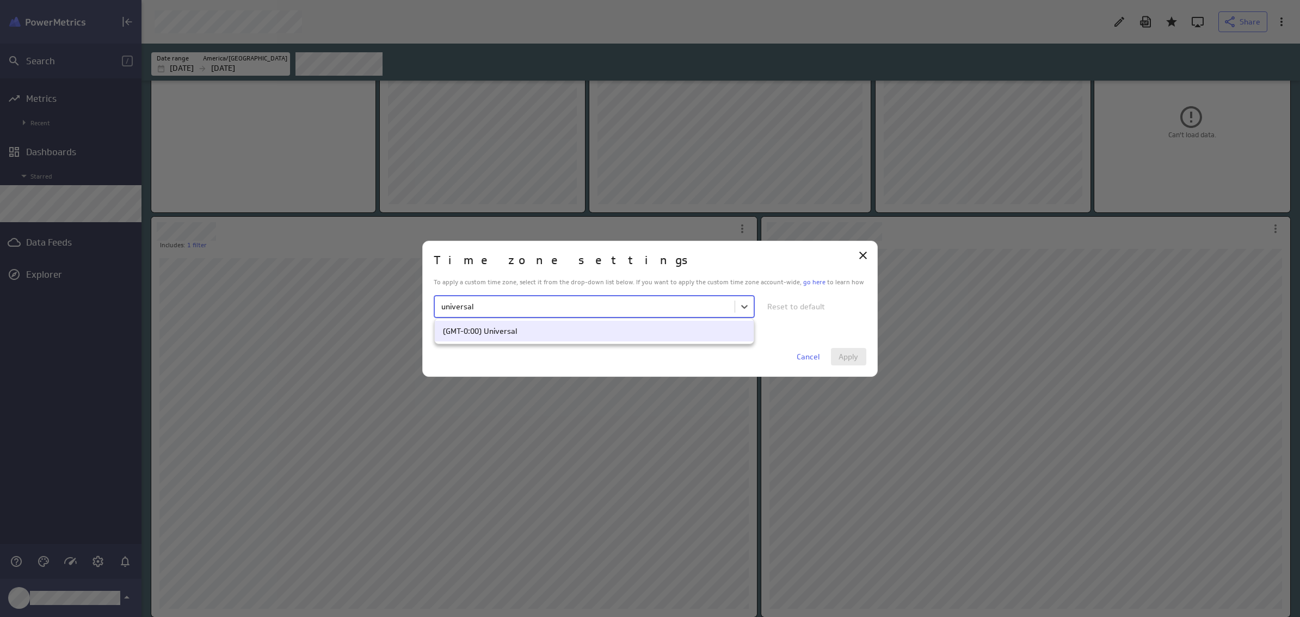
type input "universal"
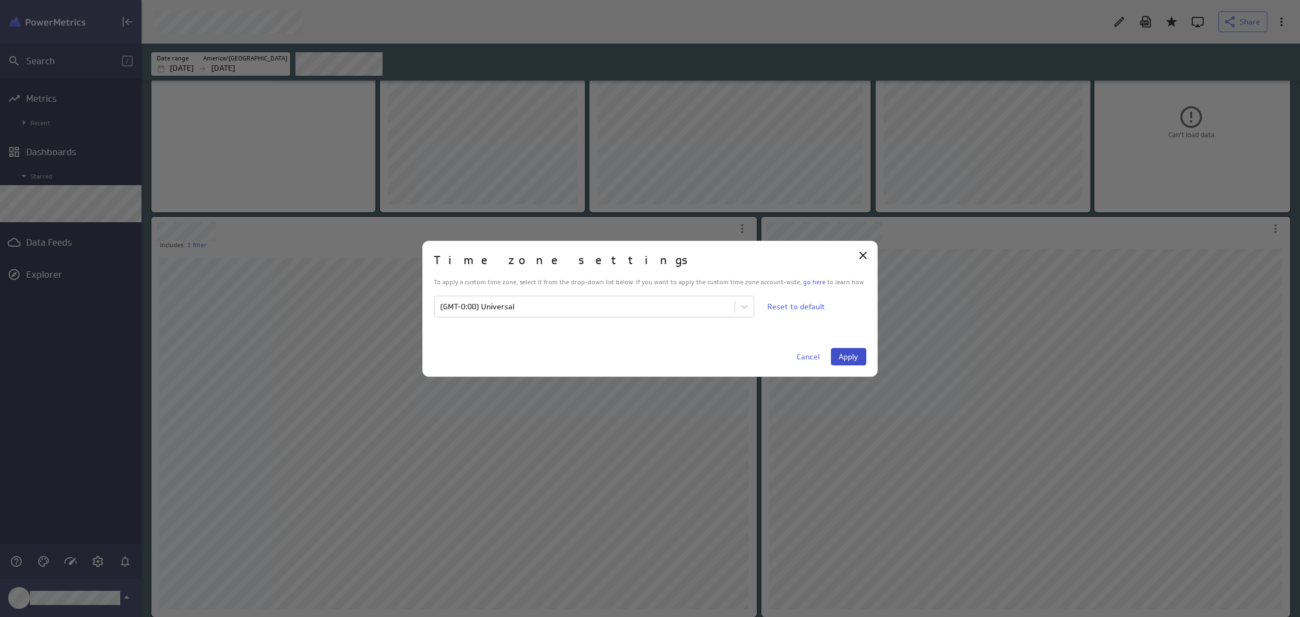
click at [851, 360] on span "Apply" at bounding box center [849, 357] width 20 height 10
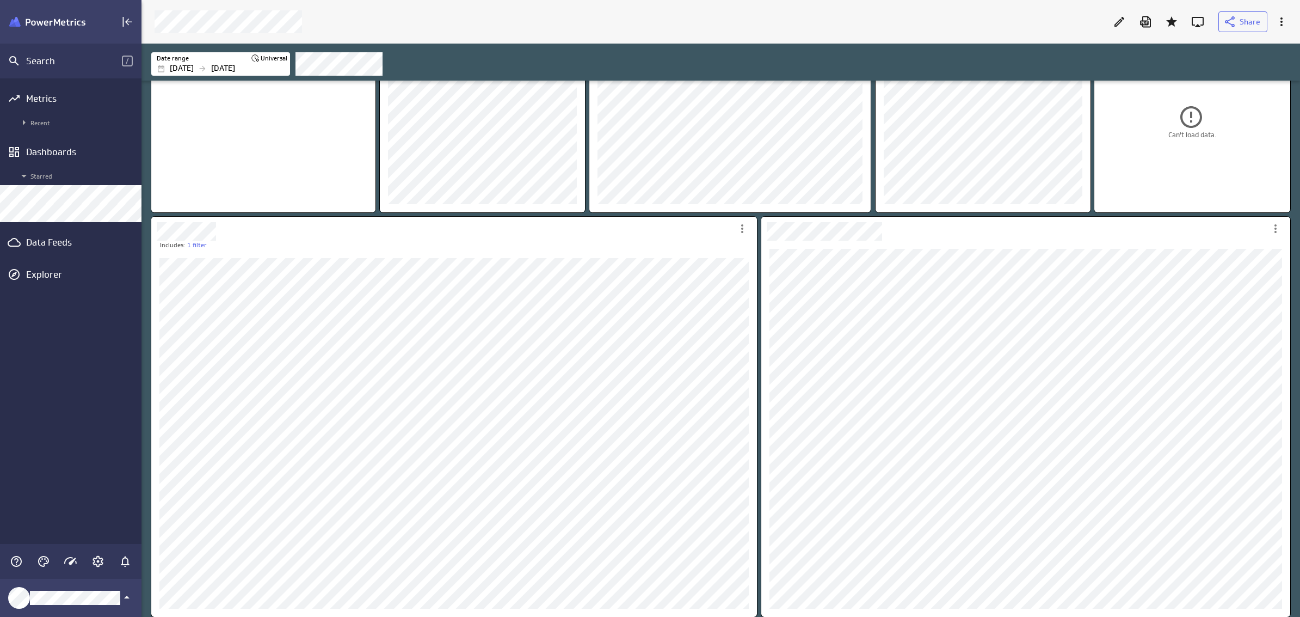
click at [44, 227] on div "Metrics Recent Dashboards Starred Data Feeds Explorer" at bounding box center [71, 310] width 142 height 465
click at [43, 233] on div "Data Feeds" at bounding box center [71, 242] width 142 height 24
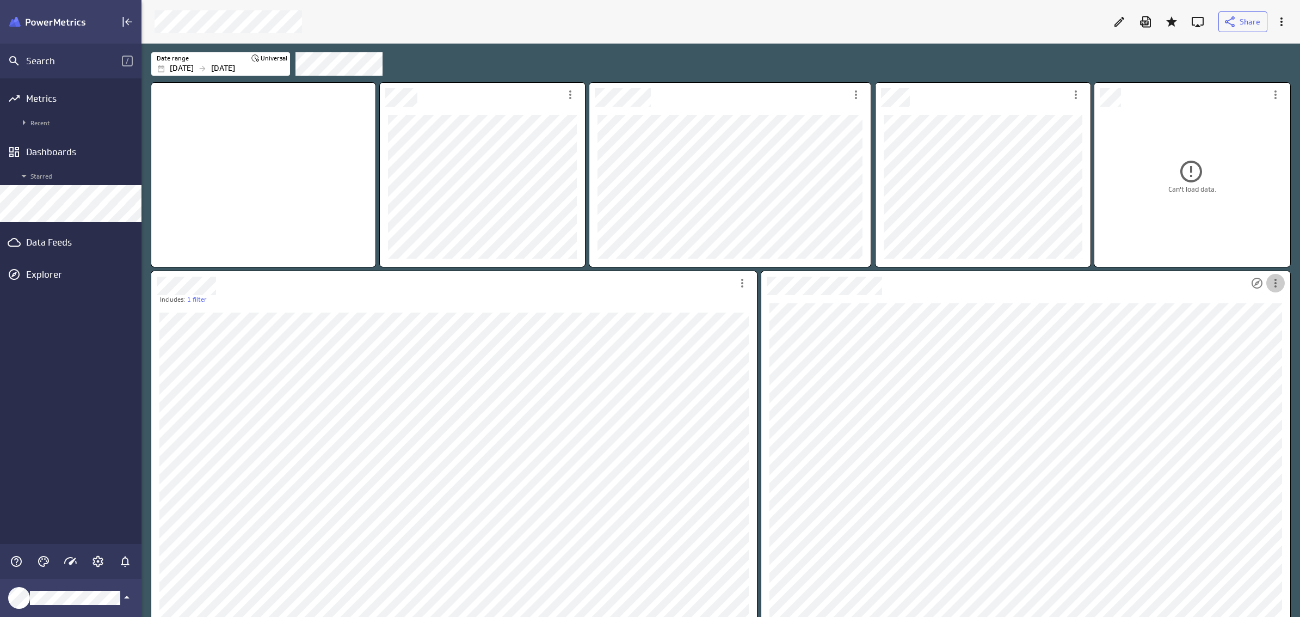
click at [1277, 291] on div "More actions" at bounding box center [1275, 283] width 19 height 19
click at [1264, 342] on p "Open" at bounding box center [1258, 338] width 19 height 11
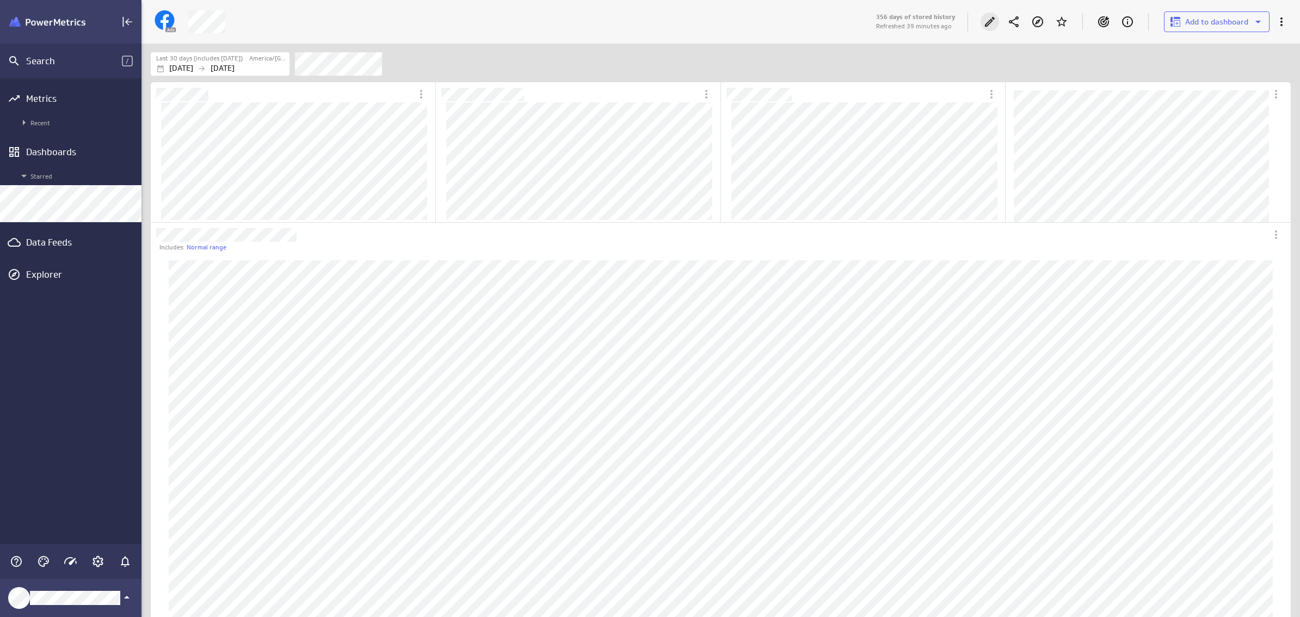
click at [987, 19] on icon "Edit" at bounding box center [989, 21] width 13 height 13
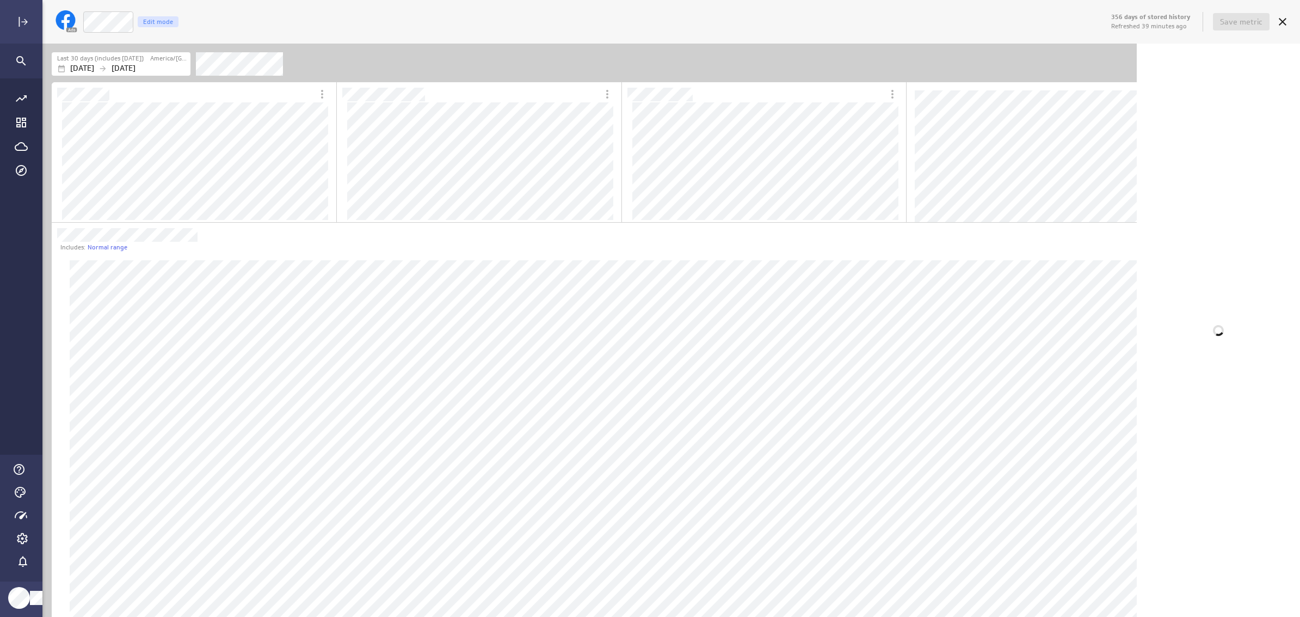
scroll to position [1129, 1097]
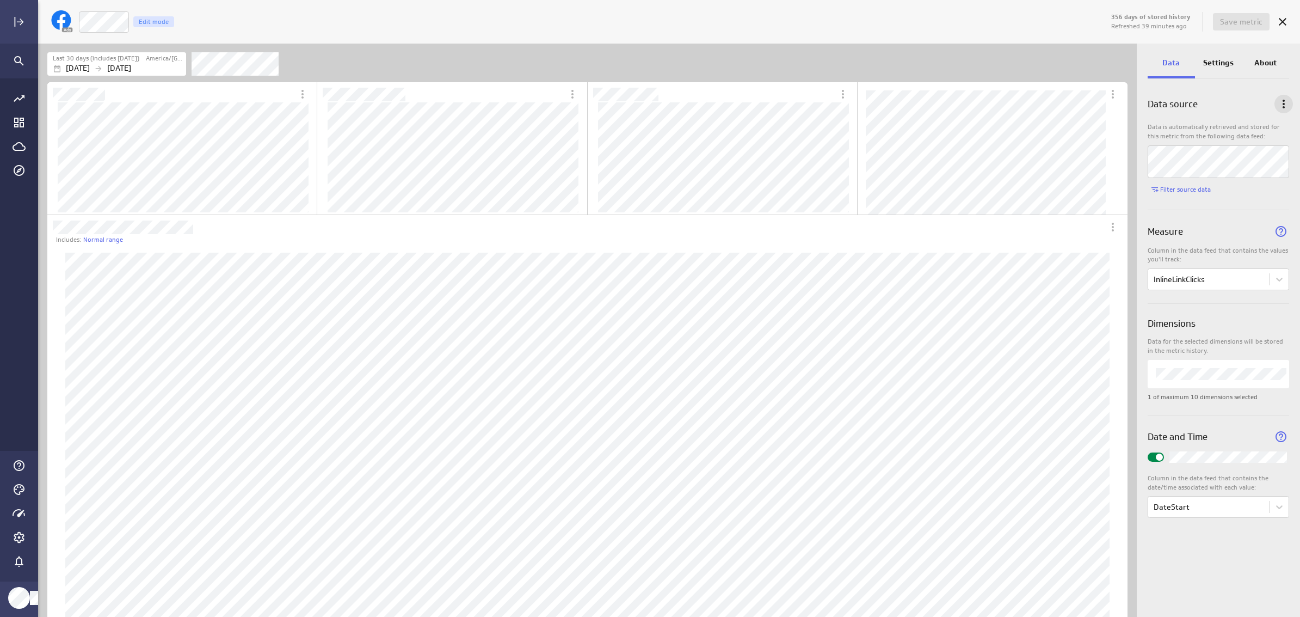
click at [1285, 106] on icon "Data options" at bounding box center [1283, 103] width 13 height 13
click at [24, 23] on div at bounding box center [650, 308] width 1300 height 617
drag, startPoint x: 20, startPoint y: 33, endPoint x: 16, endPoint y: 17, distance: 16.7
click at [17, 27] on div "Main Menu" at bounding box center [19, 22] width 24 height 24
click at [16, 15] on div "Expand" at bounding box center [19, 22] width 19 height 19
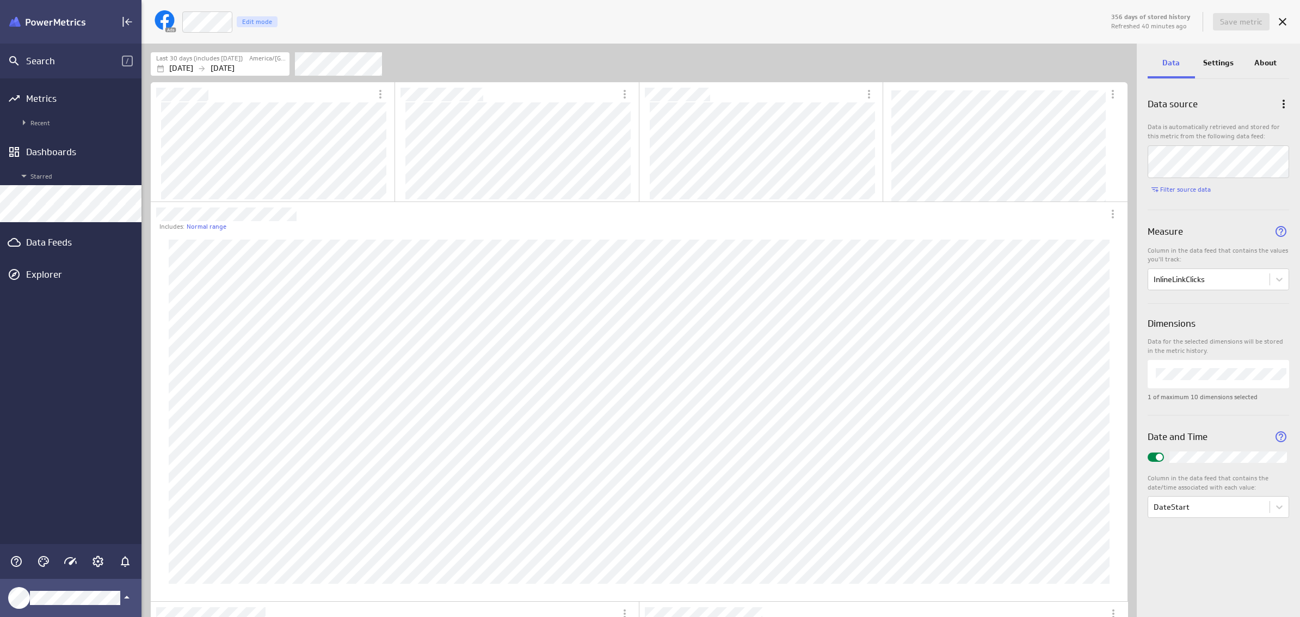
click at [77, 587] on div "Klipfolio Account" at bounding box center [71, 598] width 142 height 38
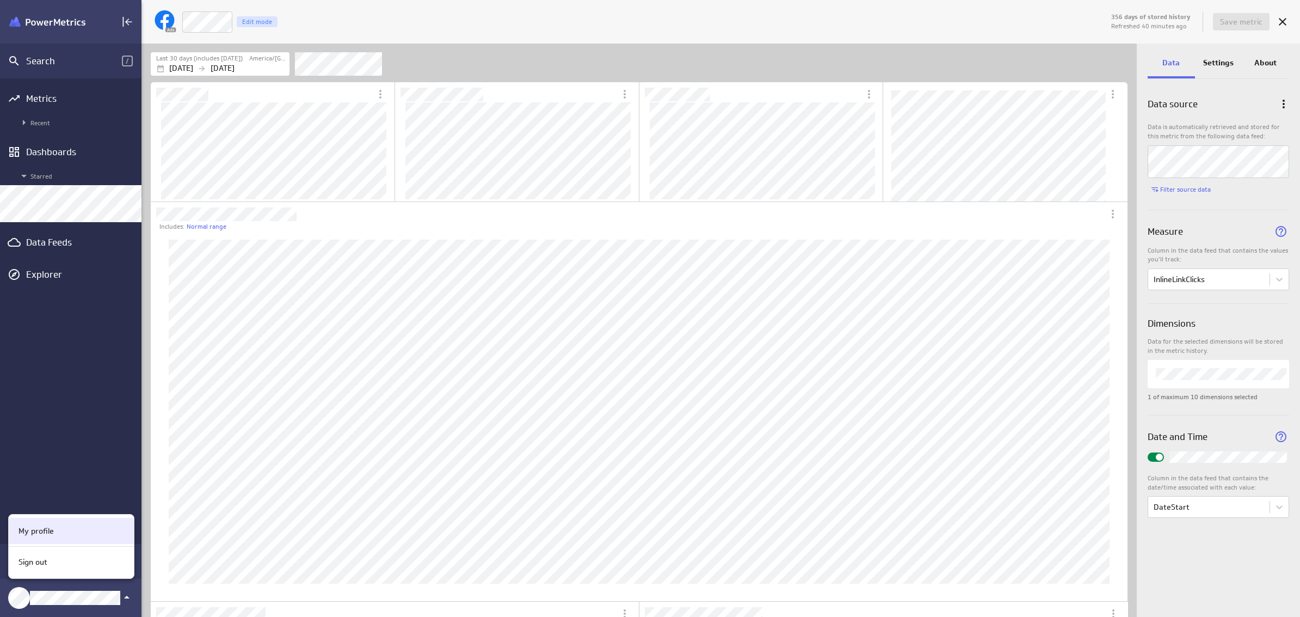
click at [64, 528] on div "My profile" at bounding box center [69, 530] width 111 height 11
